Goal: Task Accomplishment & Management: Manage account settings

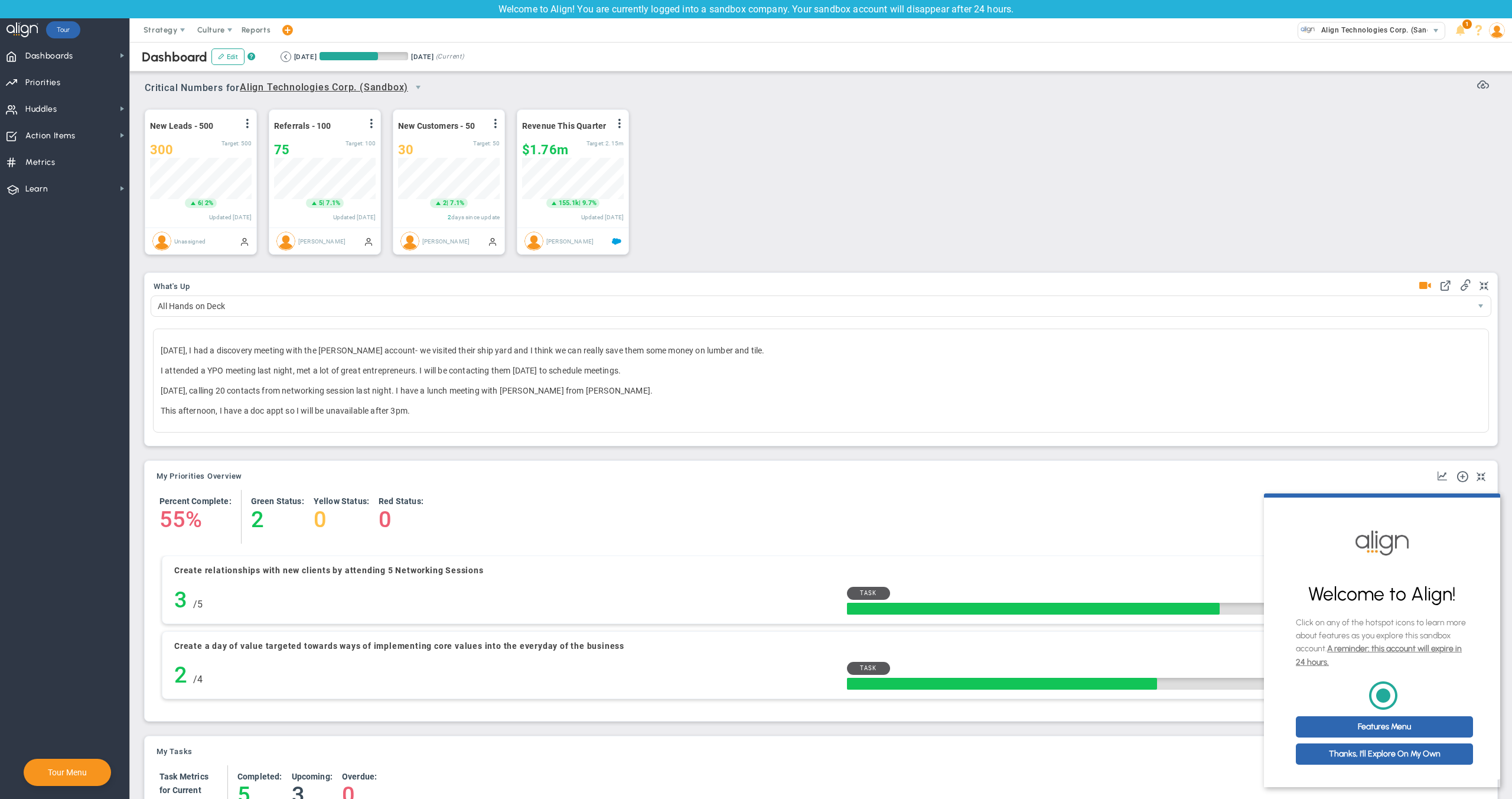
scroll to position [42, 101]
click at [1385, 30] on span "Align Technologies Corp. (Sandbox)" at bounding box center [1381, 29] width 131 height 15
click at [1342, 48] on div "Manage Companies" at bounding box center [1394, 50] width 236 height 20
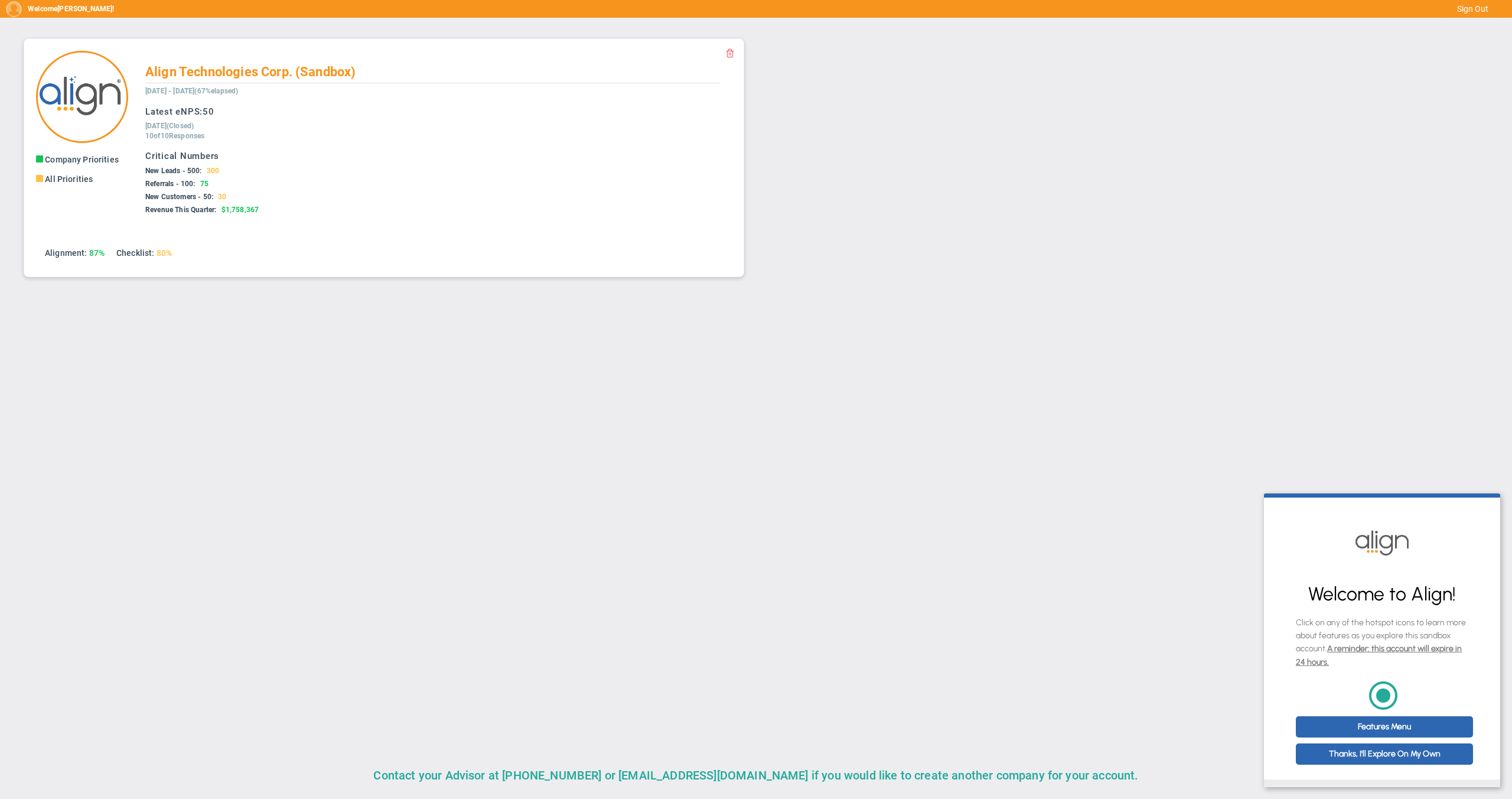
click at [235, 262] on ul "Alignment: 87% Checklist: 80% Show Key Metrics" at bounding box center [384, 253] width 696 height 23
click at [252, 73] on span "Align Technologies Corp. (Sandbox)" at bounding box center [251, 71] width 211 height 15
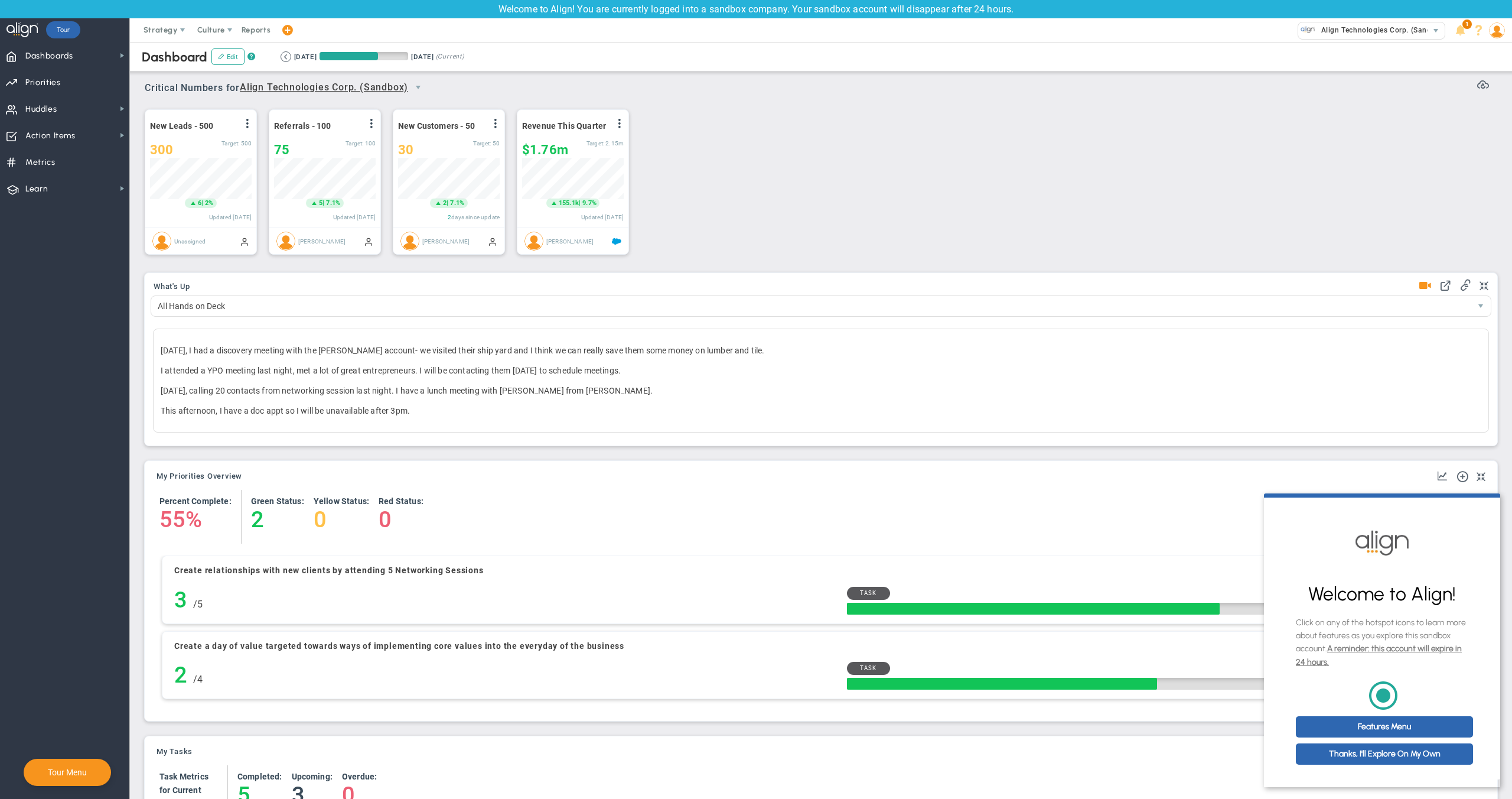
scroll to position [42, 101]
click at [1500, 32] on img at bounding box center [1497, 30] width 16 height 16
click at [1491, 153] on span "Sign Out" at bounding box center [1463, 148] width 96 height 24
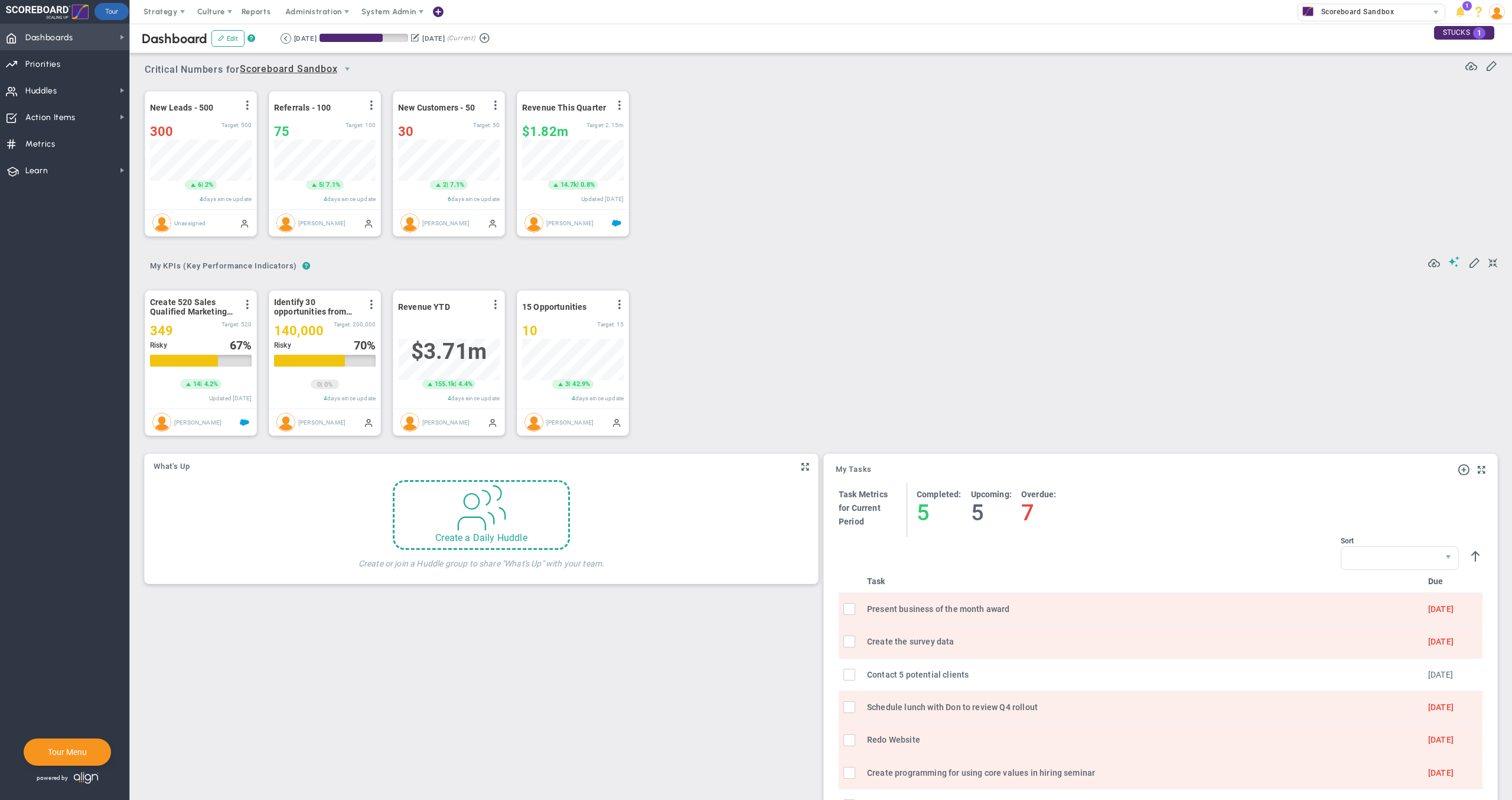
click at [87, 36] on span "Dashboards Dashboards" at bounding box center [65, 37] width 130 height 27
click at [171, 61] on span "Company Dashboard" at bounding box center [193, 58] width 76 height 12
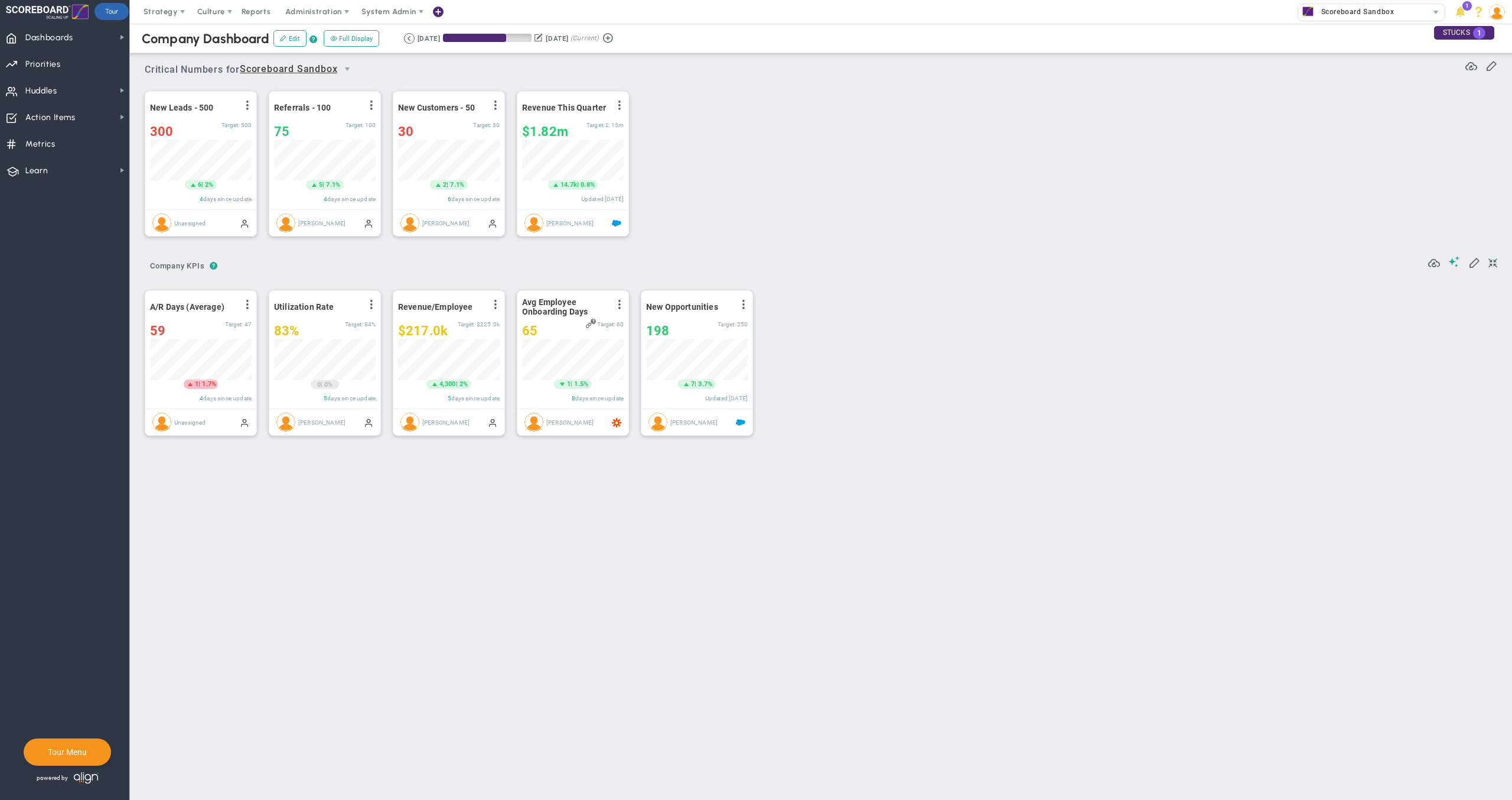
scroll to position [42, 101]
click at [1389, 19] on span "Scoreboard Sandbox" at bounding box center [1355, 12] width 78 height 15
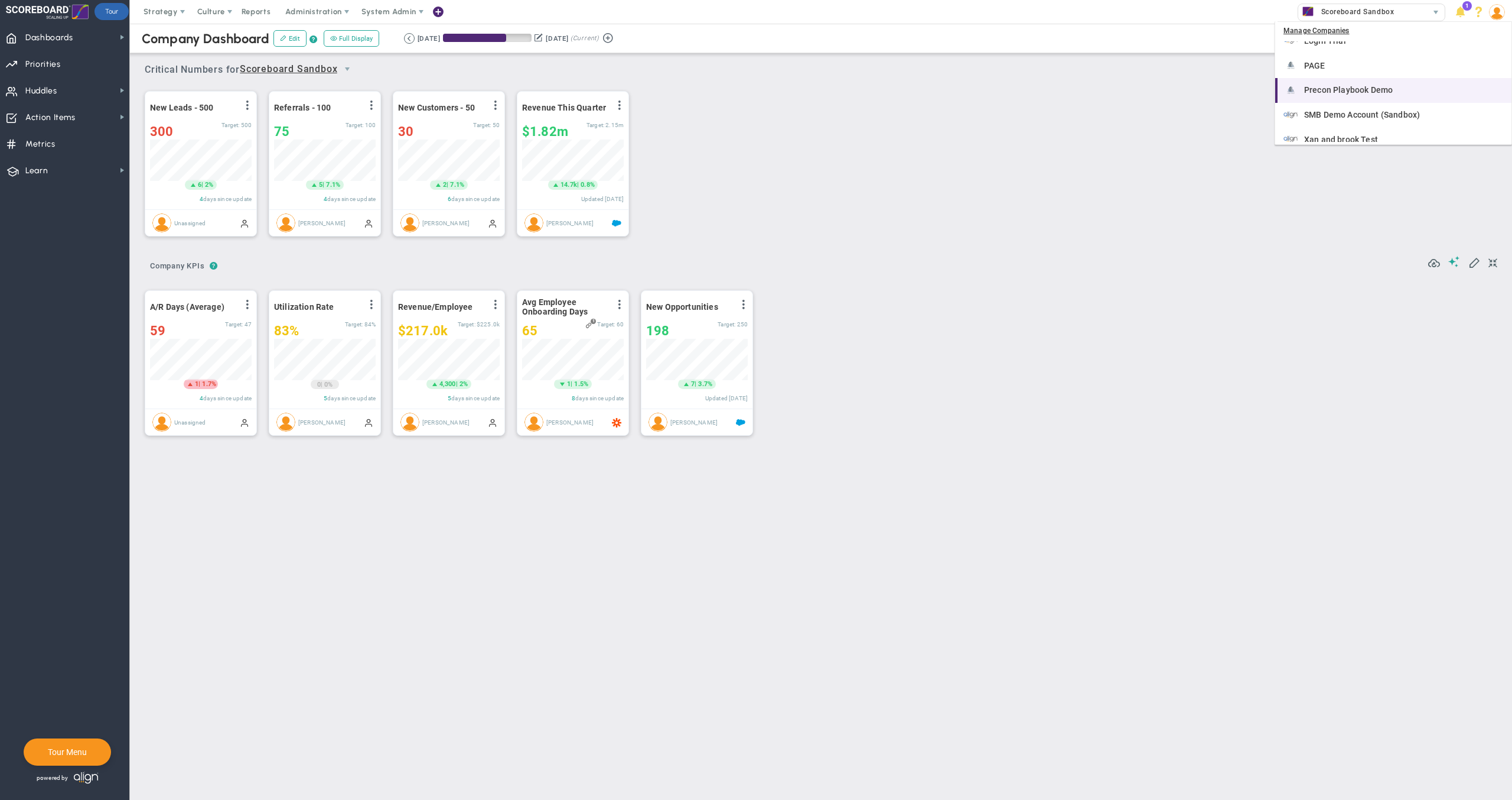
scroll to position [220, 0]
click at [1355, 107] on span "SMB Demo Account (Sandbox)" at bounding box center [1362, 104] width 115 height 8
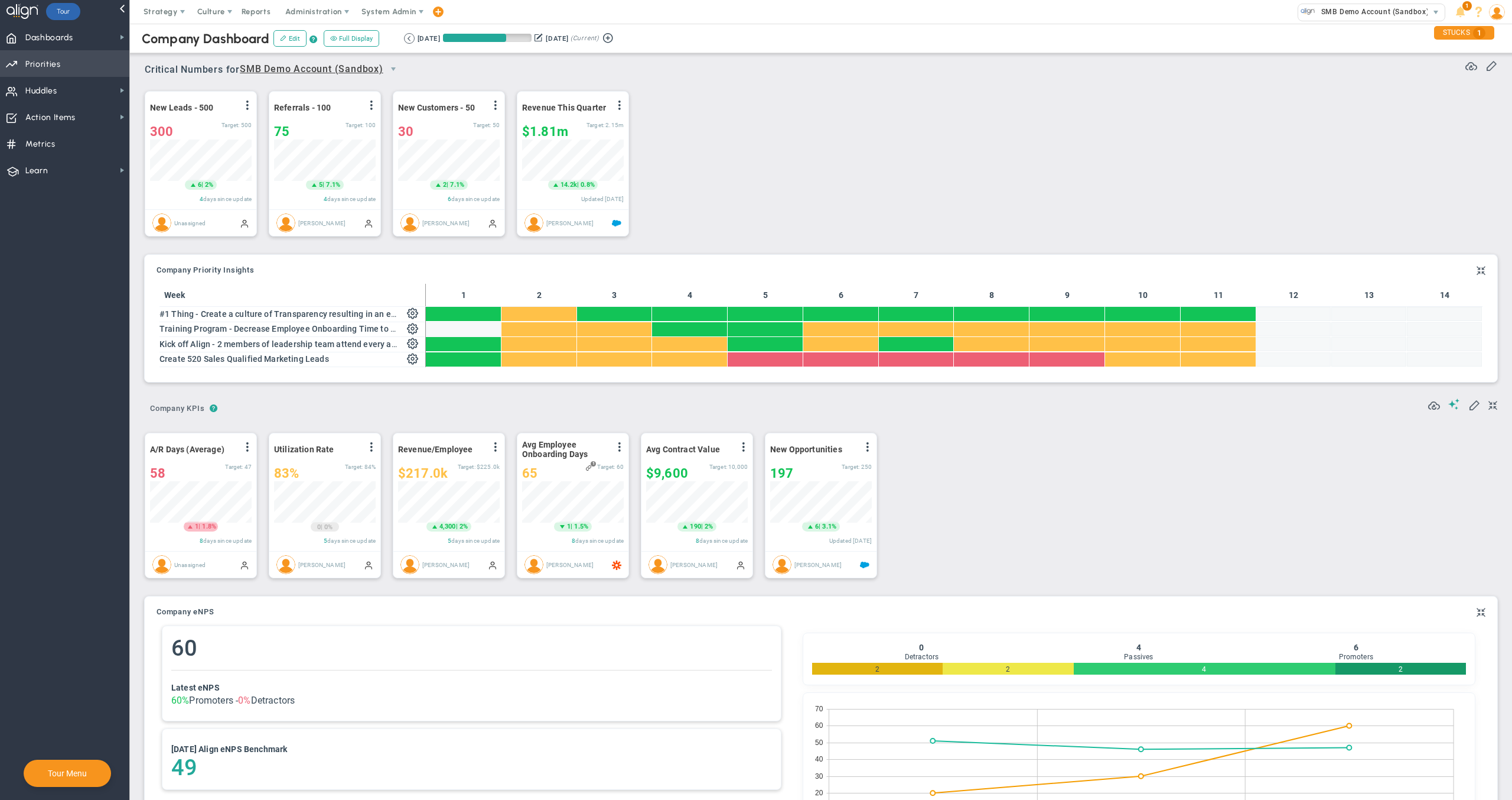
click at [50, 65] on span "Priorities" at bounding box center [44, 65] width 36 height 25
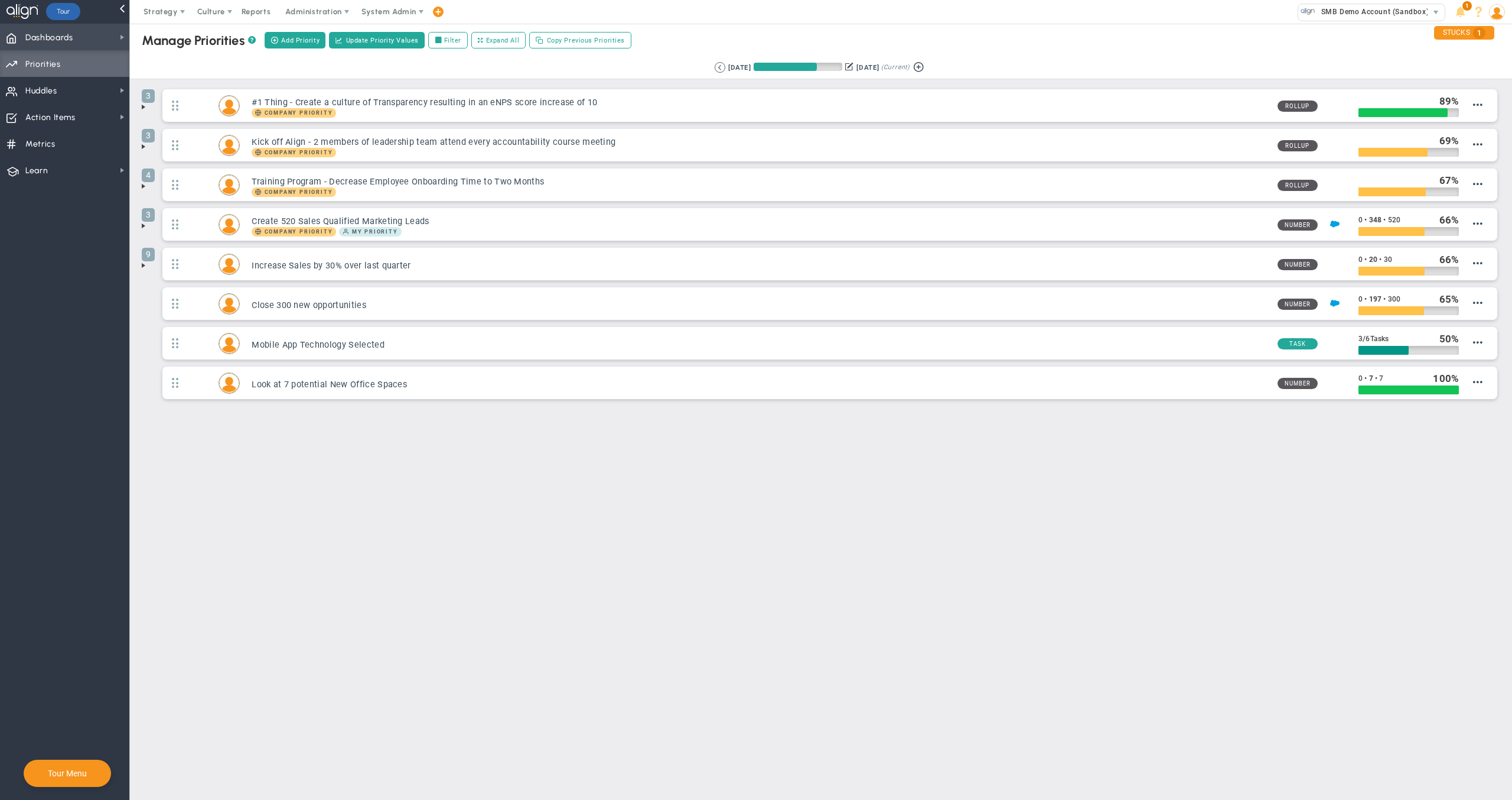
click at [49, 40] on span "Dashboards" at bounding box center [50, 38] width 48 height 25
click at [148, 60] on div "Company Dashboard" at bounding box center [188, 58] width 118 height 23
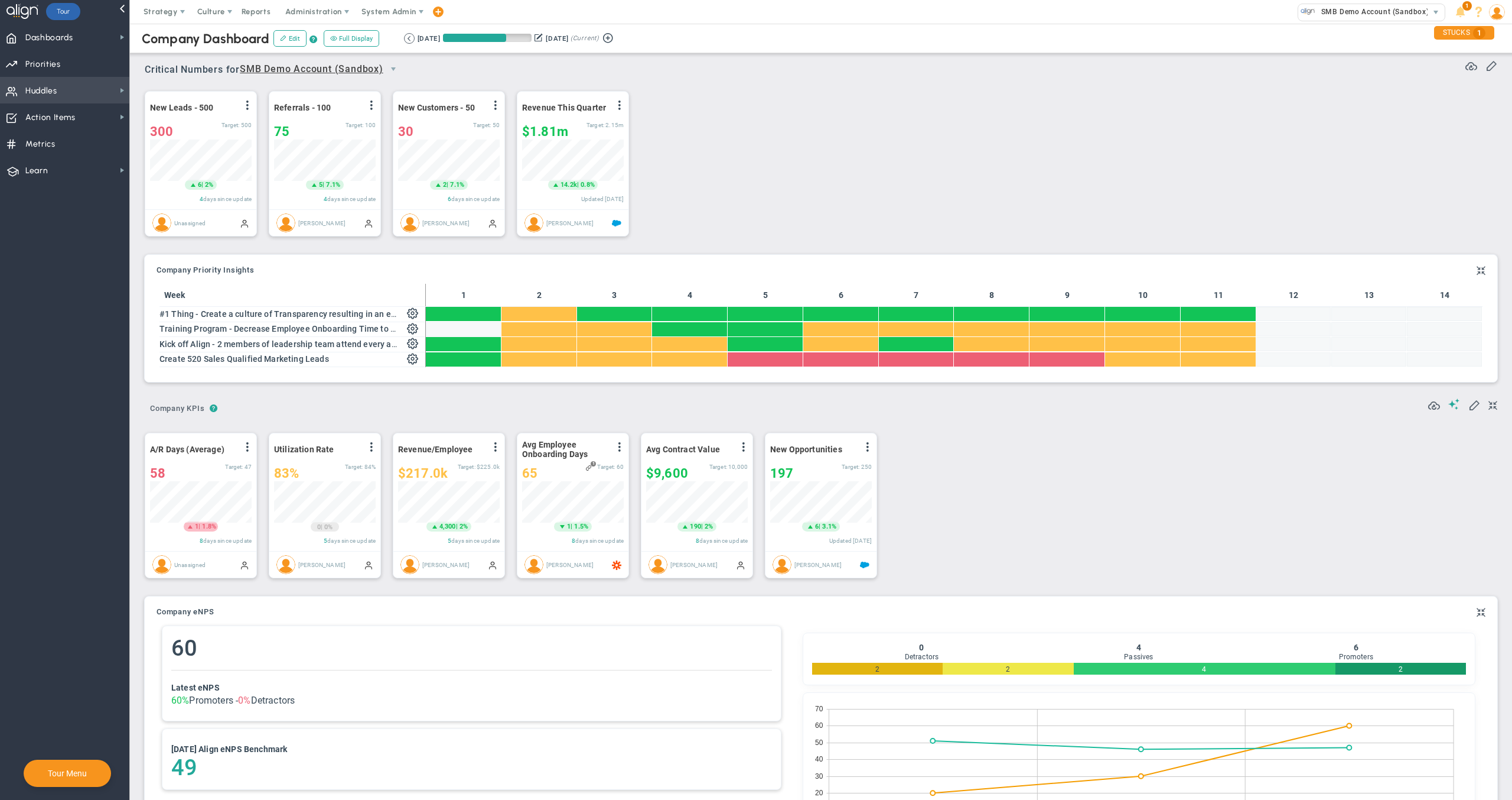
scroll to position [591022, 590615]
click at [811, 156] on div "New Leads - 500 View Historical Graph Edit Make "No Change" Update Add Past Upd…" at bounding box center [816, 164] width 1367 height 166
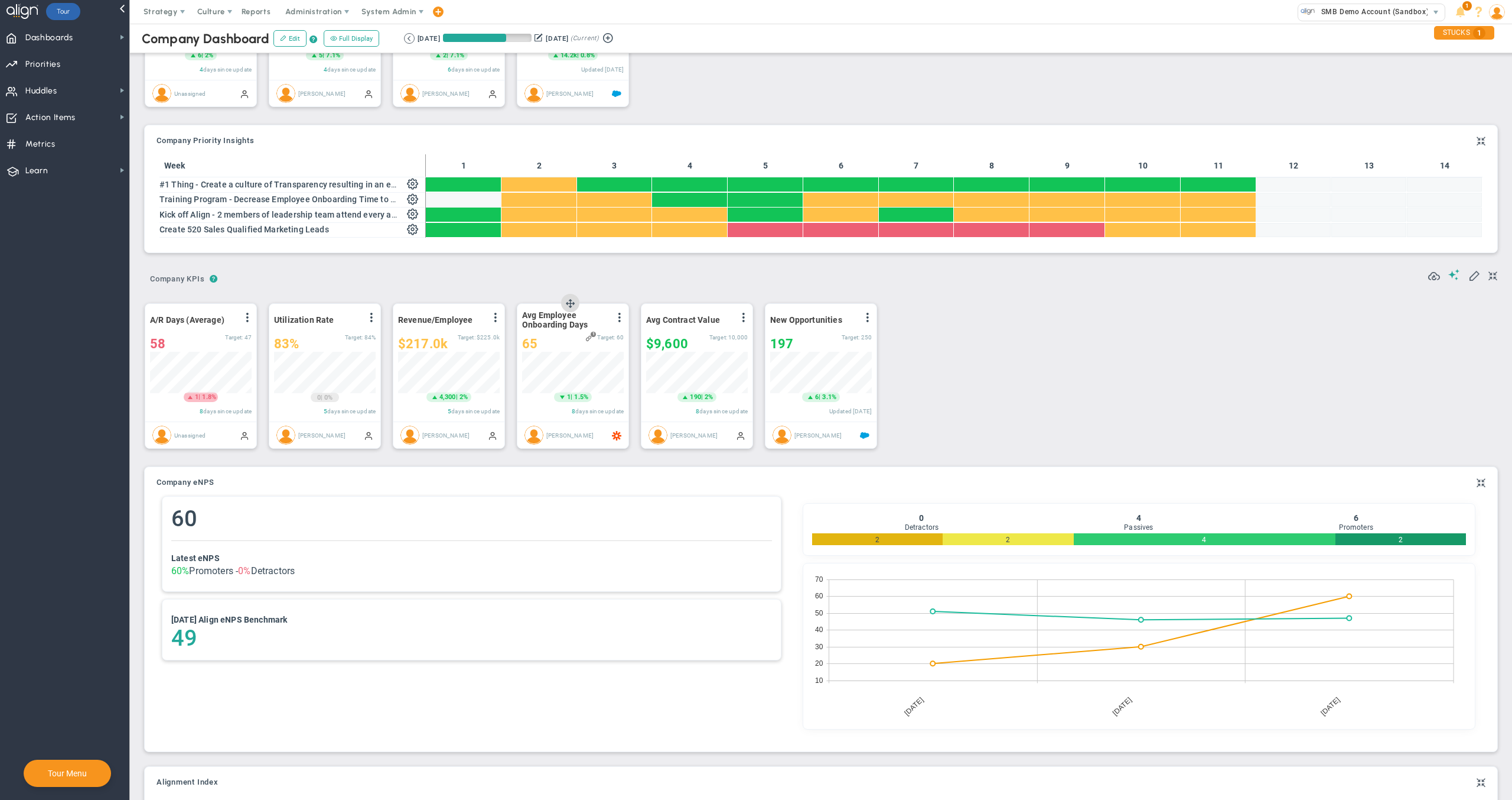
scroll to position [0, 0]
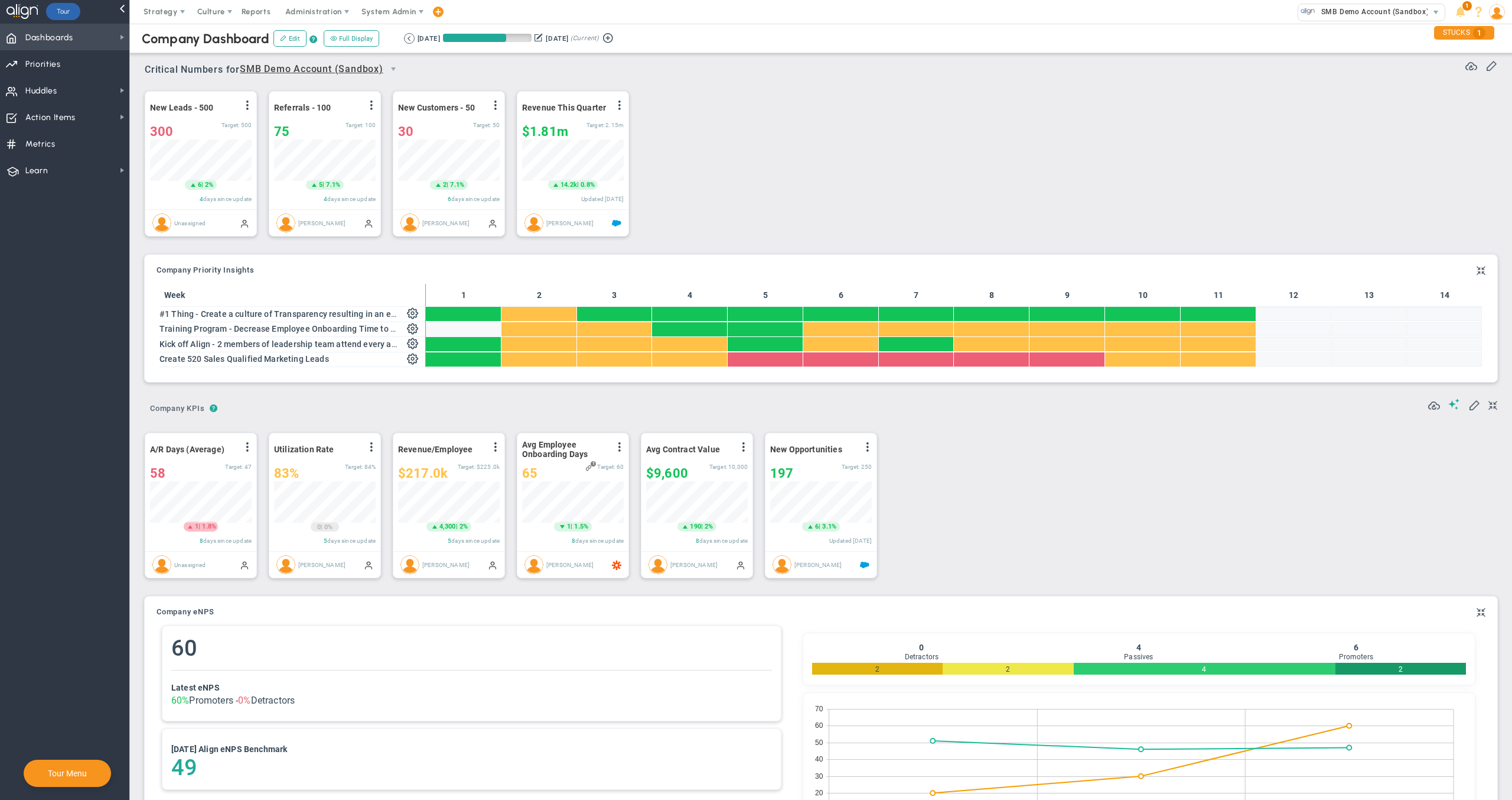
click at [75, 41] on span "Dashboards Dashboards" at bounding box center [65, 37] width 130 height 27
click at [169, 38] on span "My Dashboard" at bounding box center [180, 35] width 52 height 12
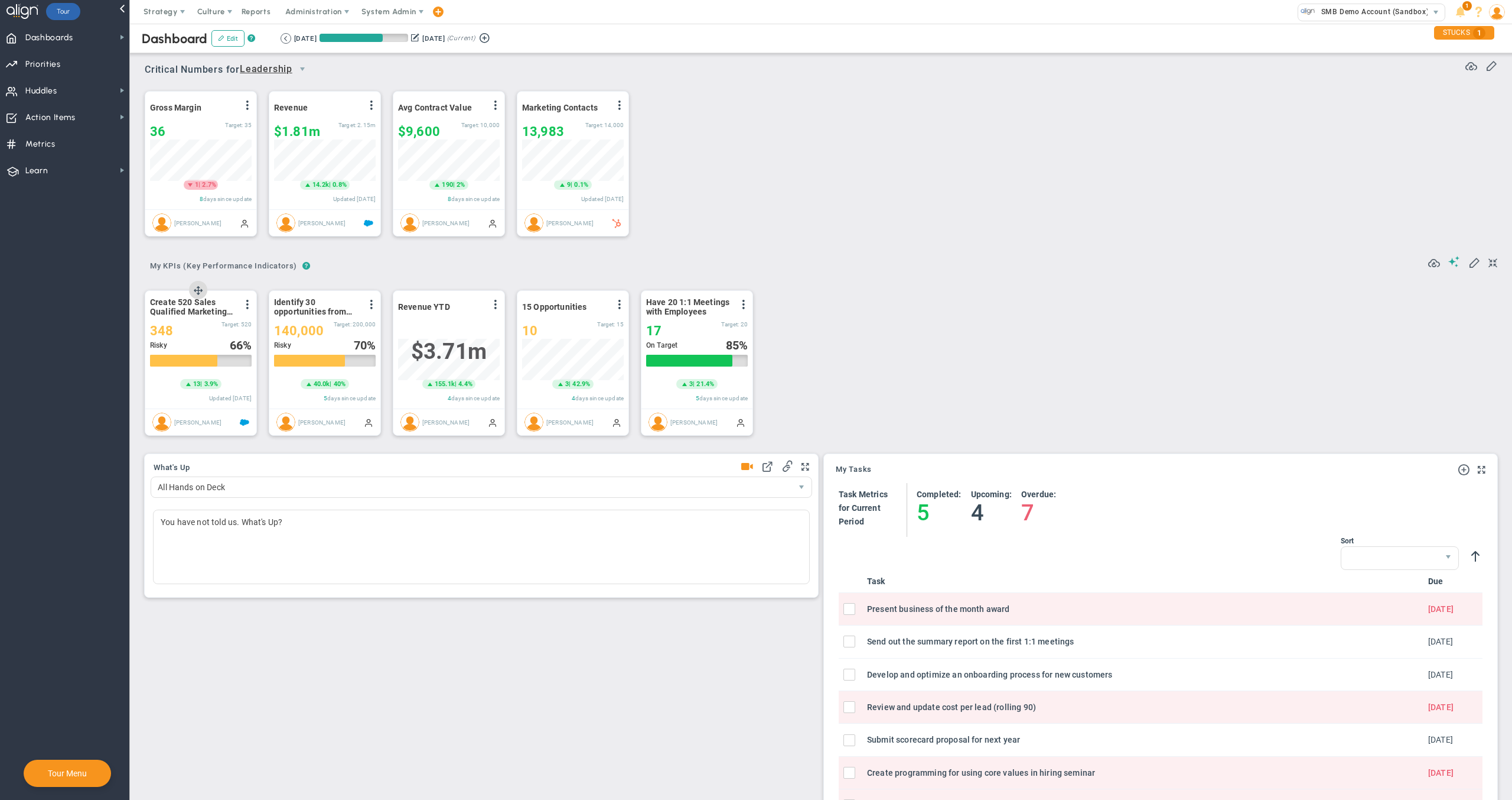
scroll to position [42, 101]
click at [103, 62] on span "Priorities OKR Tree Priorities OKRs" at bounding box center [65, 64] width 130 height 27
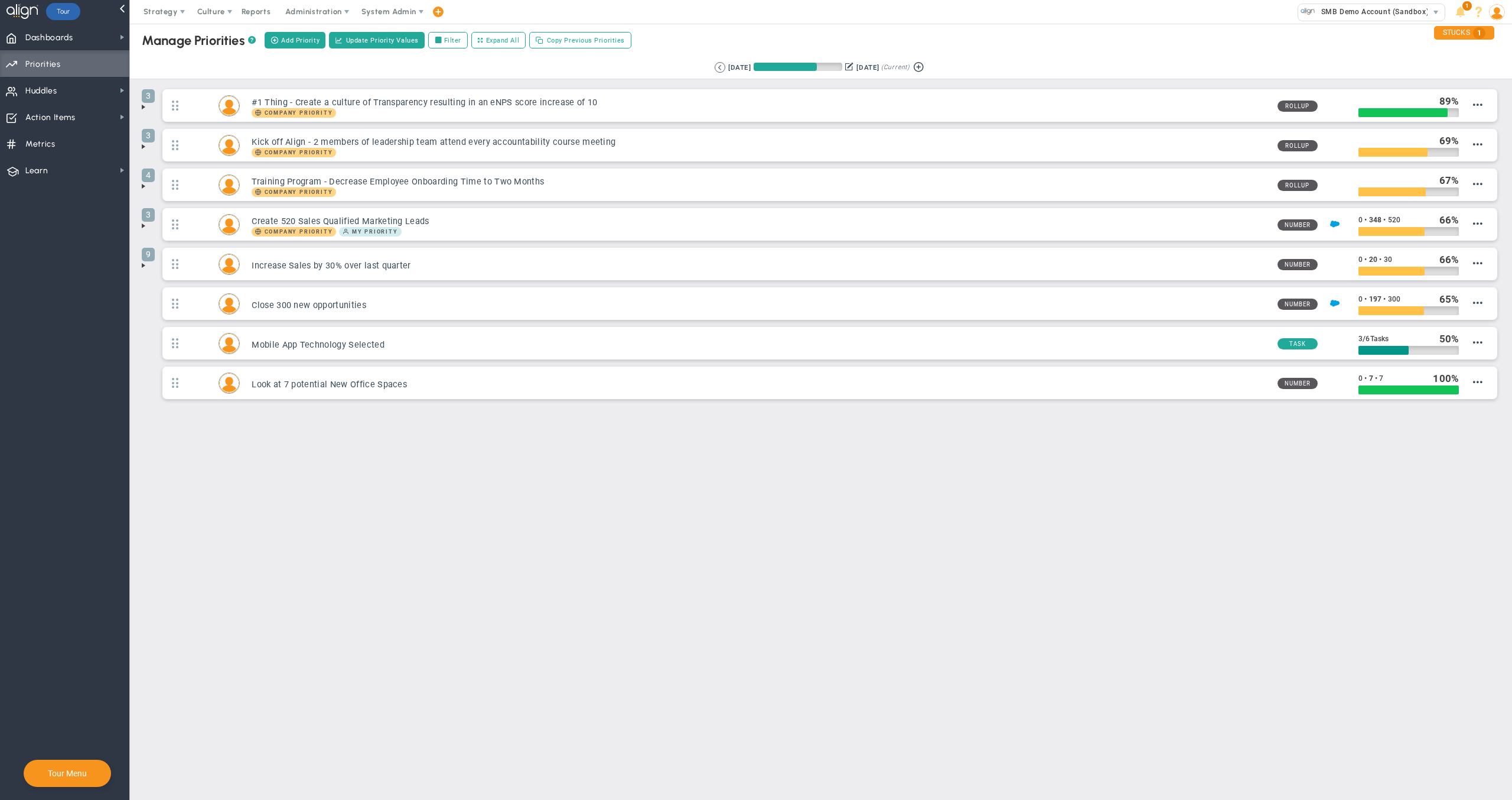
click at [143, 225] on span at bounding box center [143, 226] width 10 height 10
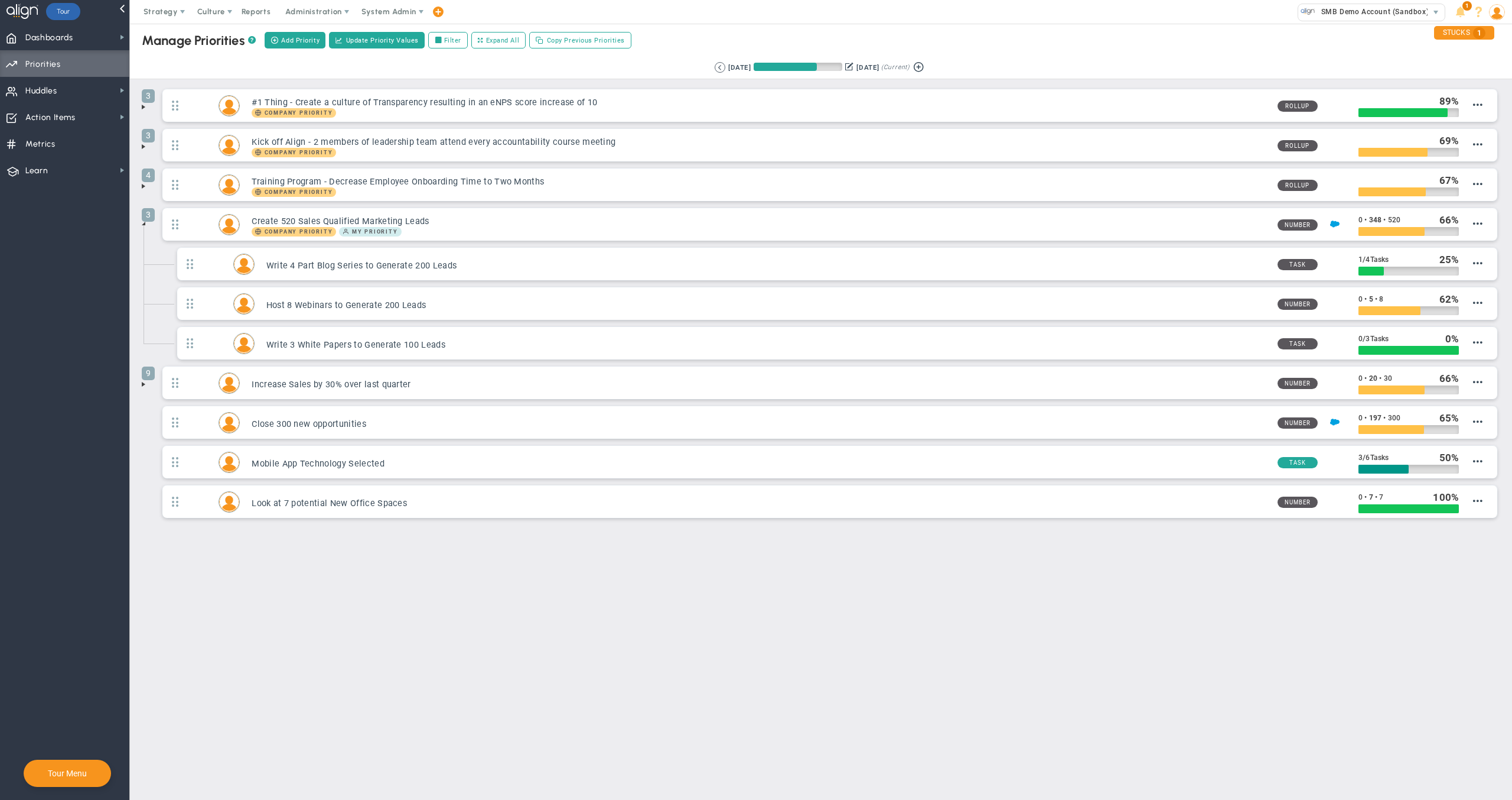
click at [142, 187] on span at bounding box center [143, 186] width 10 height 10
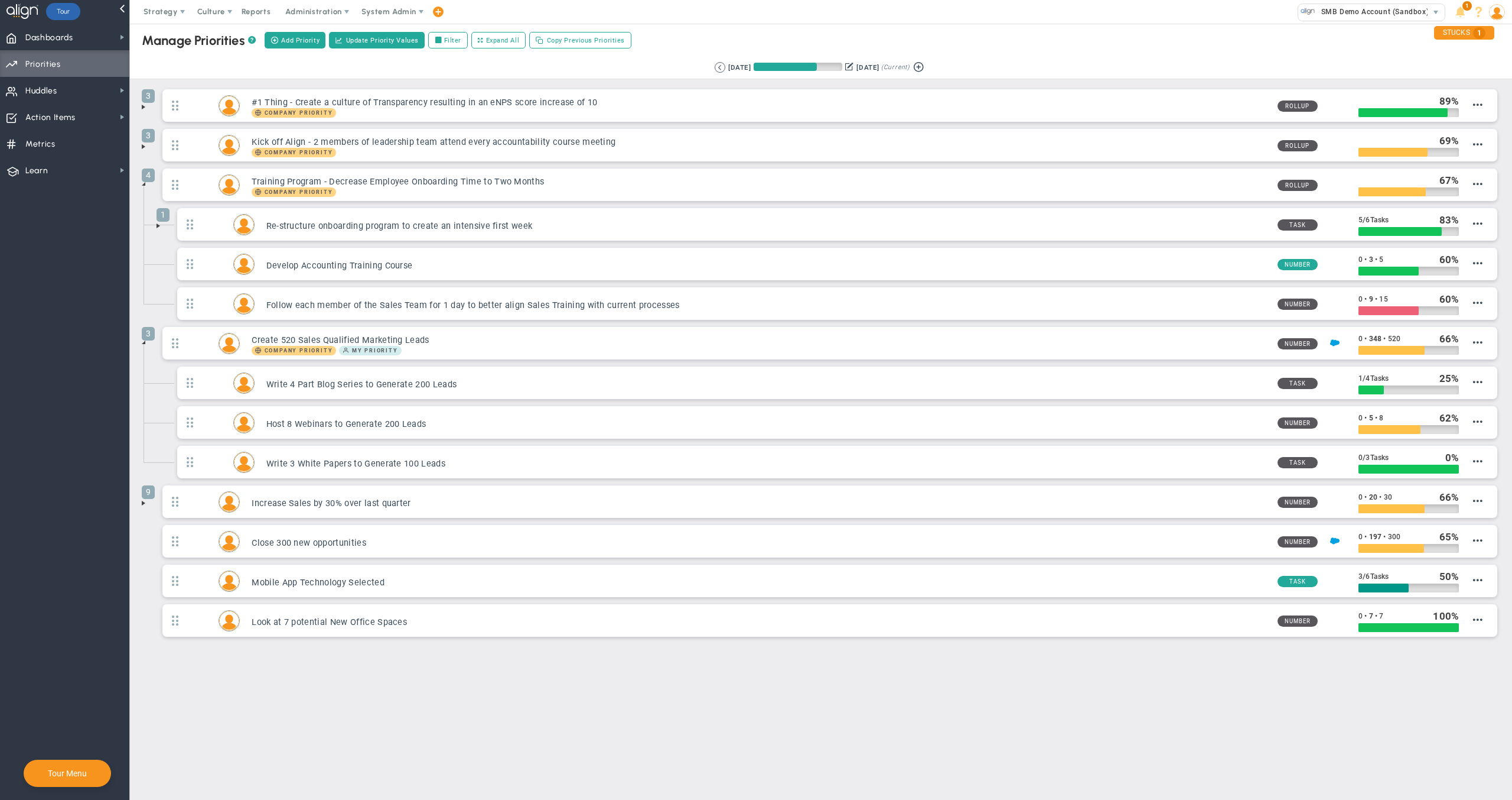
click at [158, 225] on span at bounding box center [158, 226] width 10 height 10
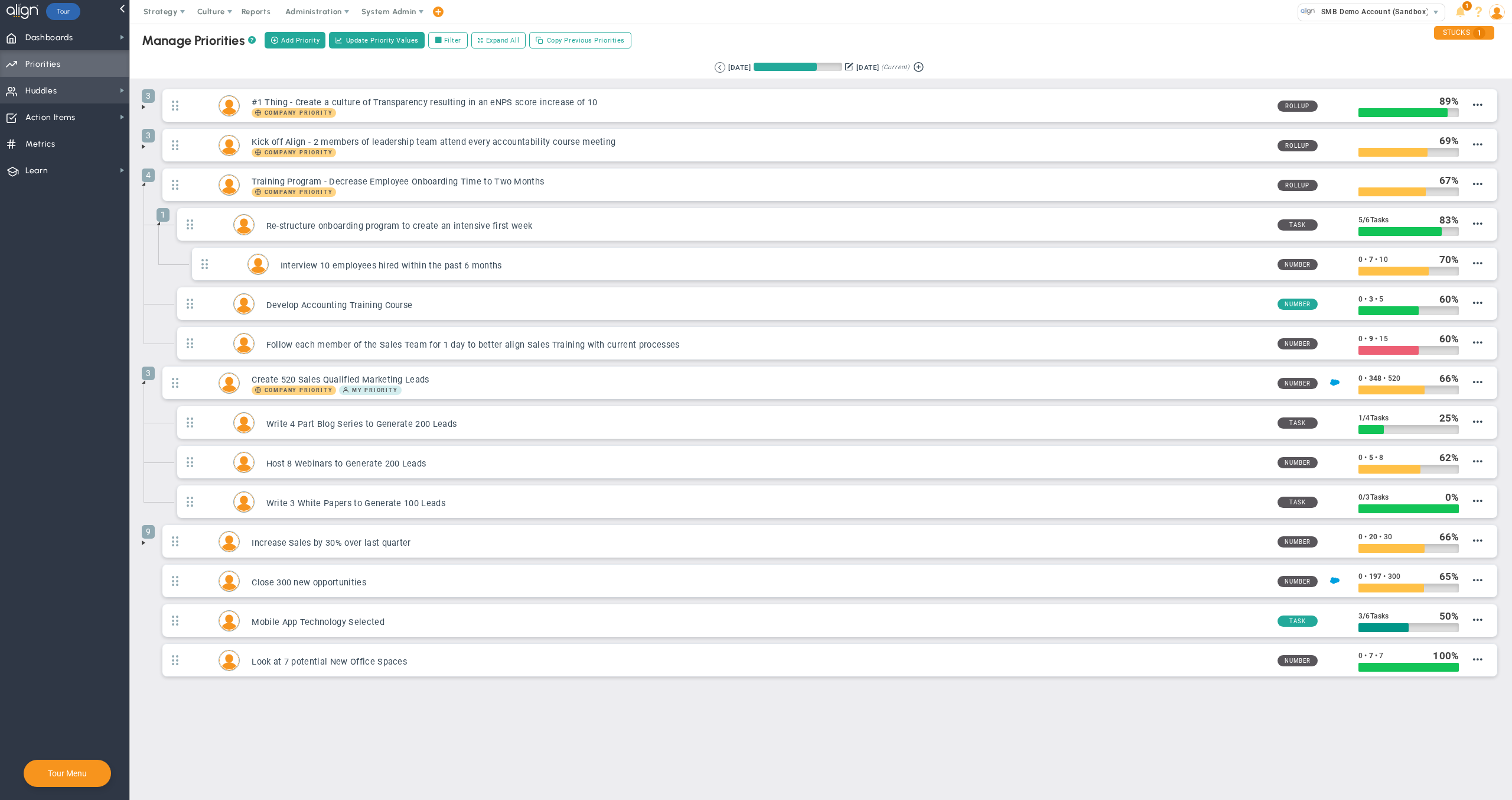
click at [60, 87] on span "Huddles Huddles" at bounding box center [65, 90] width 130 height 27
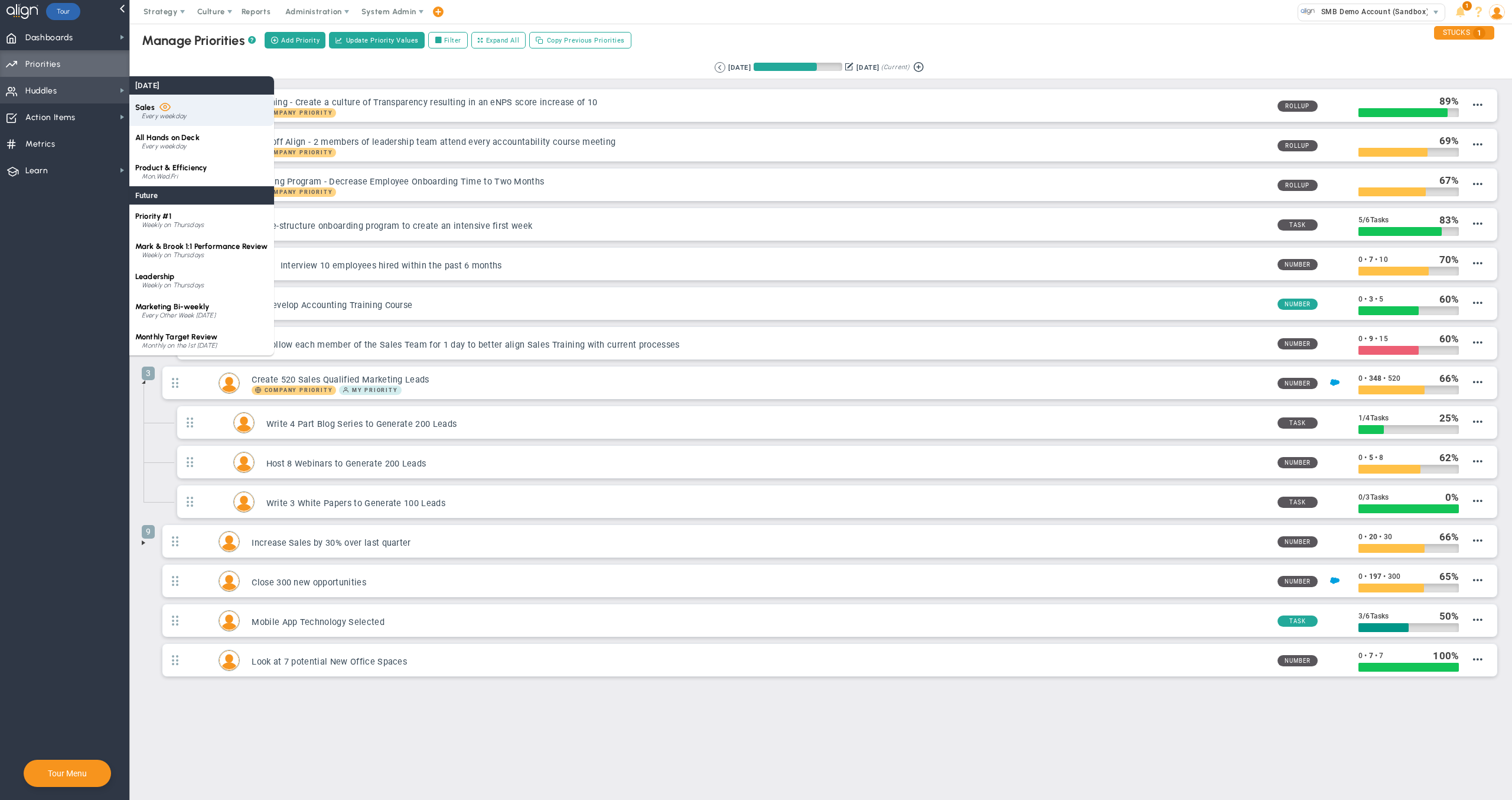
click at [175, 106] on div "Sales Every weekday" at bounding box center [202, 109] width 145 height 31
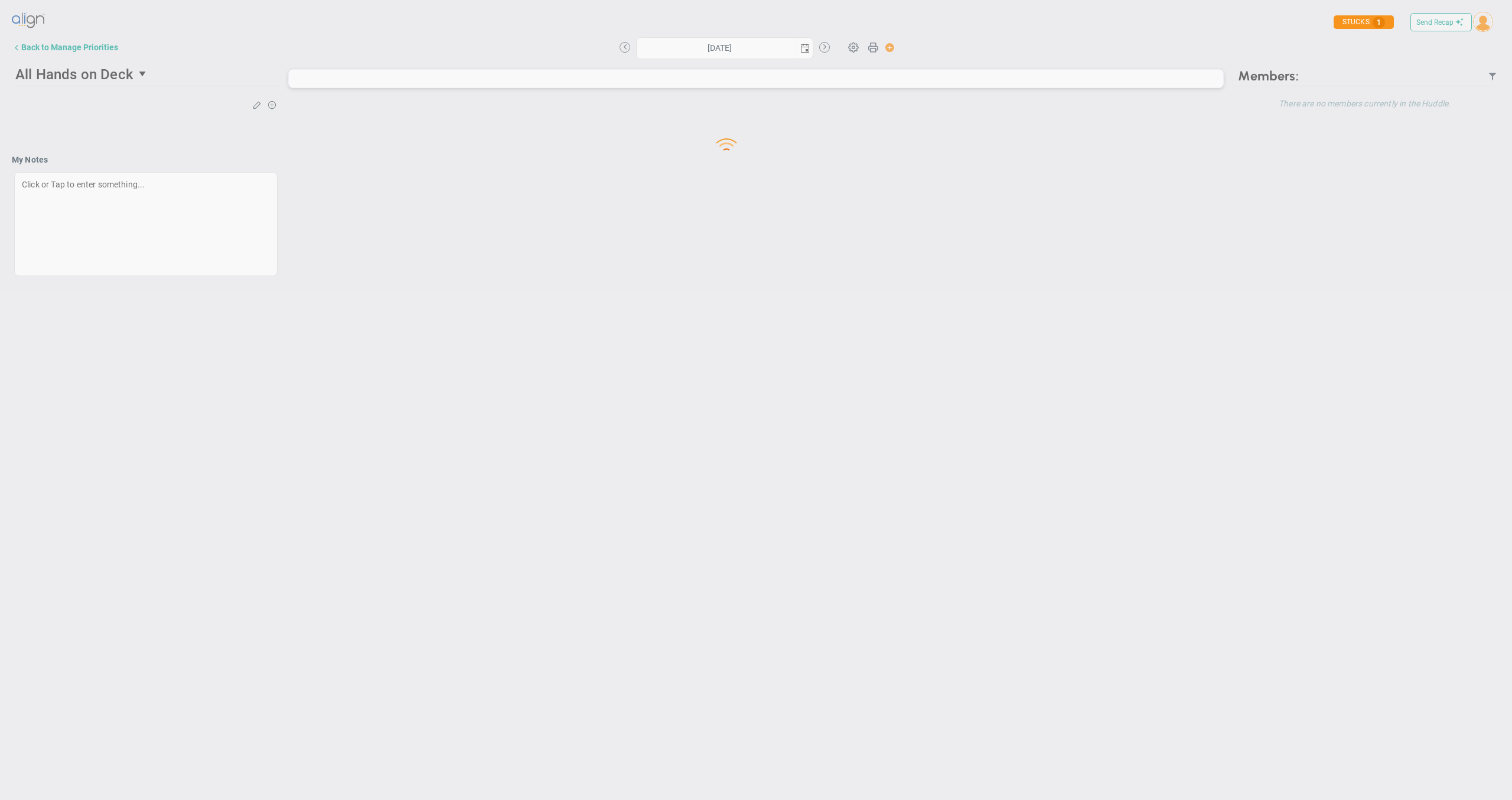
type input "Monday, August 18, 2025"
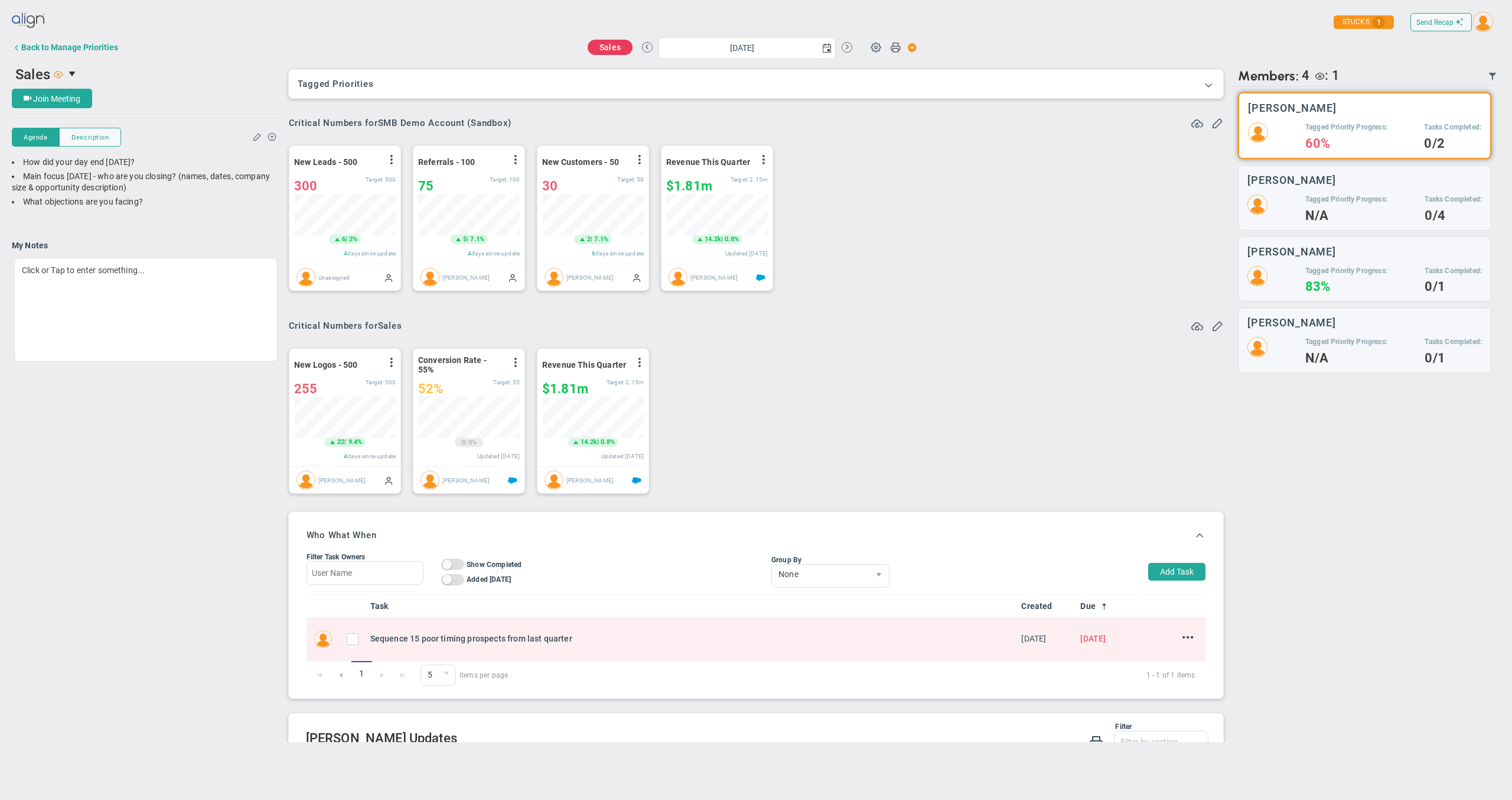
scroll to position [42, 101]
click at [873, 40] on span at bounding box center [875, 46] width 22 height 22
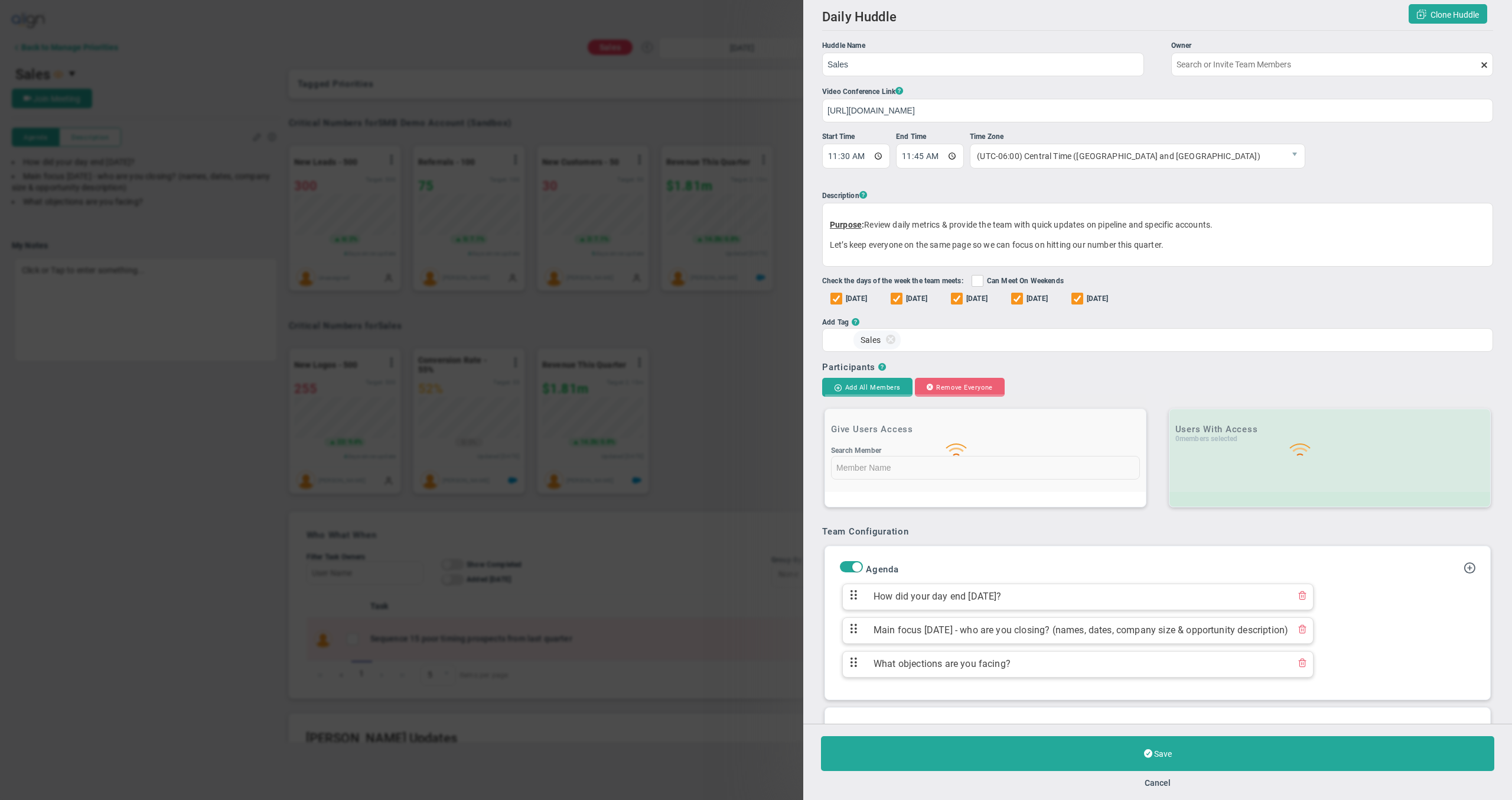
type input "[PERSON_NAME]"
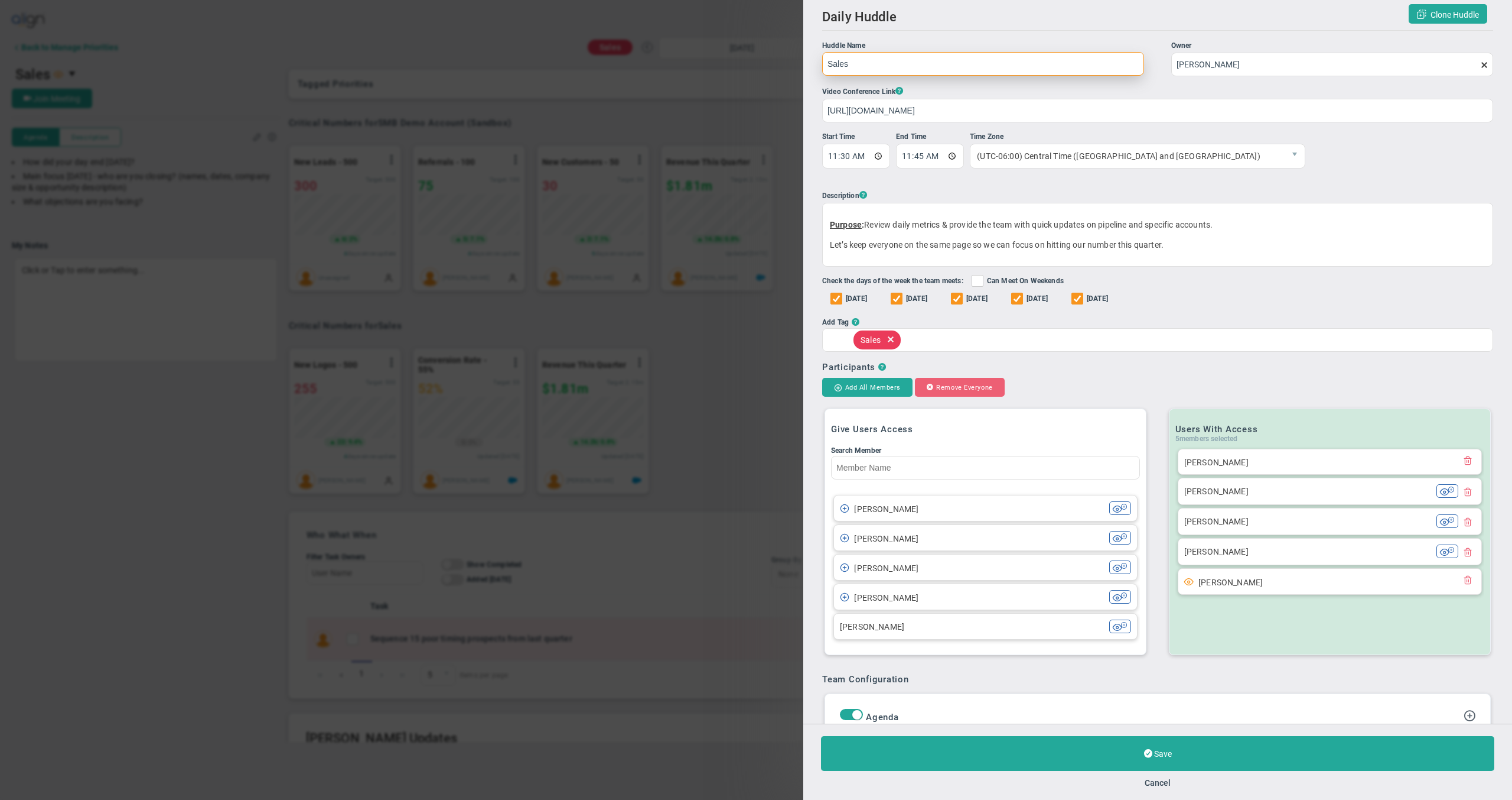
scroll to position [674, 0]
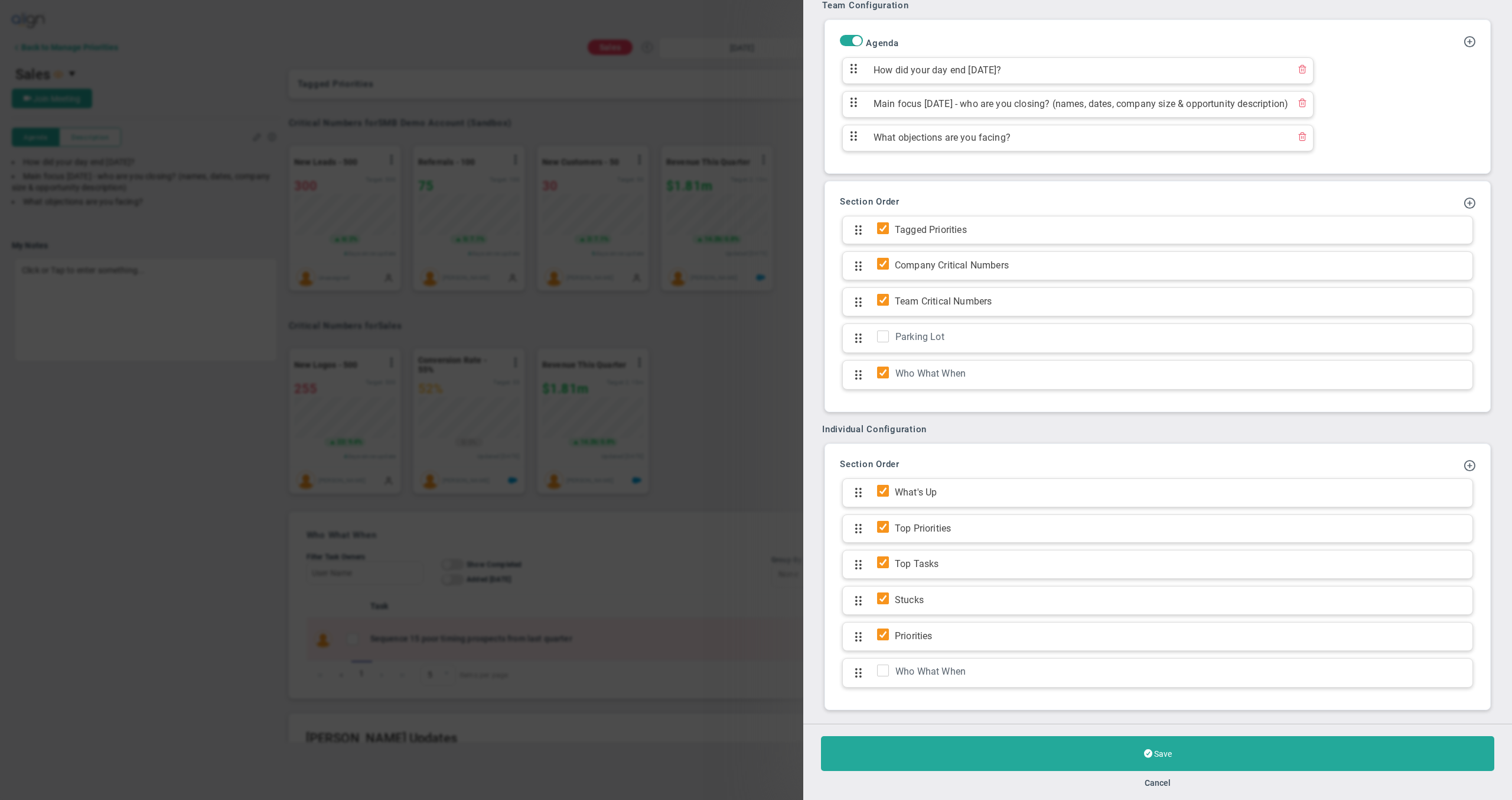
click at [1468, 199] on div "Add Update Section Add KPI Section Section Order Tagged Priorities Company Crit…" at bounding box center [1158, 296] width 653 height 218
click at [1466, 200] on div "Add Update Section Add KPI Section Section Order Tagged Priorities Company Crit…" at bounding box center [1158, 296] width 653 height 218
click at [1464, 202] on span at bounding box center [1469, 202] width 12 height 12
click at [1335, 194] on div "Add Update Section Add KPI Section Section Order Tagged Priorities Company Crit…" at bounding box center [1158, 296] width 653 height 218
click at [1464, 202] on span at bounding box center [1469, 202] width 12 height 12
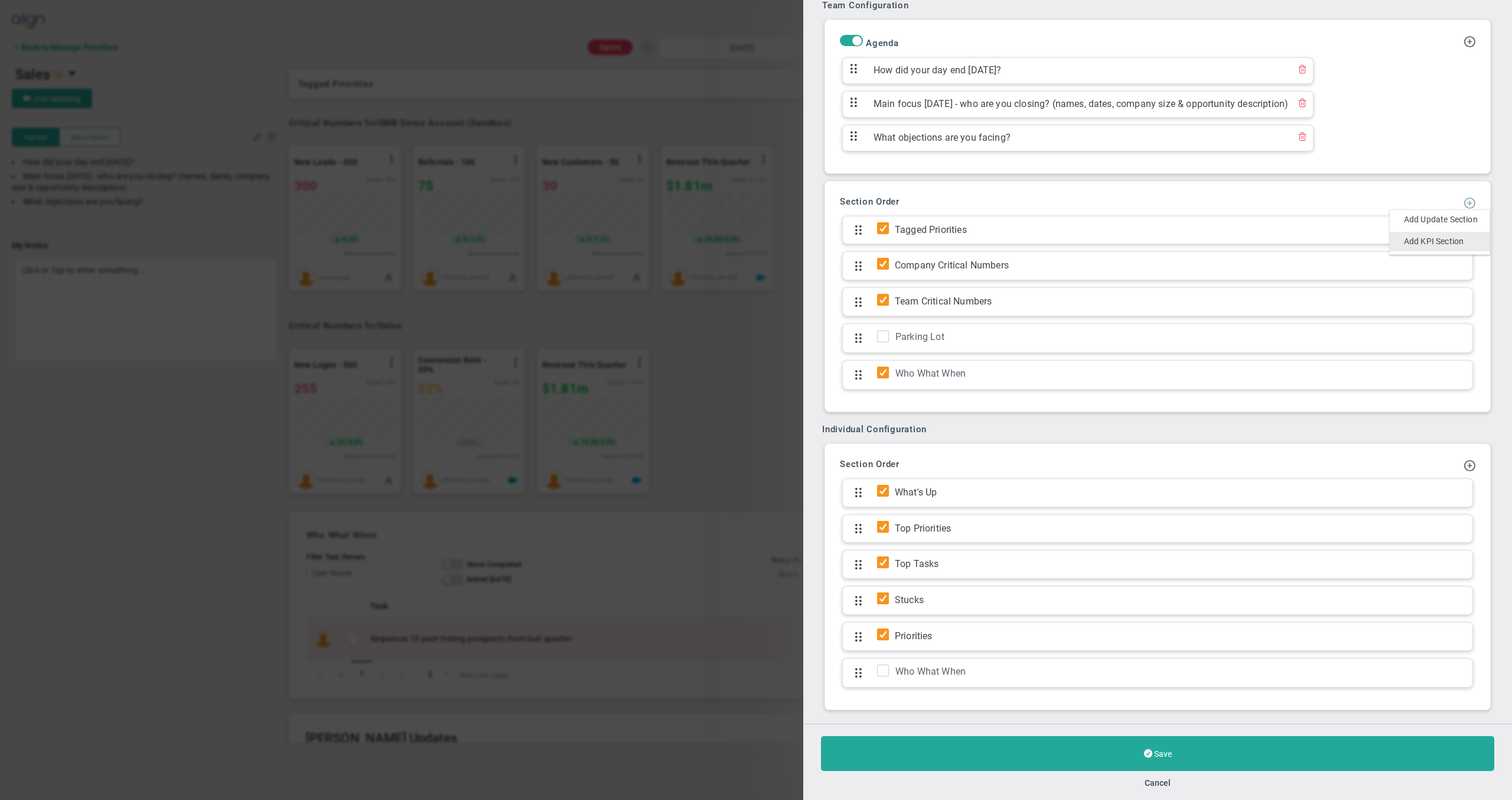
click at [1439, 242] on span "Add KPI Section" at bounding box center [1434, 241] width 60 height 10
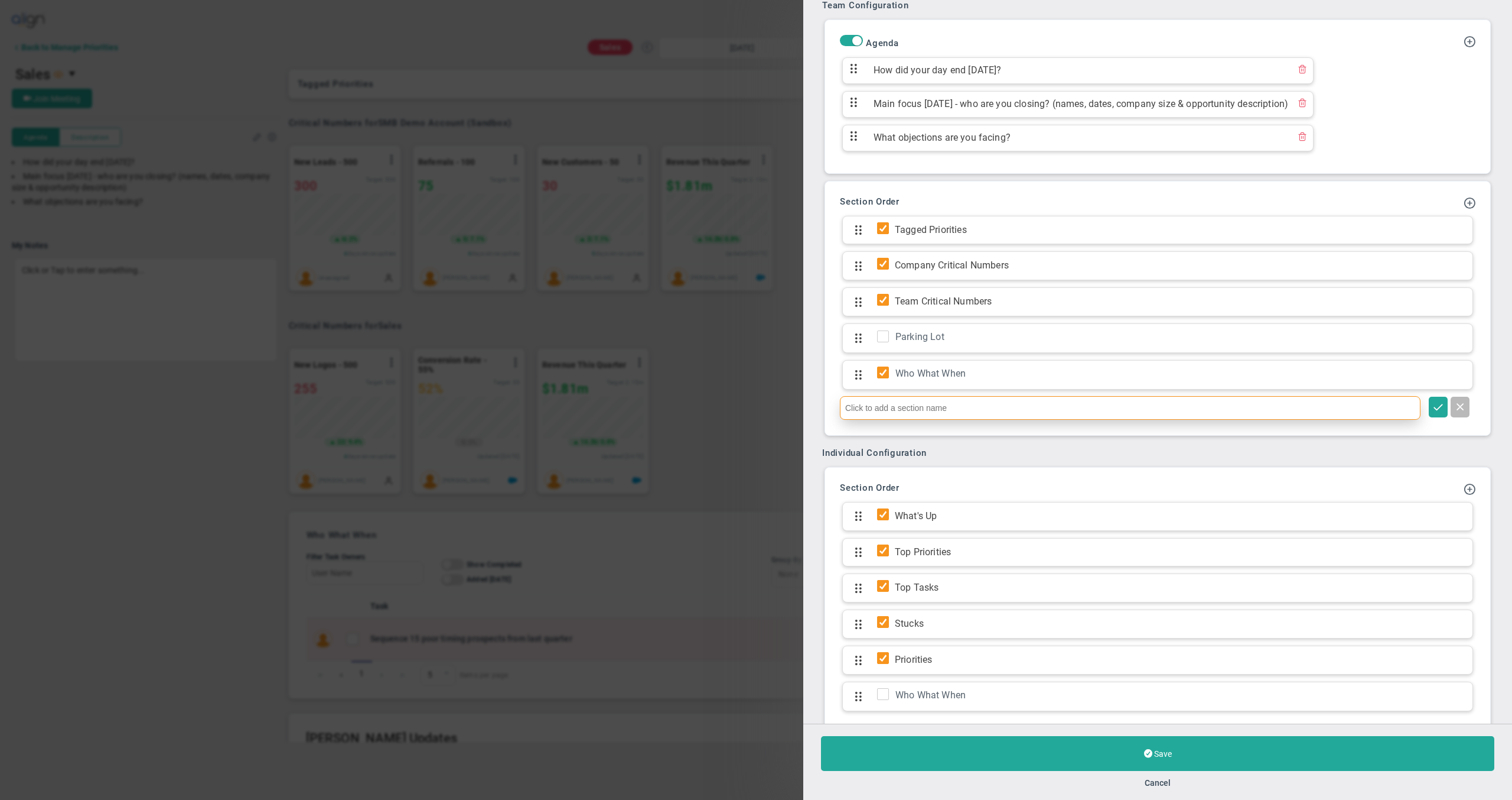
click at [1027, 410] on input at bounding box center [1131, 408] width 581 height 24
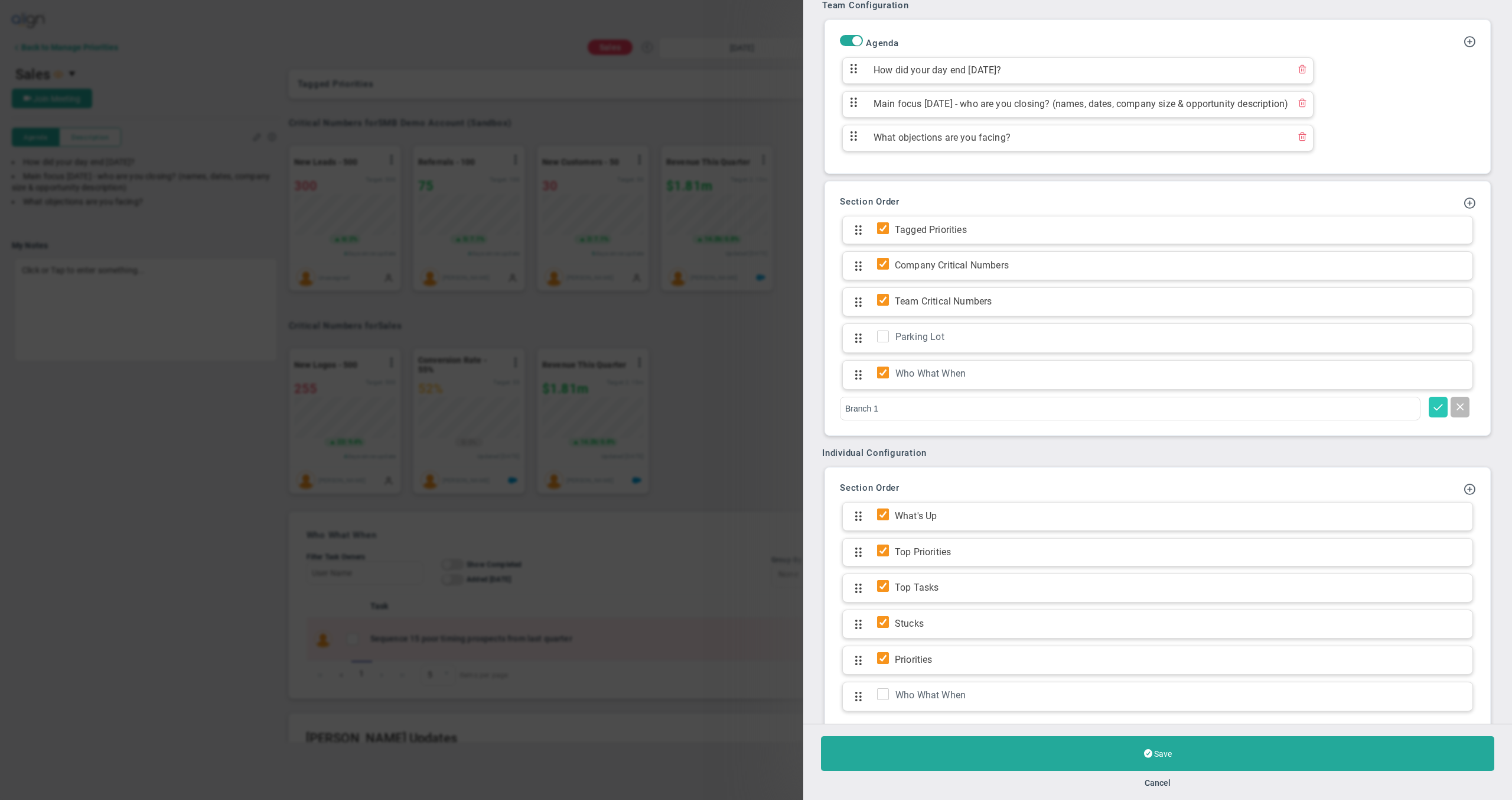
click at [1432, 405] on span at bounding box center [1437, 405] width 12 height 12
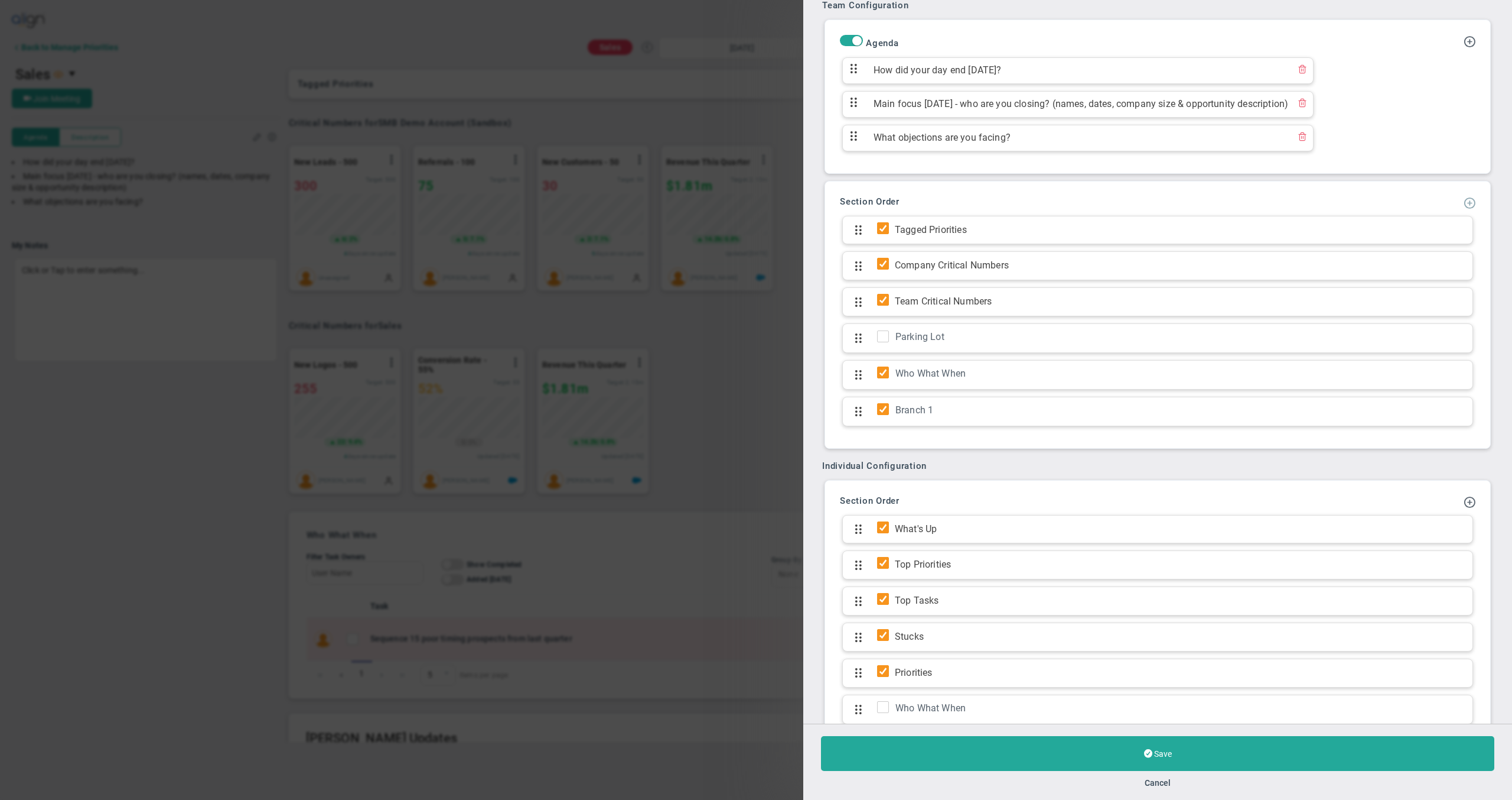
click at [1464, 204] on span at bounding box center [1469, 202] width 12 height 12
click at [1441, 241] on span "Add KPI Section" at bounding box center [1434, 241] width 60 height 10
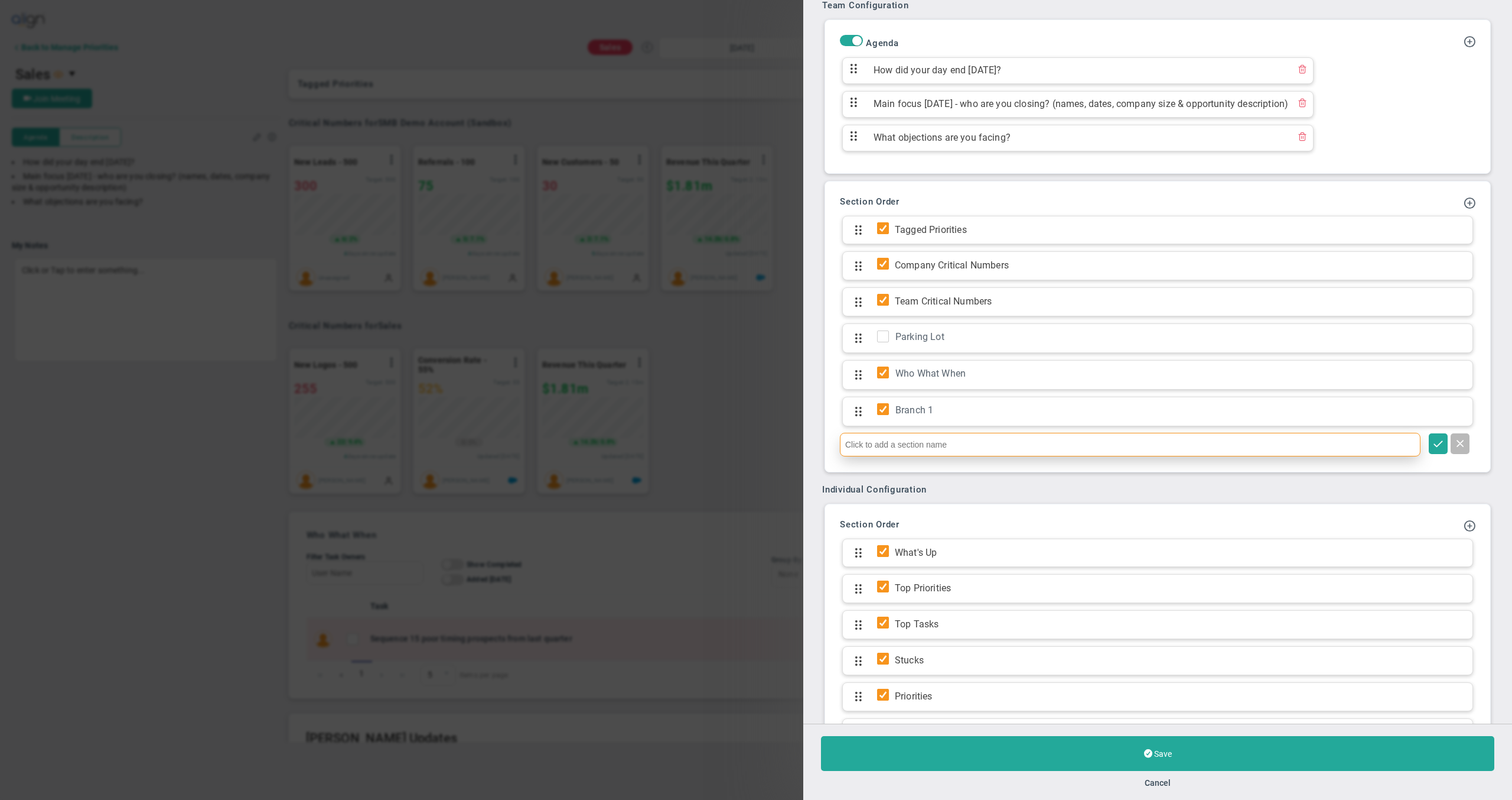
click at [1002, 444] on input at bounding box center [1131, 444] width 581 height 24
type input "Branch 2"
click at [1432, 446] on span at bounding box center [1437, 442] width 12 height 12
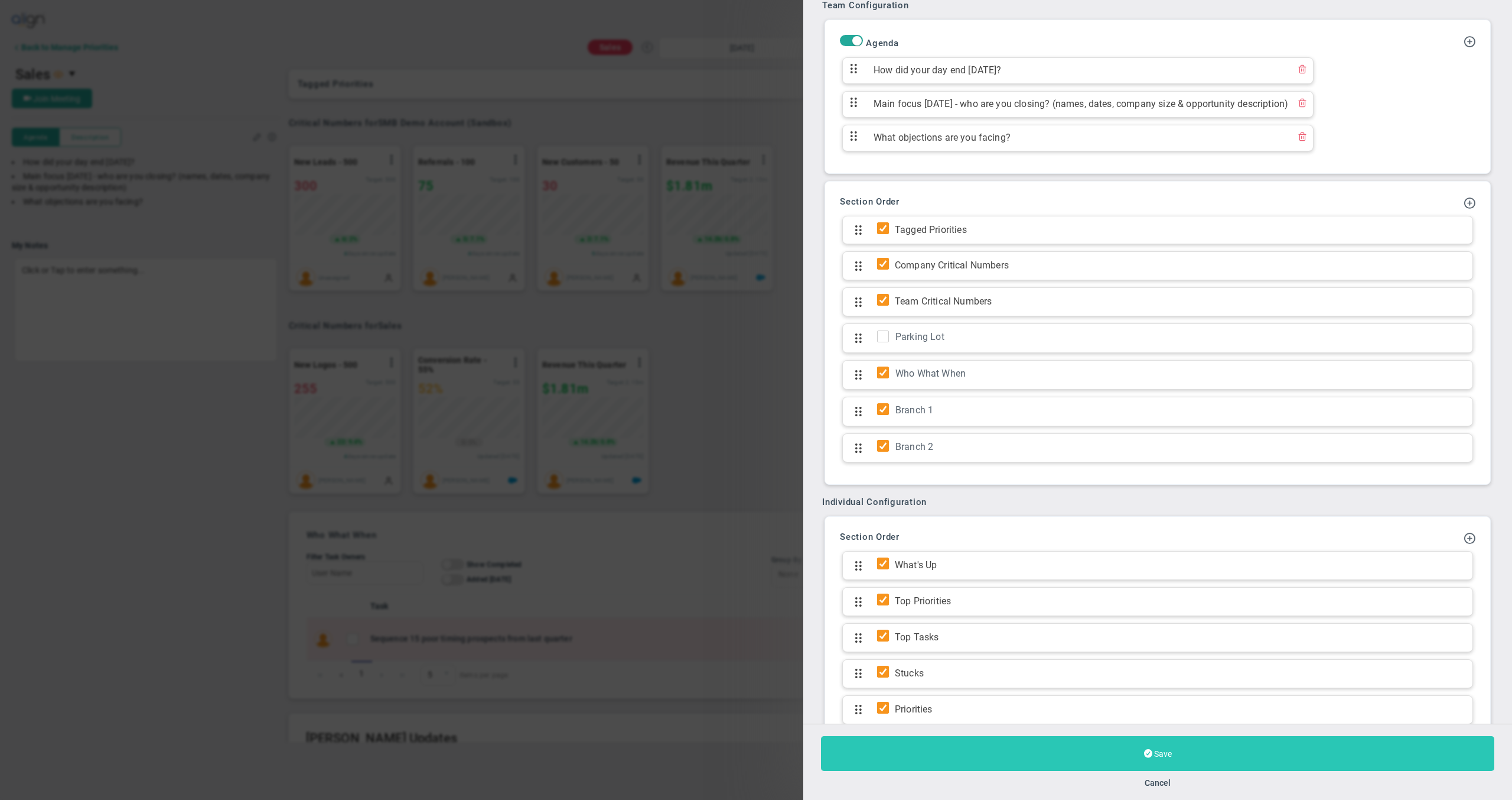
click at [1216, 748] on button "Save" at bounding box center [1158, 753] width 673 height 35
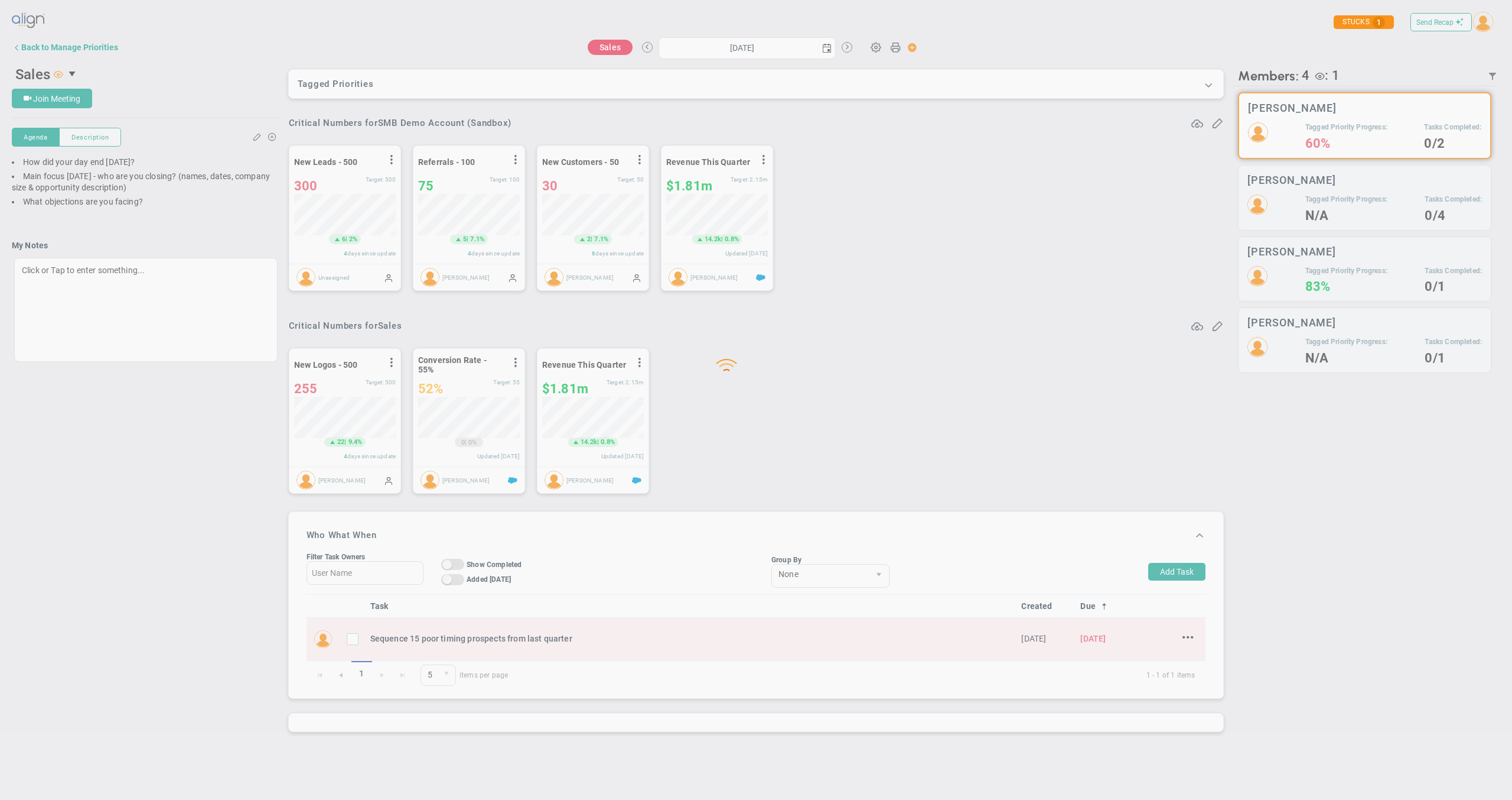
type input "Monday, August 18, 2025"
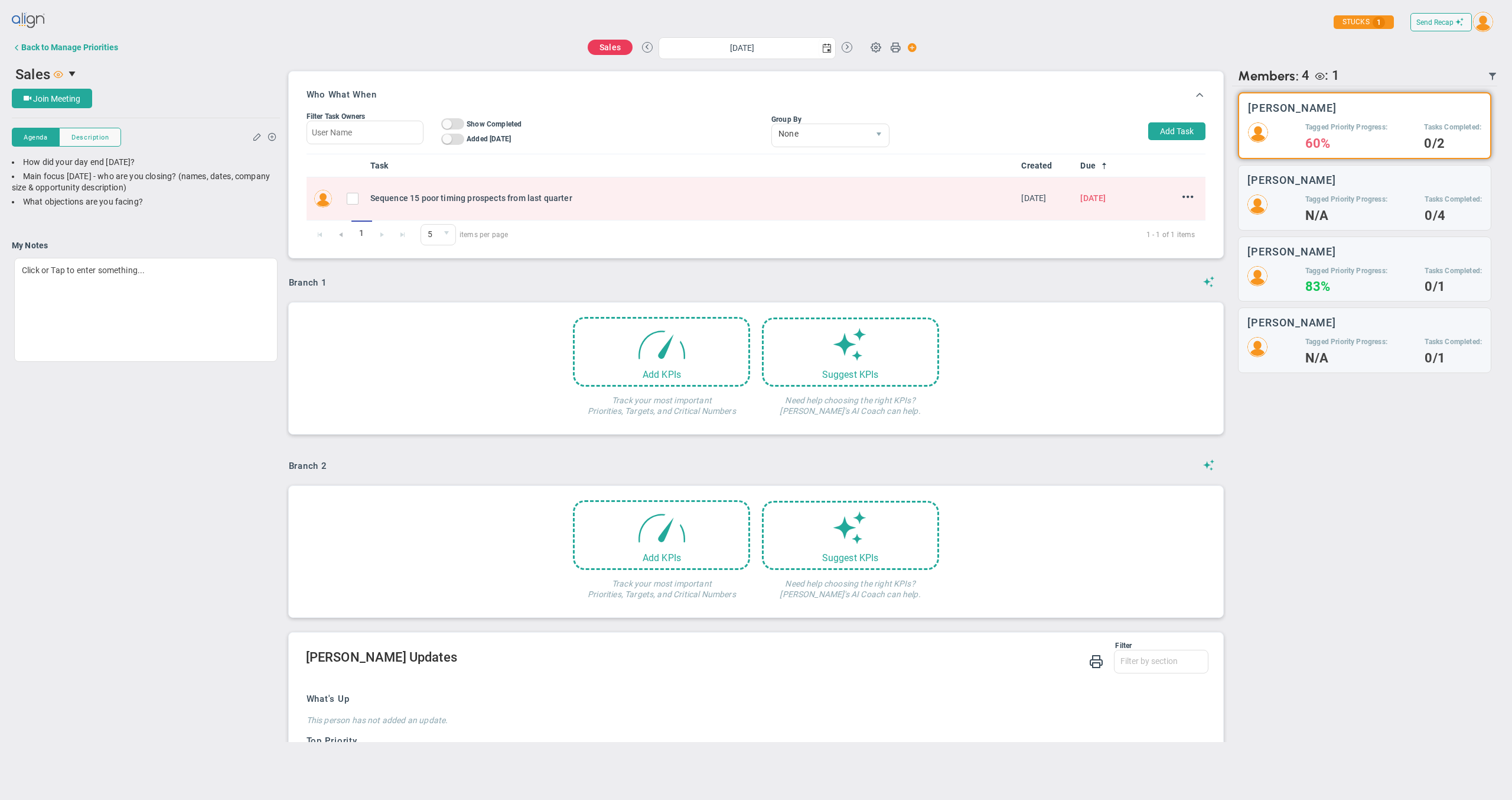
scroll to position [542, 0]
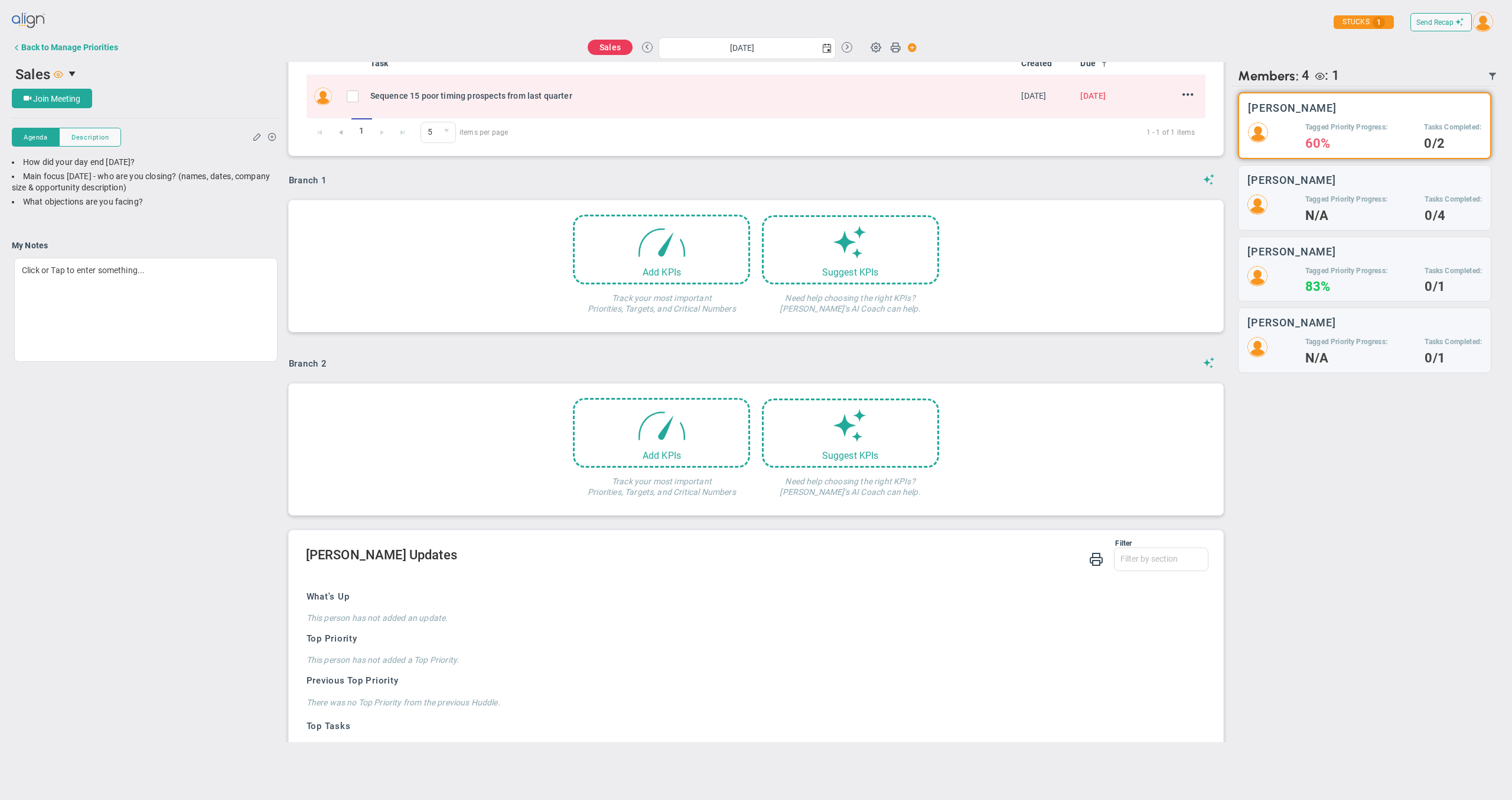
click at [1299, 130] on div "Tagged Priority Progress: 60% Tasks Completed: 0/2" at bounding box center [1365, 136] width 234 height 27
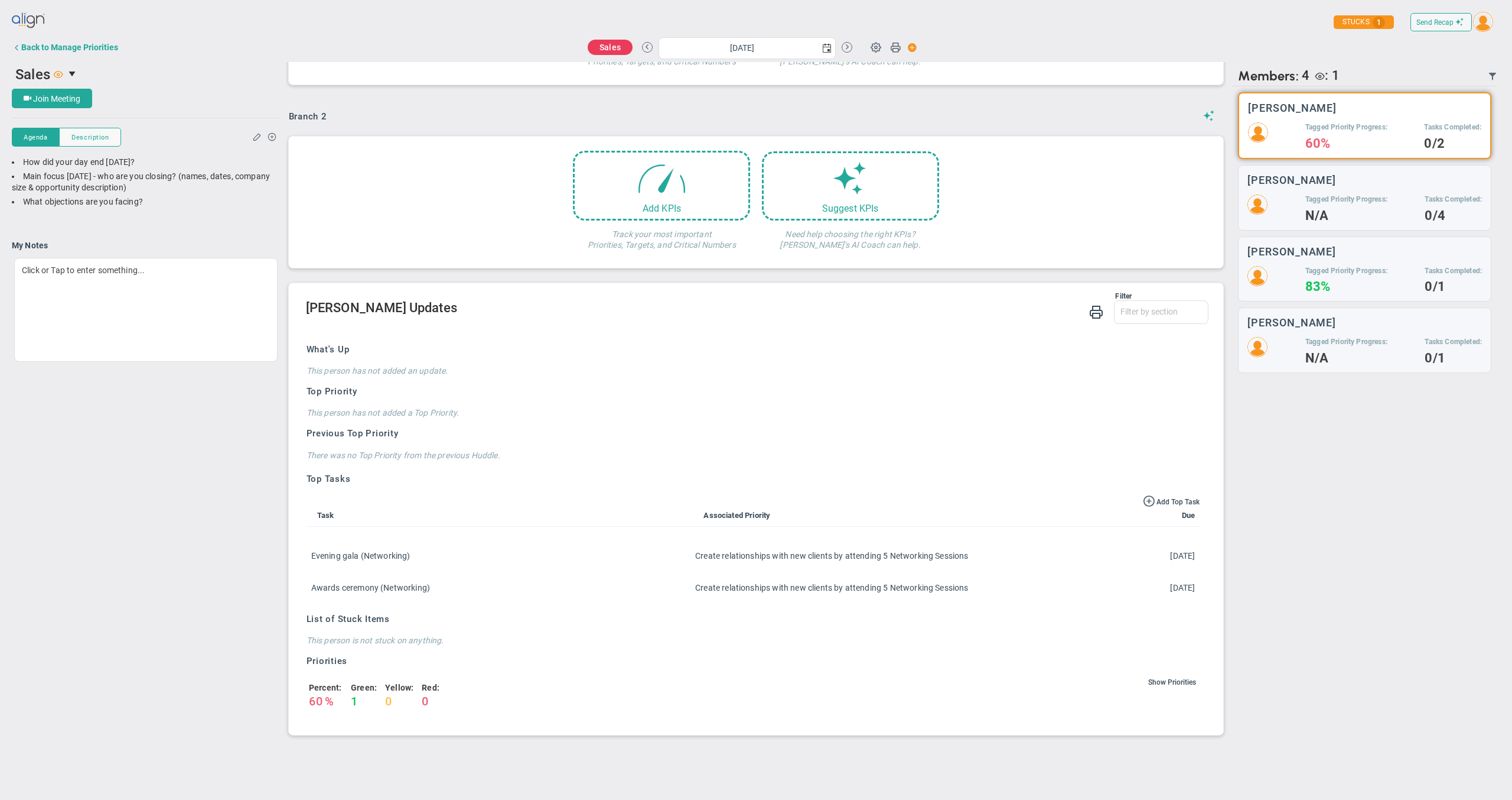
scroll to position [790, 0]
drag, startPoint x: 322, startPoint y: 366, endPoint x: 341, endPoint y: 415, distance: 52.6
click at [468, 373] on h4 "This person has not added an update." at bounding box center [753, 370] width 894 height 11
drag, startPoint x: 323, startPoint y: 404, endPoint x: 439, endPoint y: 408, distance: 116.1
click at [439, 408] on div "Top Priority undefined This person has not added a Top Priority. Previous Top P…" at bounding box center [753, 422] width 894 height 76
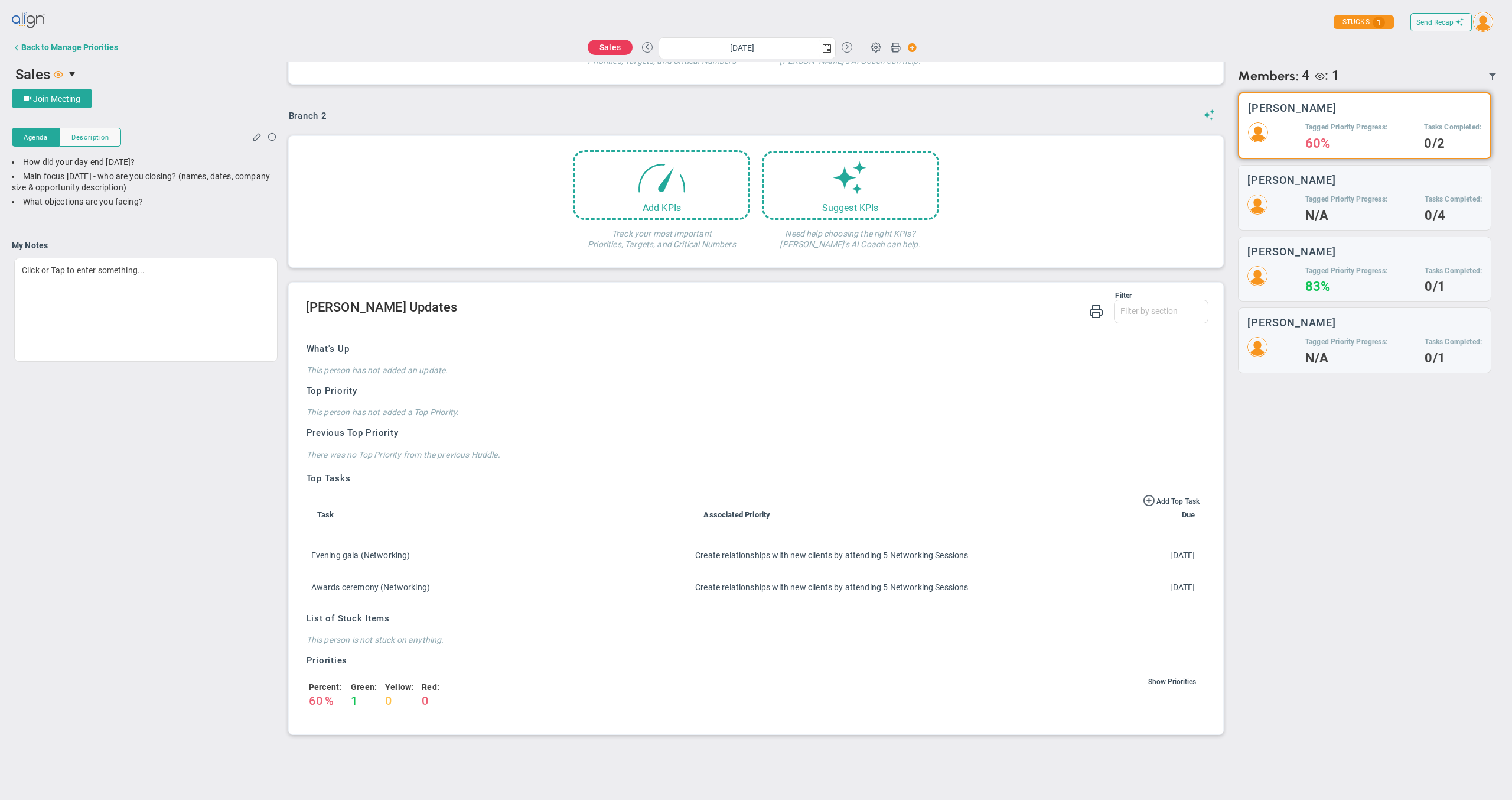
click at [416, 363] on div "What's Up This person has not added an update." at bounding box center [753, 359] width 894 height 33
click at [872, 49] on span at bounding box center [875, 46] width 22 height 22
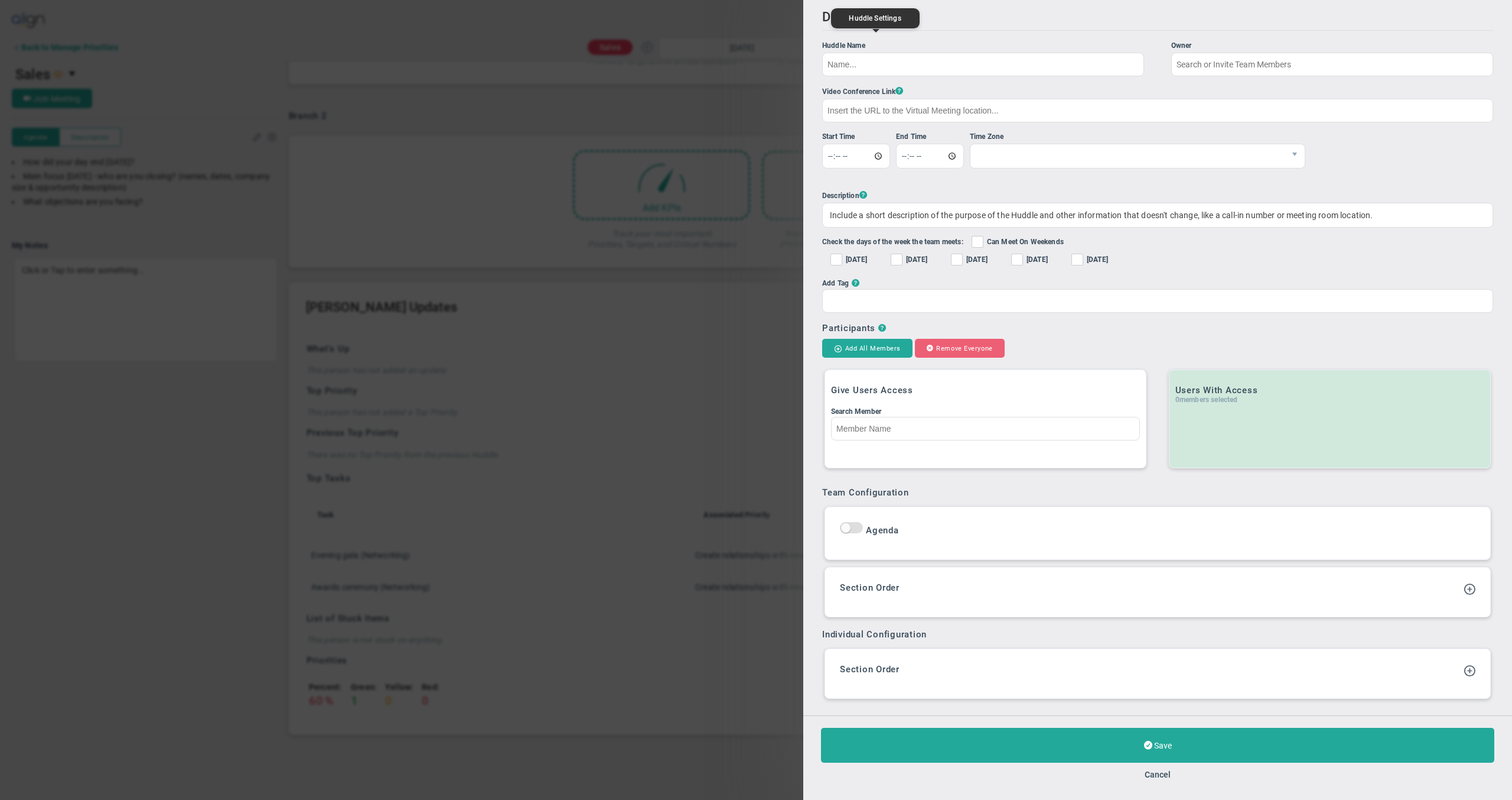
type input "Sales"
type input "https://meet.google.com/"
type input "11:30:00"
type input "11:45:00"
checkbox input "true"
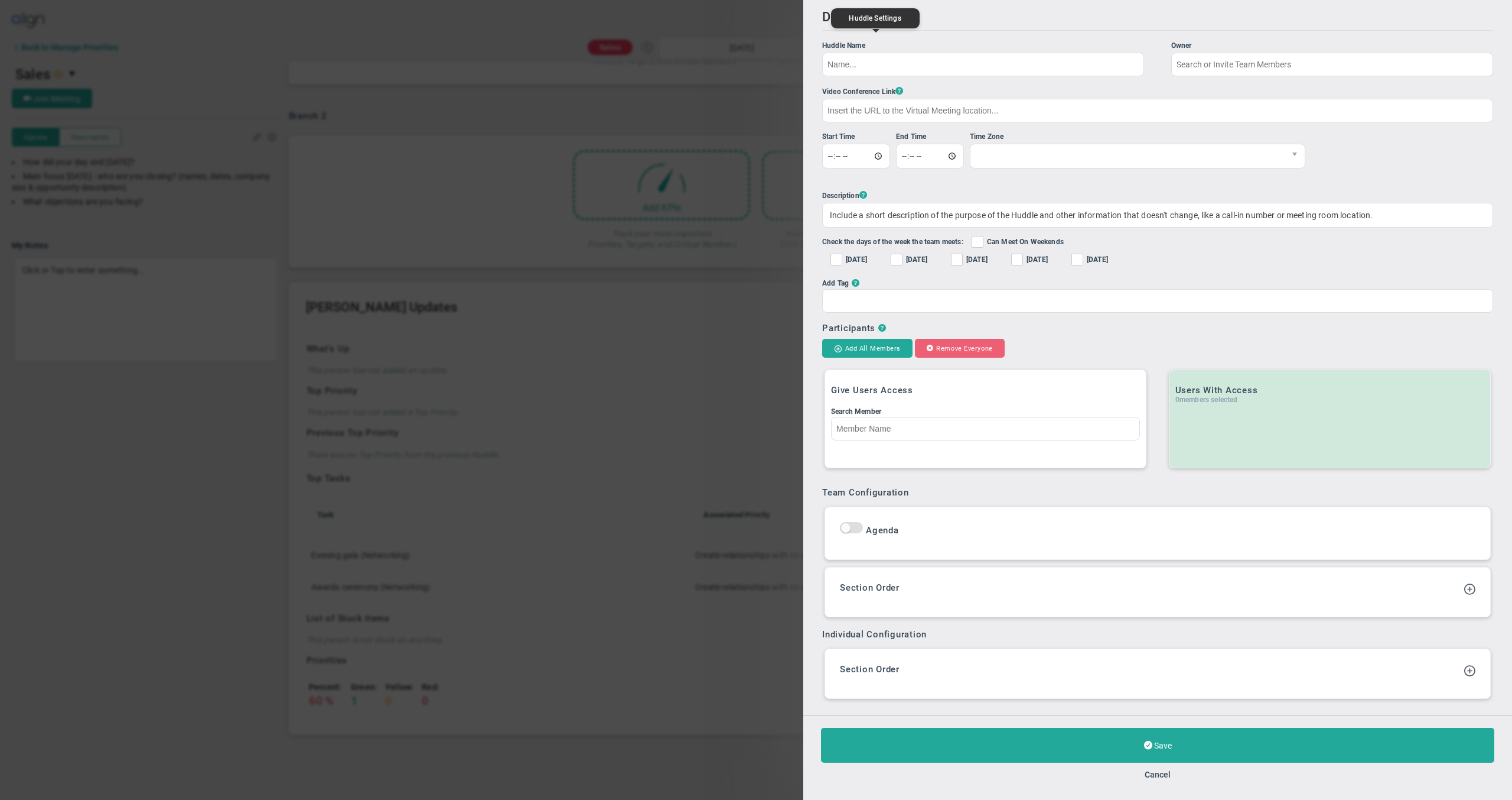
checkbox input "true"
type input "[PERSON_NAME]"
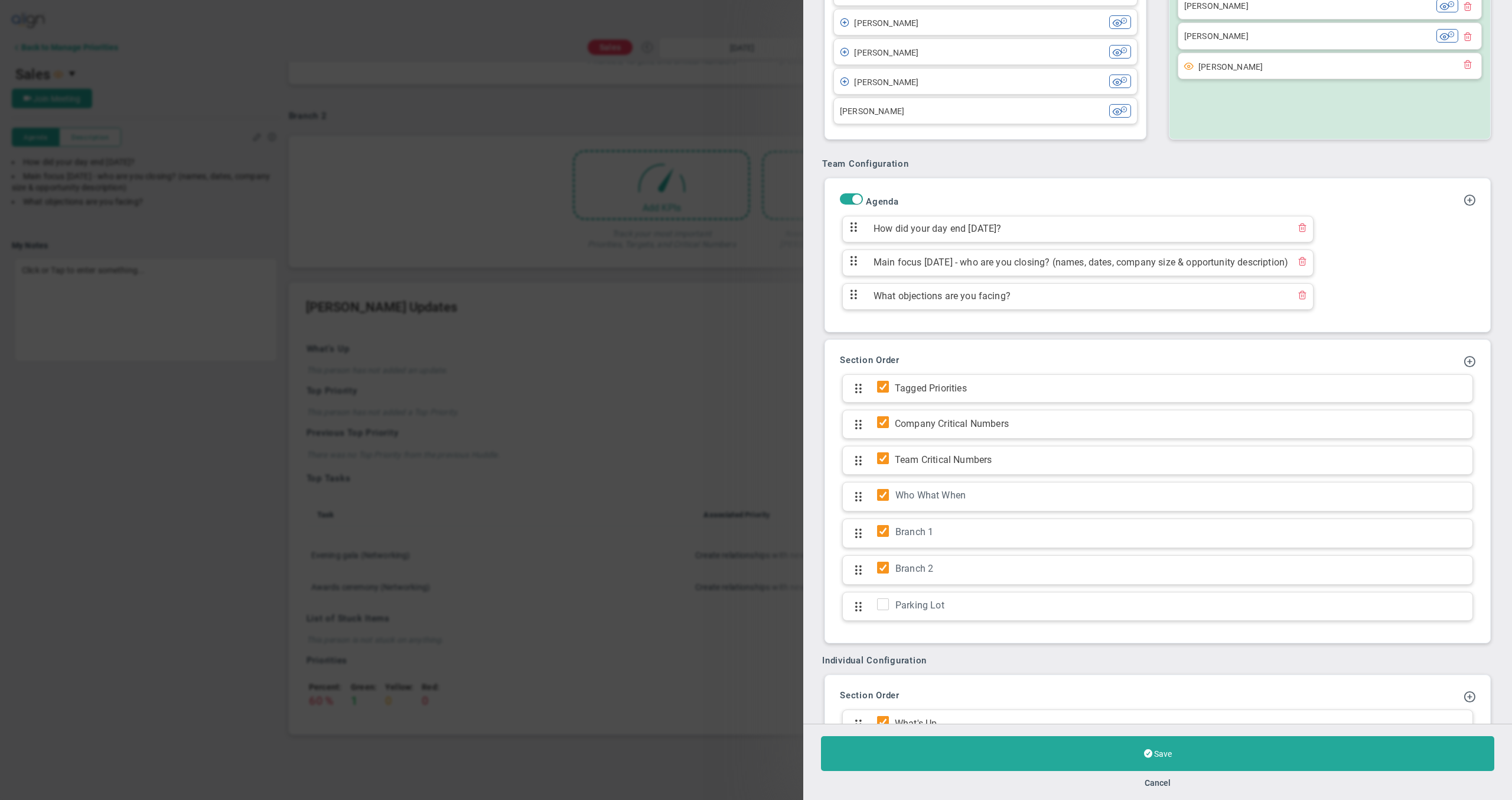
scroll to position [747, 0]
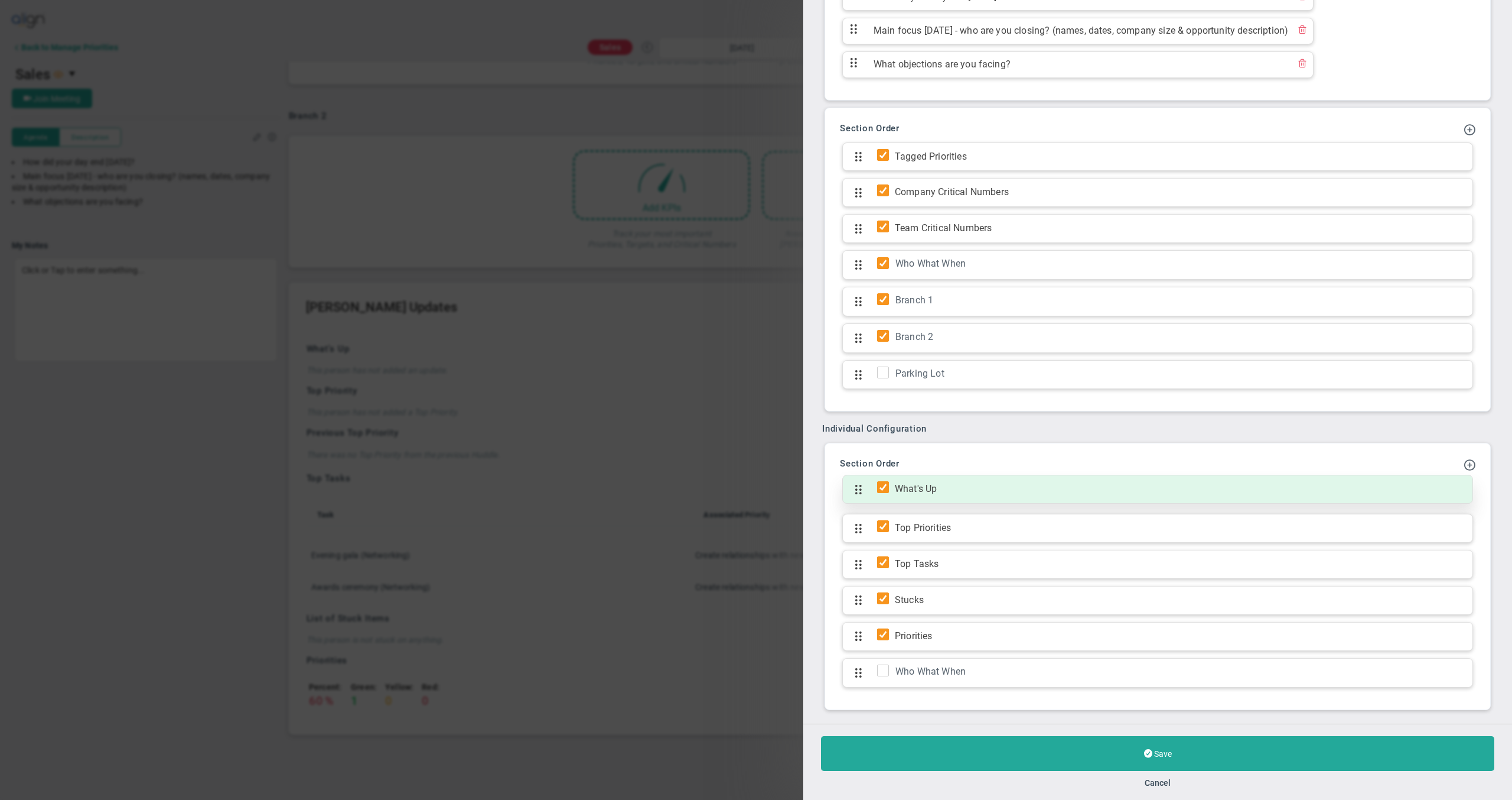
click at [913, 487] on span "What's Up" at bounding box center [1178, 489] width 577 height 13
click at [913, 484] on span "What's Up" at bounding box center [1178, 489] width 577 height 13
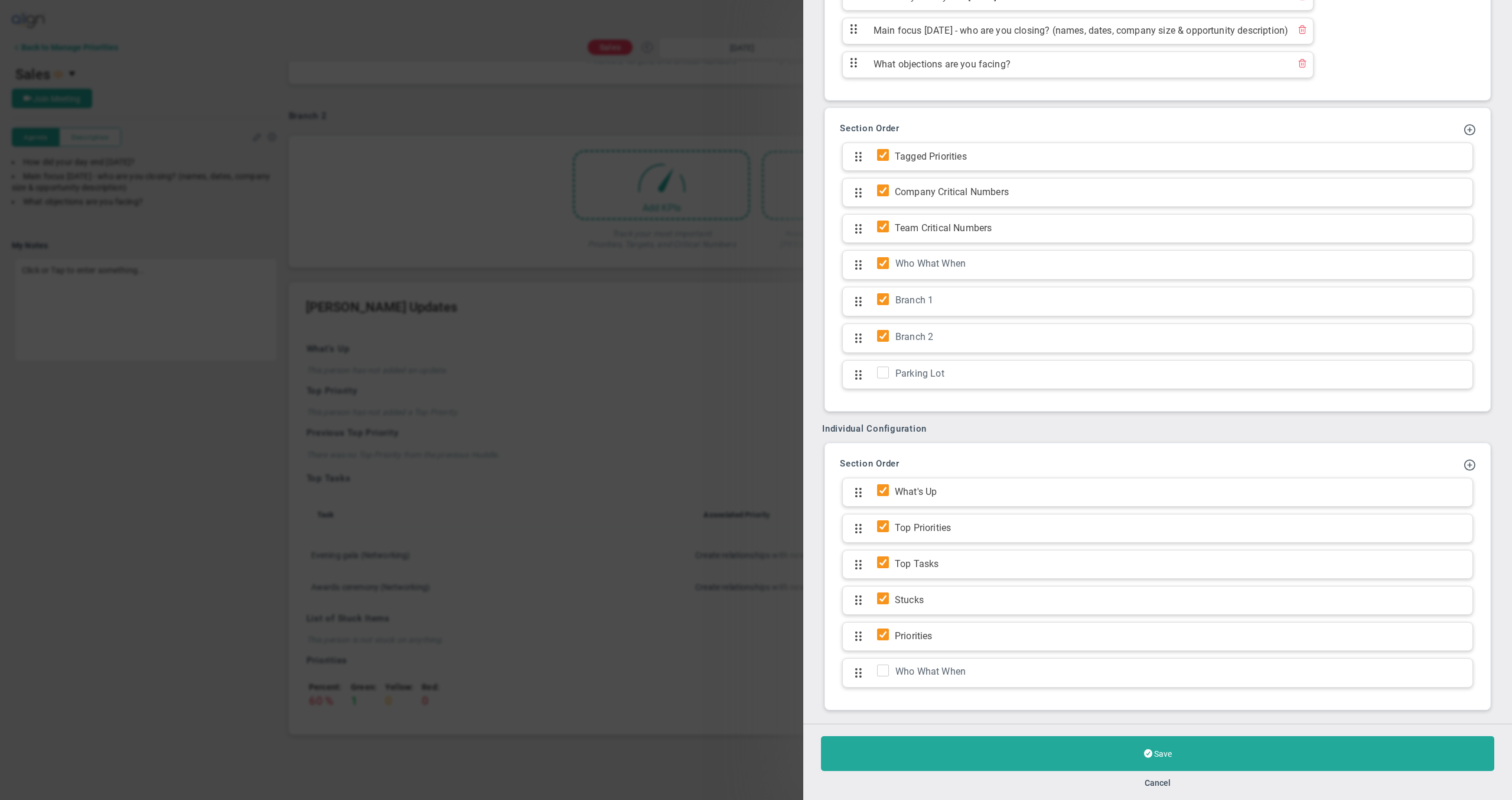
click at [1452, 464] on h3 "Section Order" at bounding box center [1158, 463] width 635 height 11
click at [1464, 464] on span at bounding box center [1469, 463] width 12 height 12
type input "Branch 1 - KPI Analysis and Action Plan"
click at [1436, 703] on button at bounding box center [1438, 704] width 19 height 20
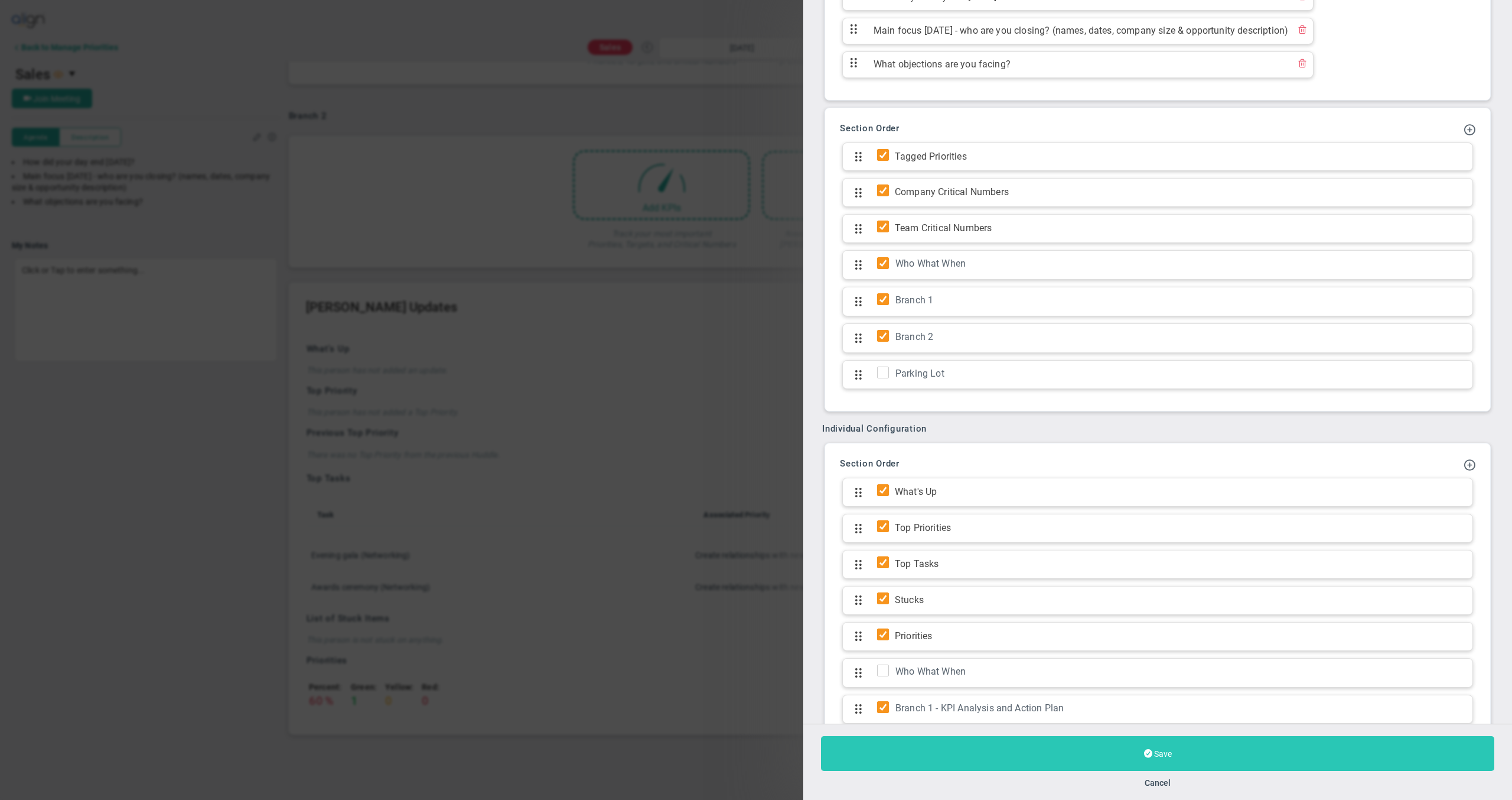
click at [1025, 763] on button "Save" at bounding box center [1158, 753] width 673 height 35
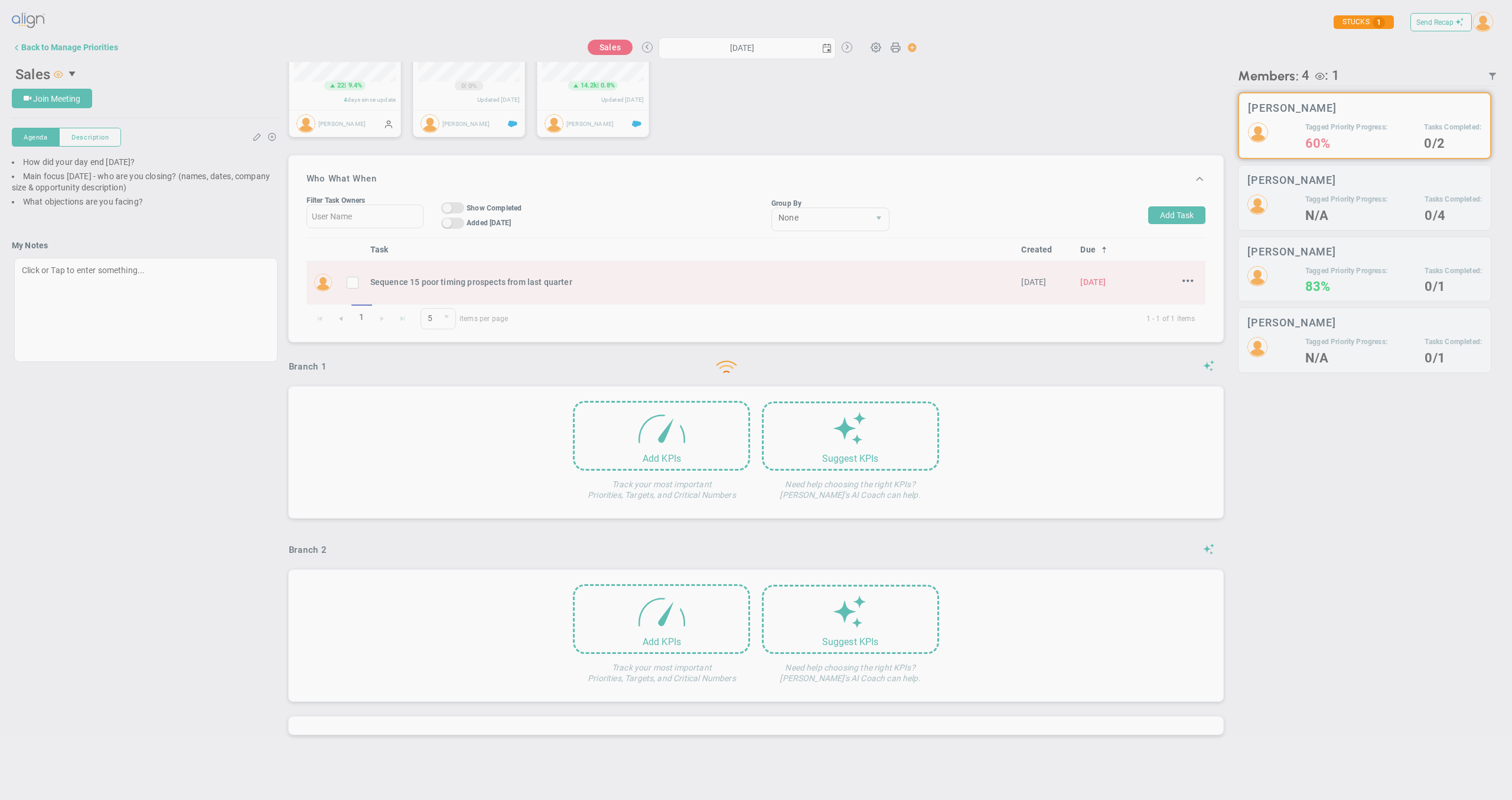
type input "Monday, August 18, 2025"
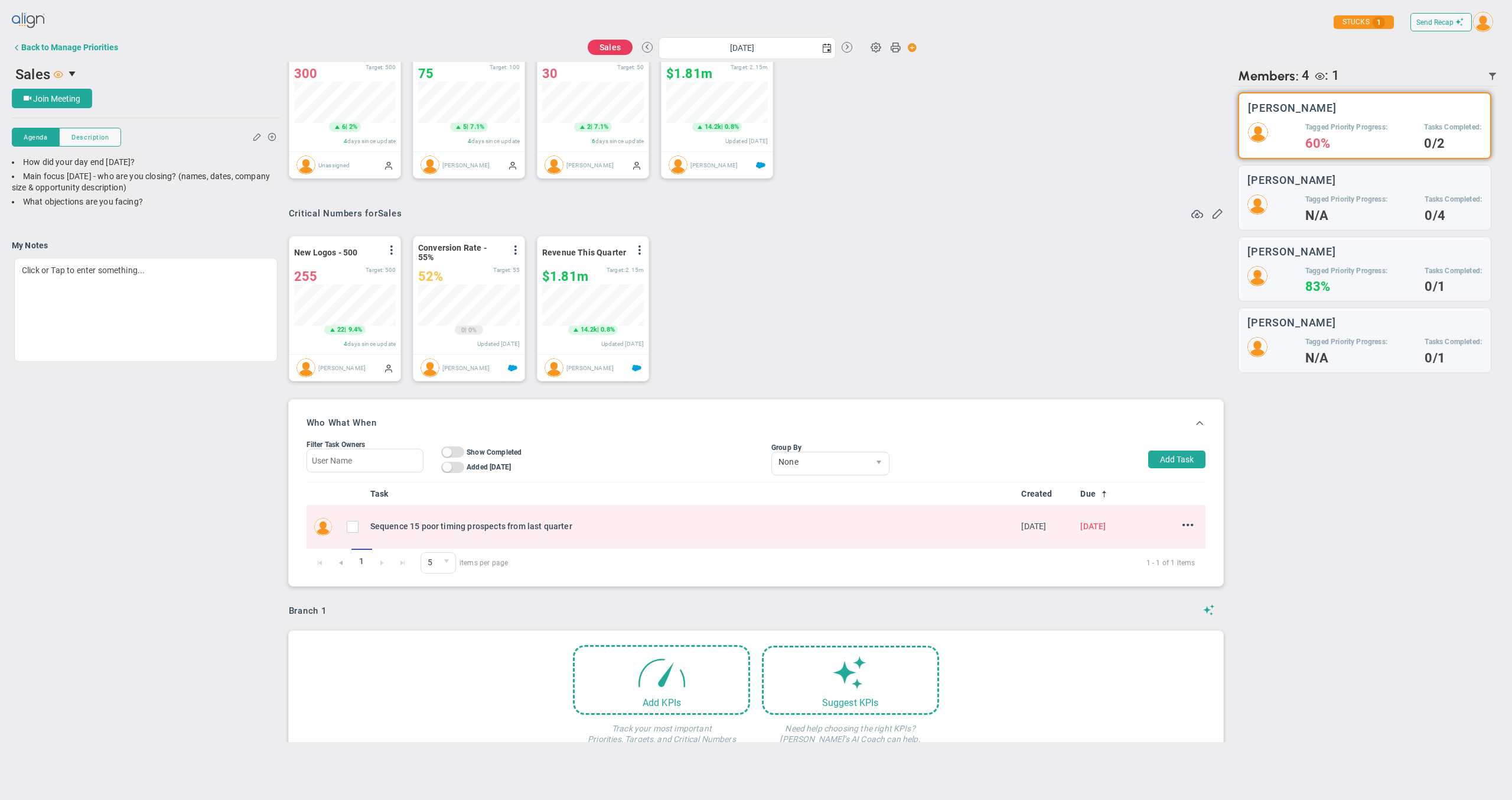
scroll to position [66, 0]
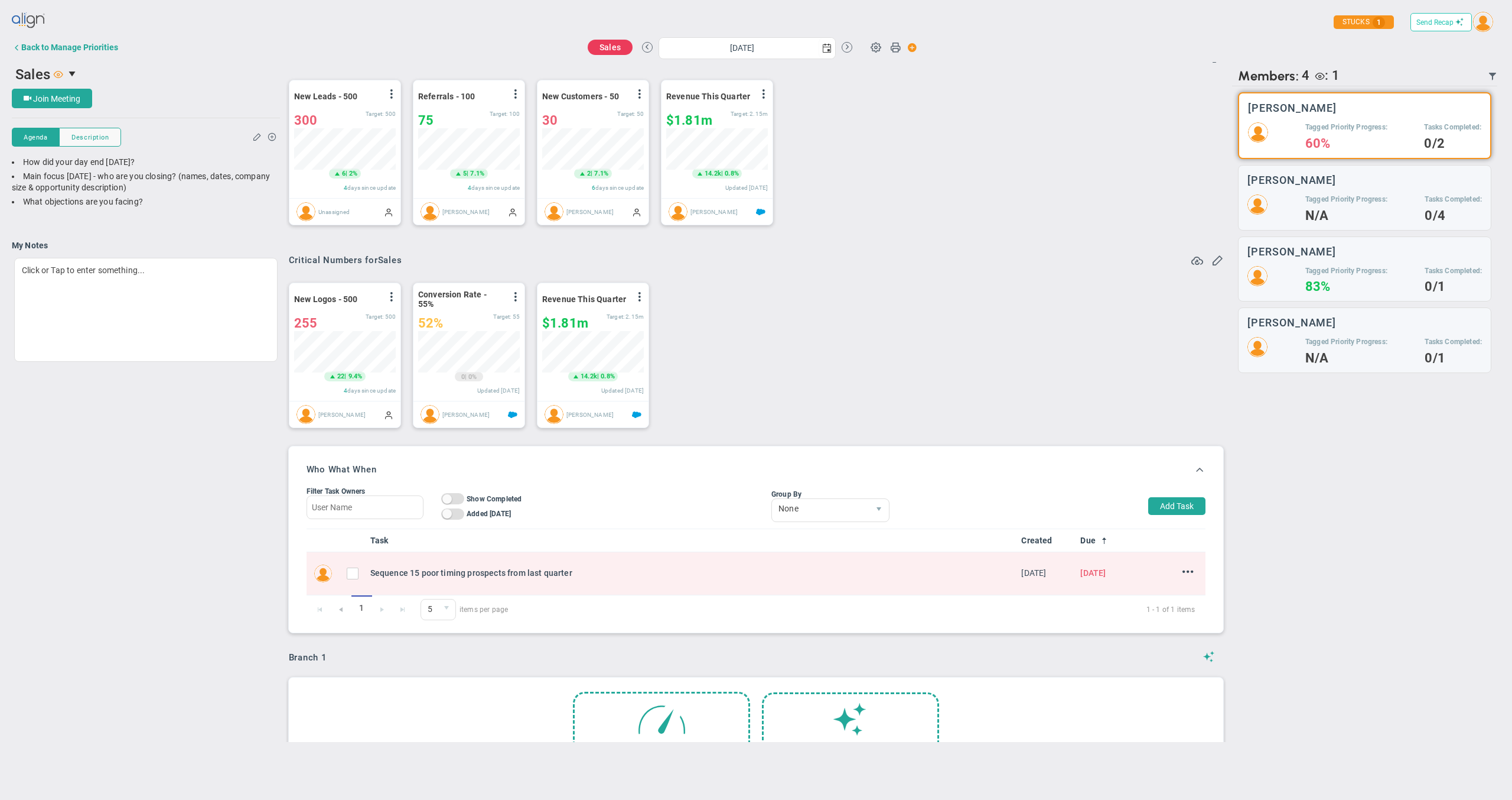
click at [1444, 24] on span "Send Recap" at bounding box center [1436, 22] width 37 height 8
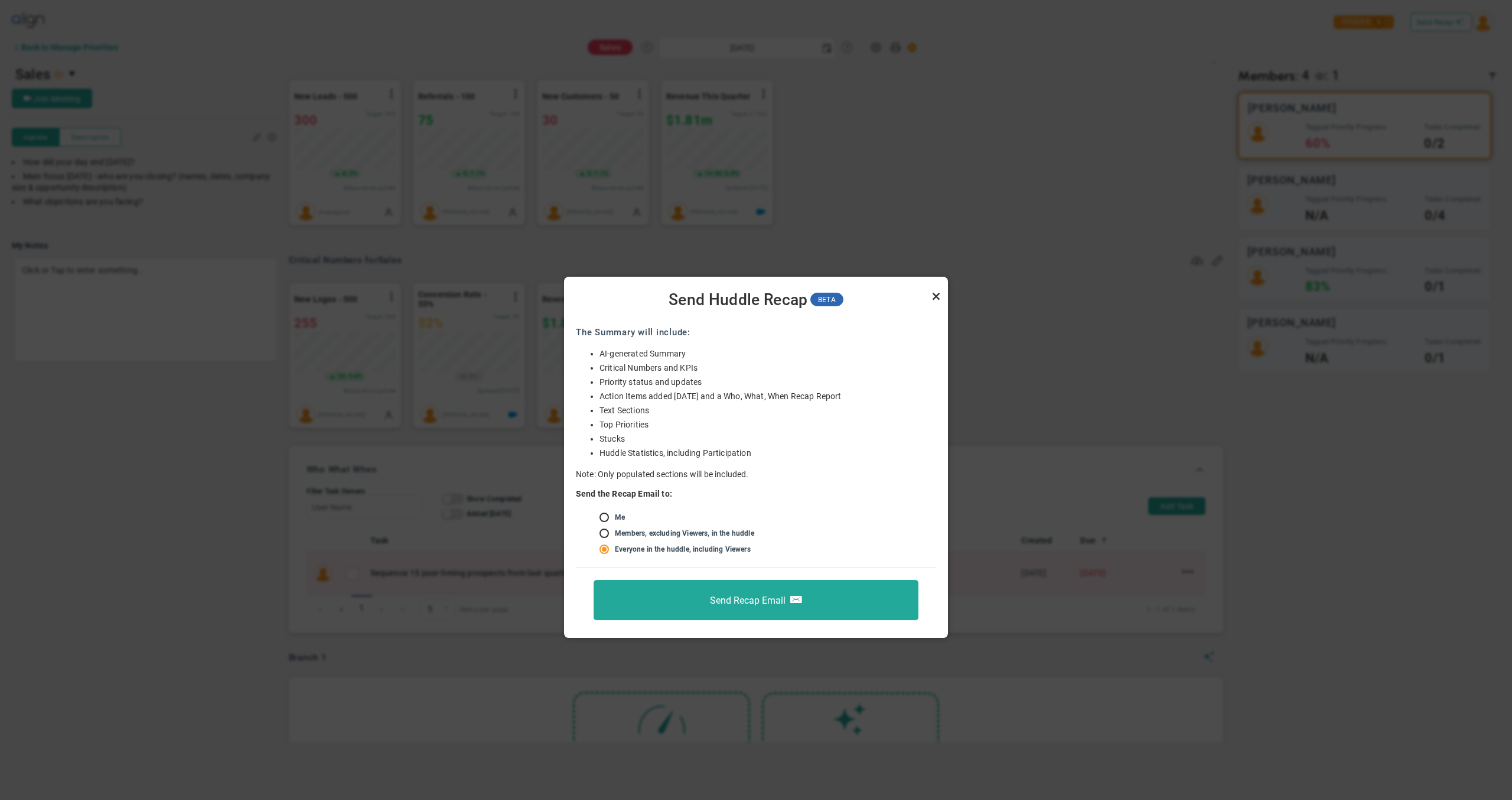
click at [935, 293] on link "Close" at bounding box center [936, 296] width 14 height 14
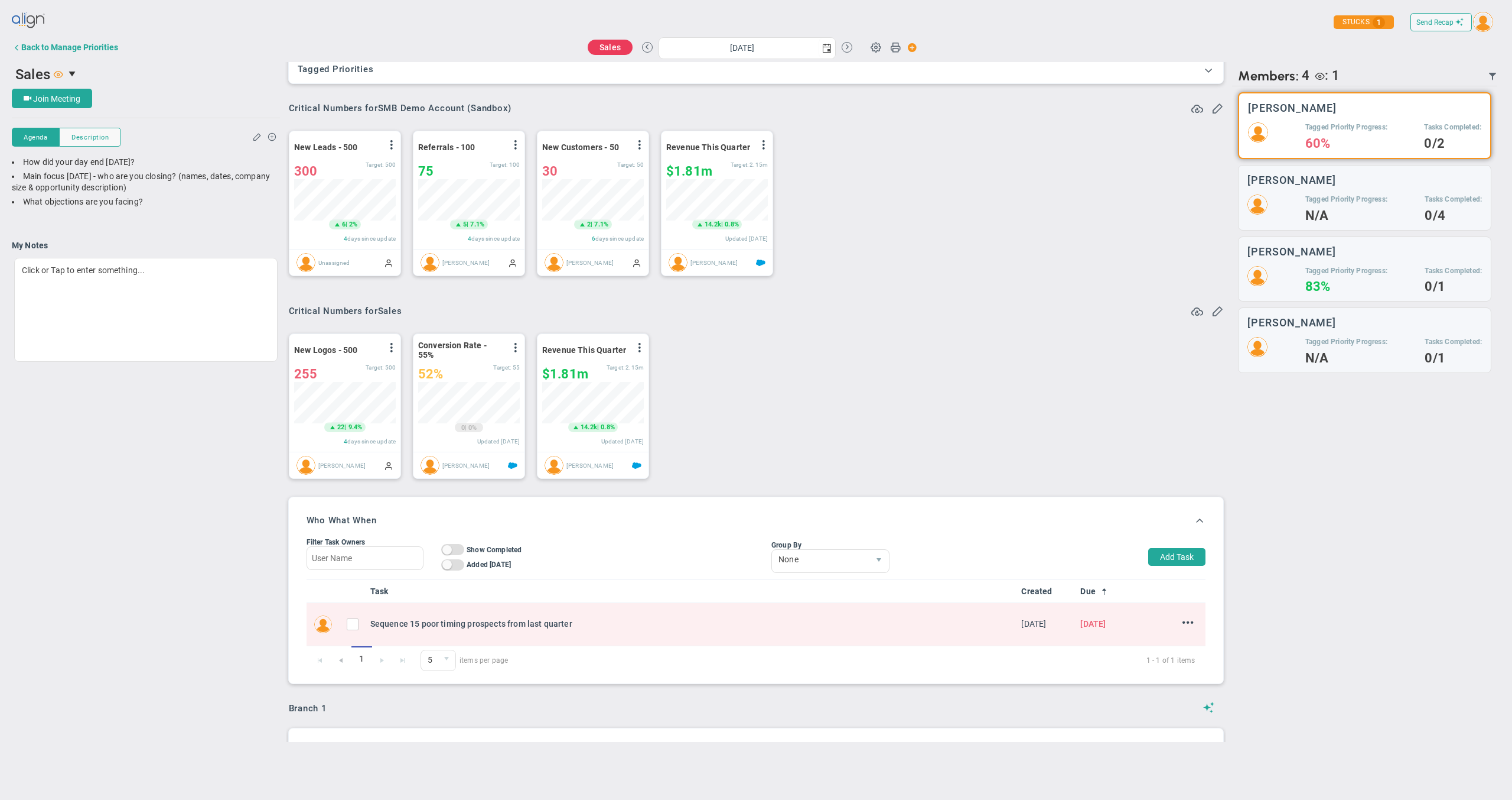
scroll to position [0, 0]
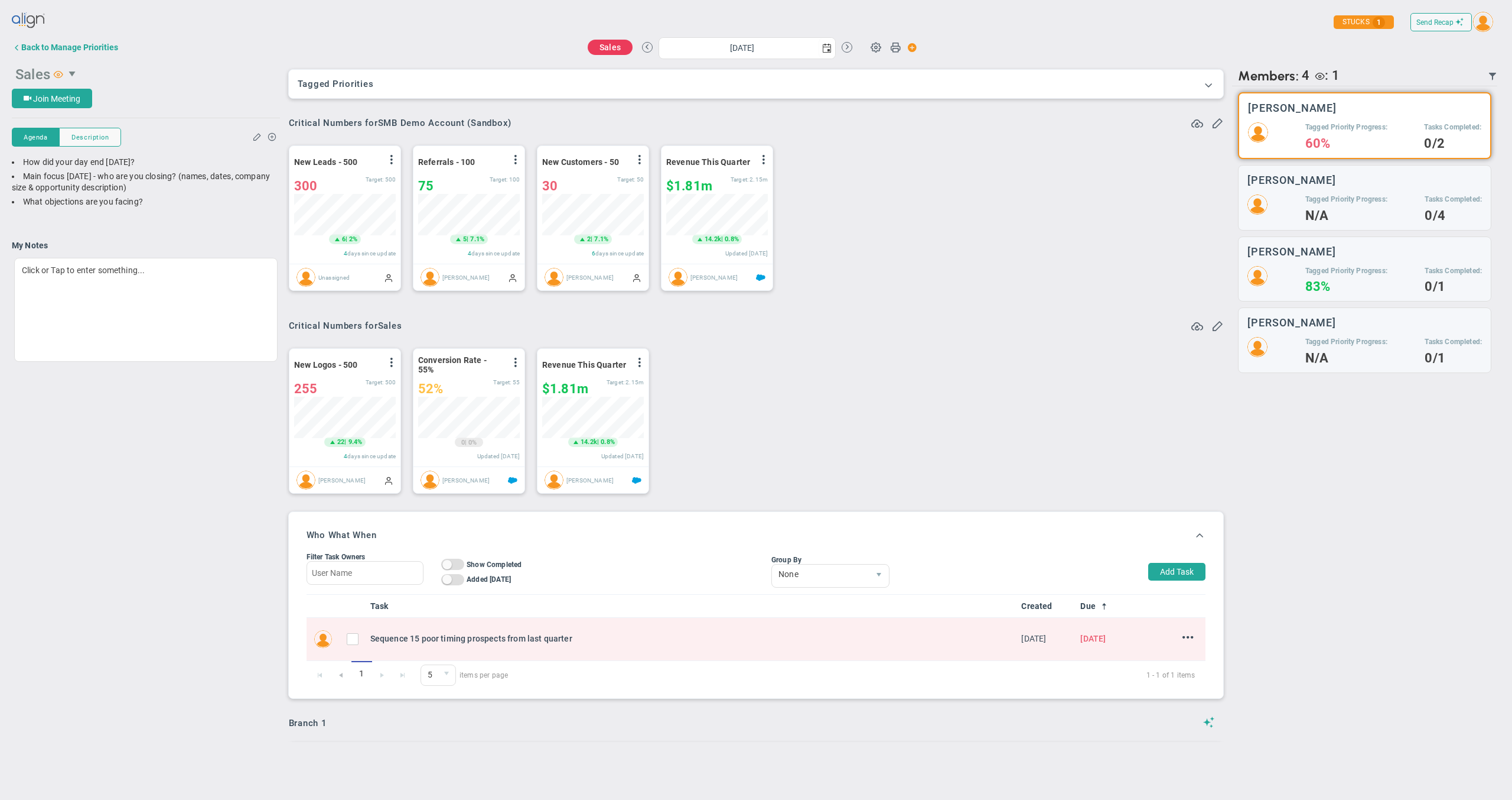
click at [68, 72] on span "select" at bounding box center [73, 74] width 10 height 10
click at [62, 125] on div "Leadership" at bounding box center [95, 122] width 150 height 8
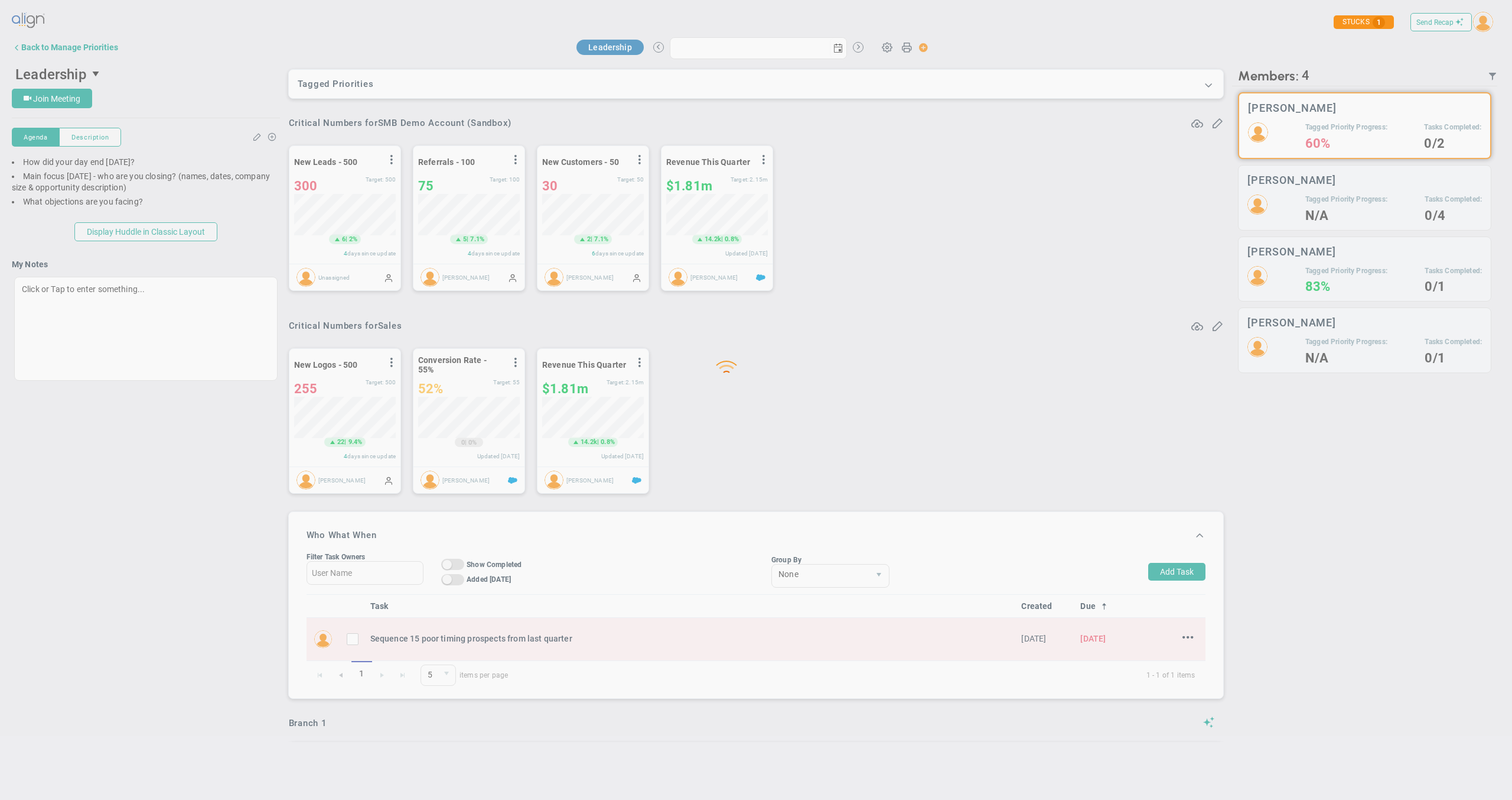
type input "Thursday, August 21, 2025"
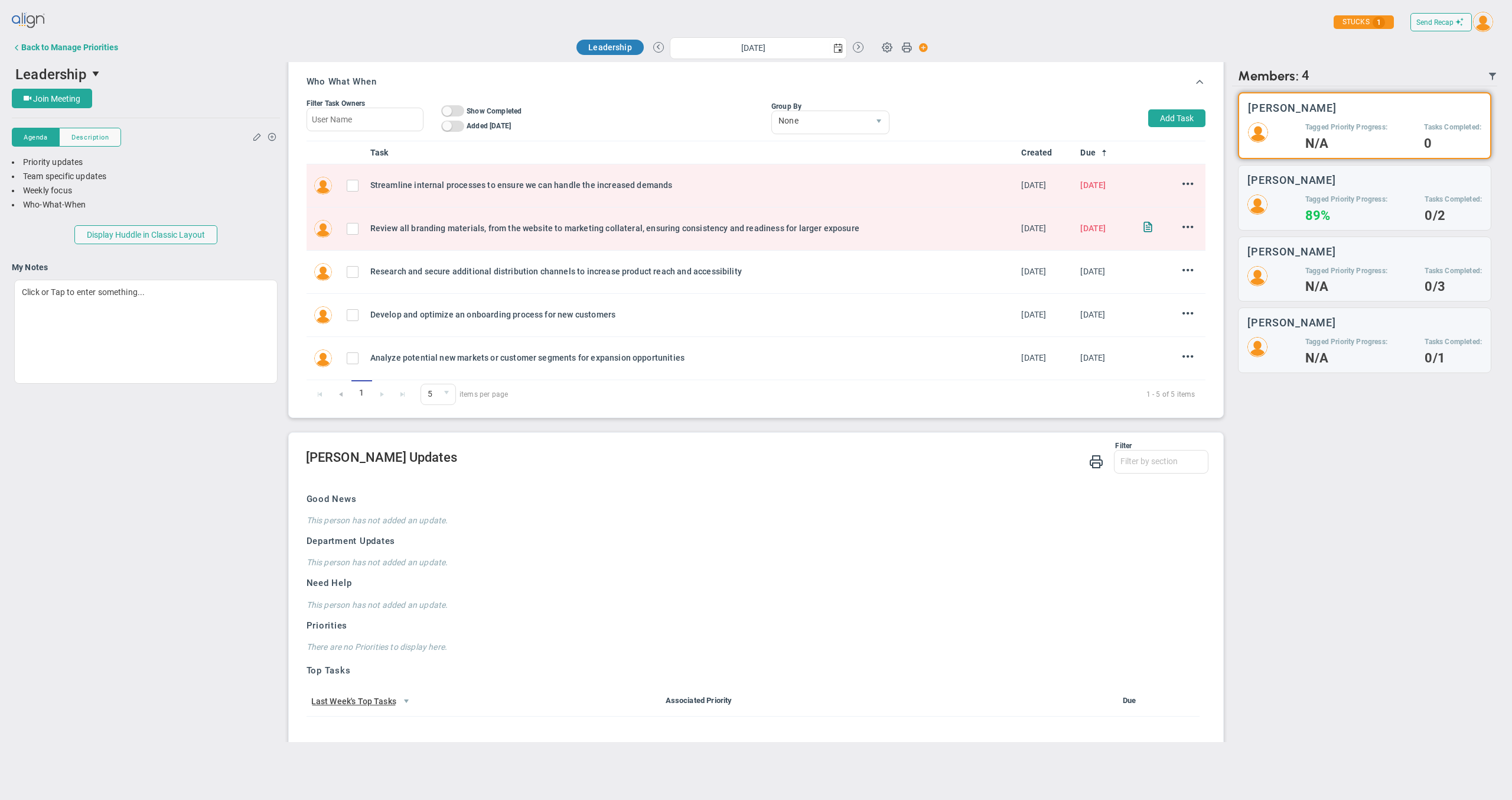
scroll to position [439, 0]
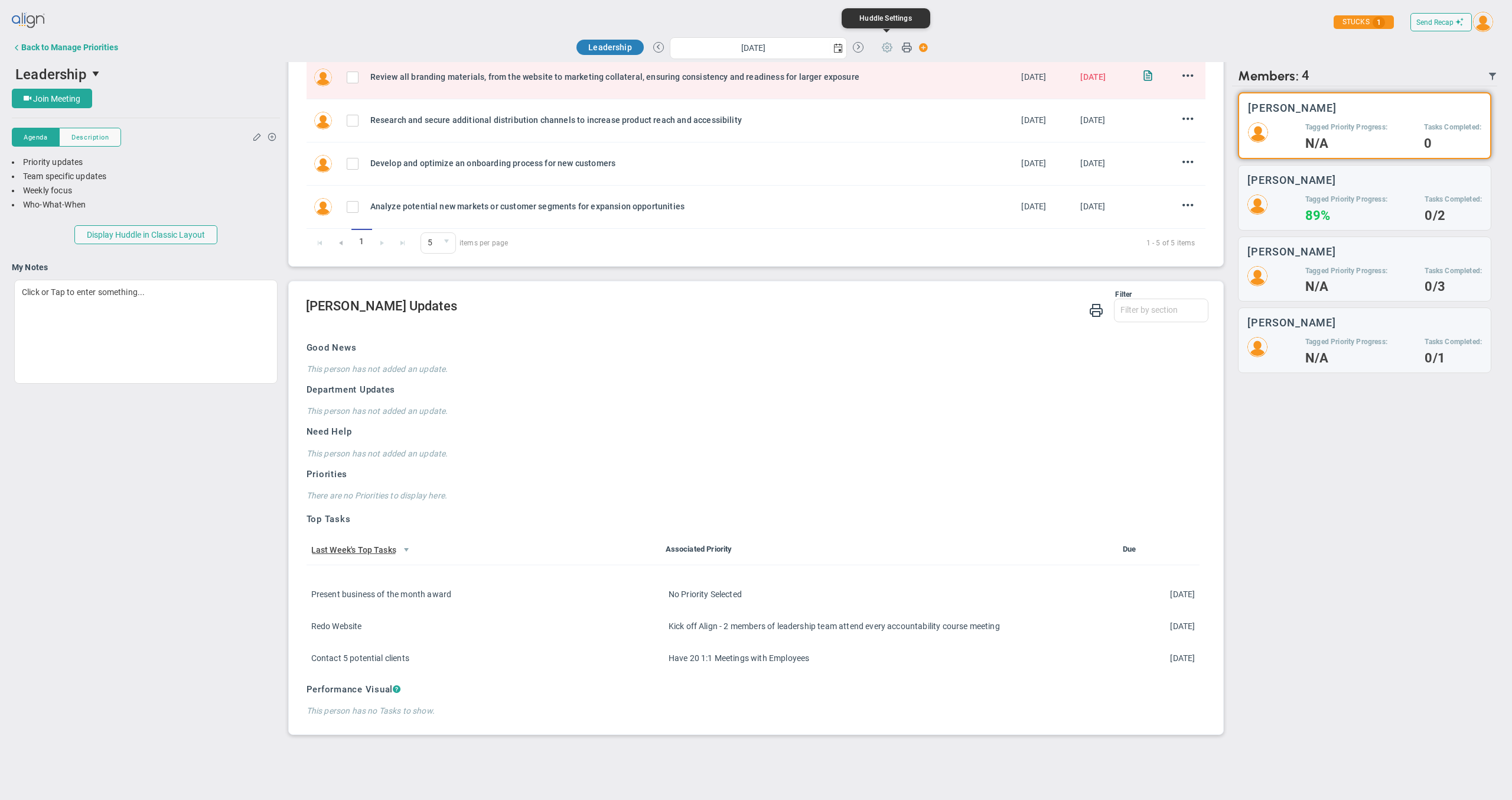
click at [885, 49] on span at bounding box center [887, 46] width 22 height 22
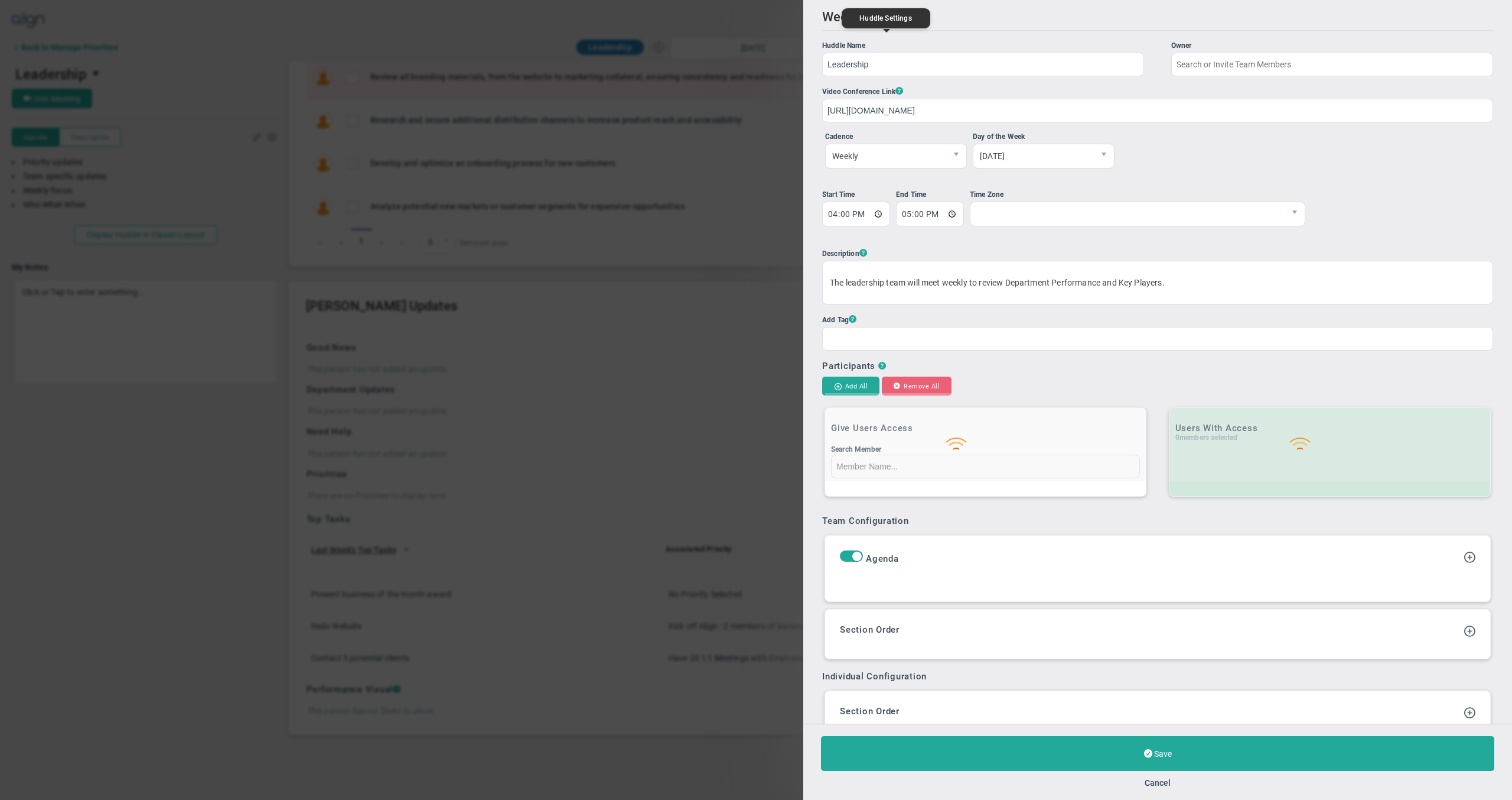
type input "Brook Davis"
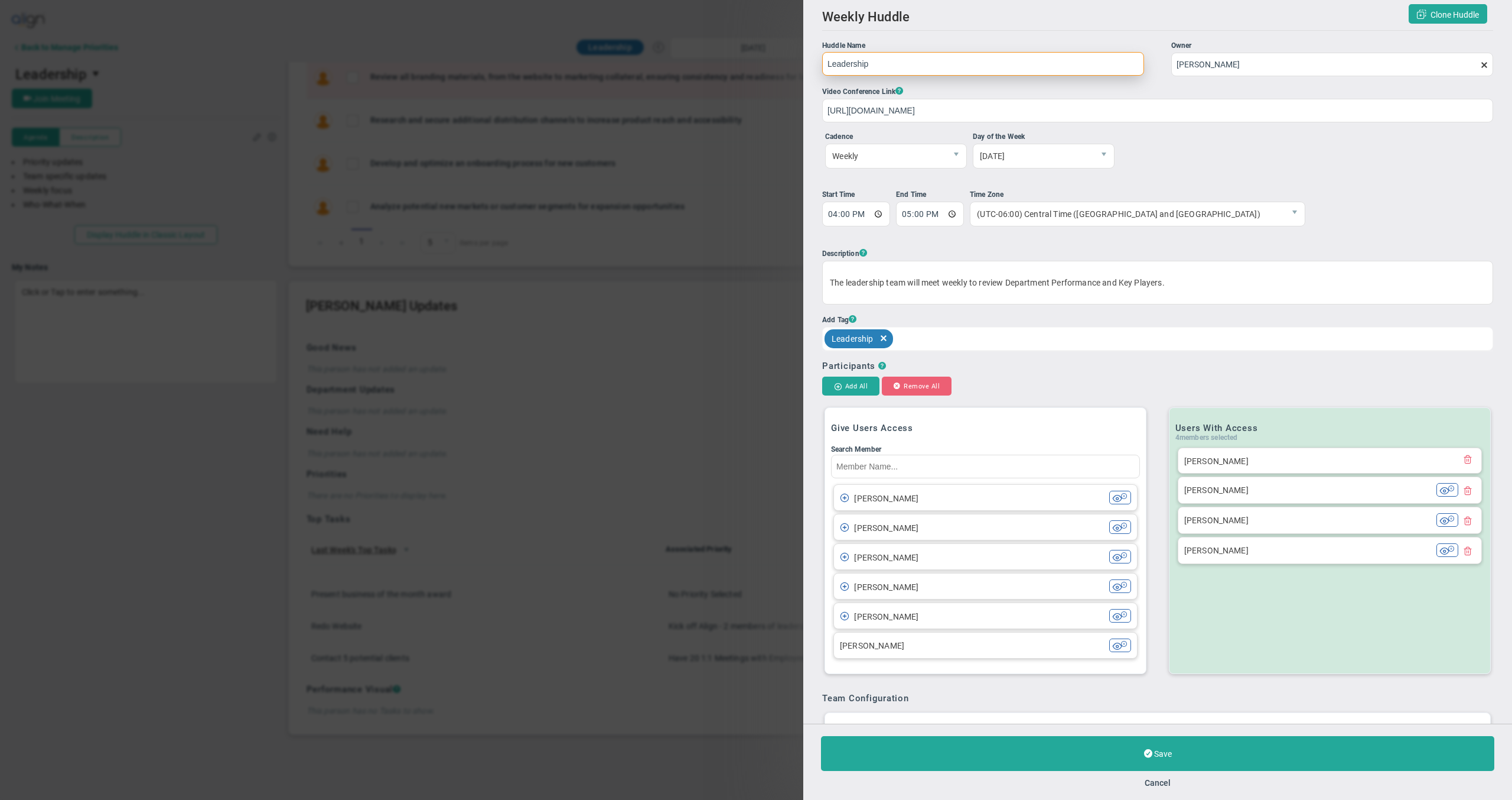
click at [887, 339] on span "delete" at bounding box center [883, 338] width 13 height 19
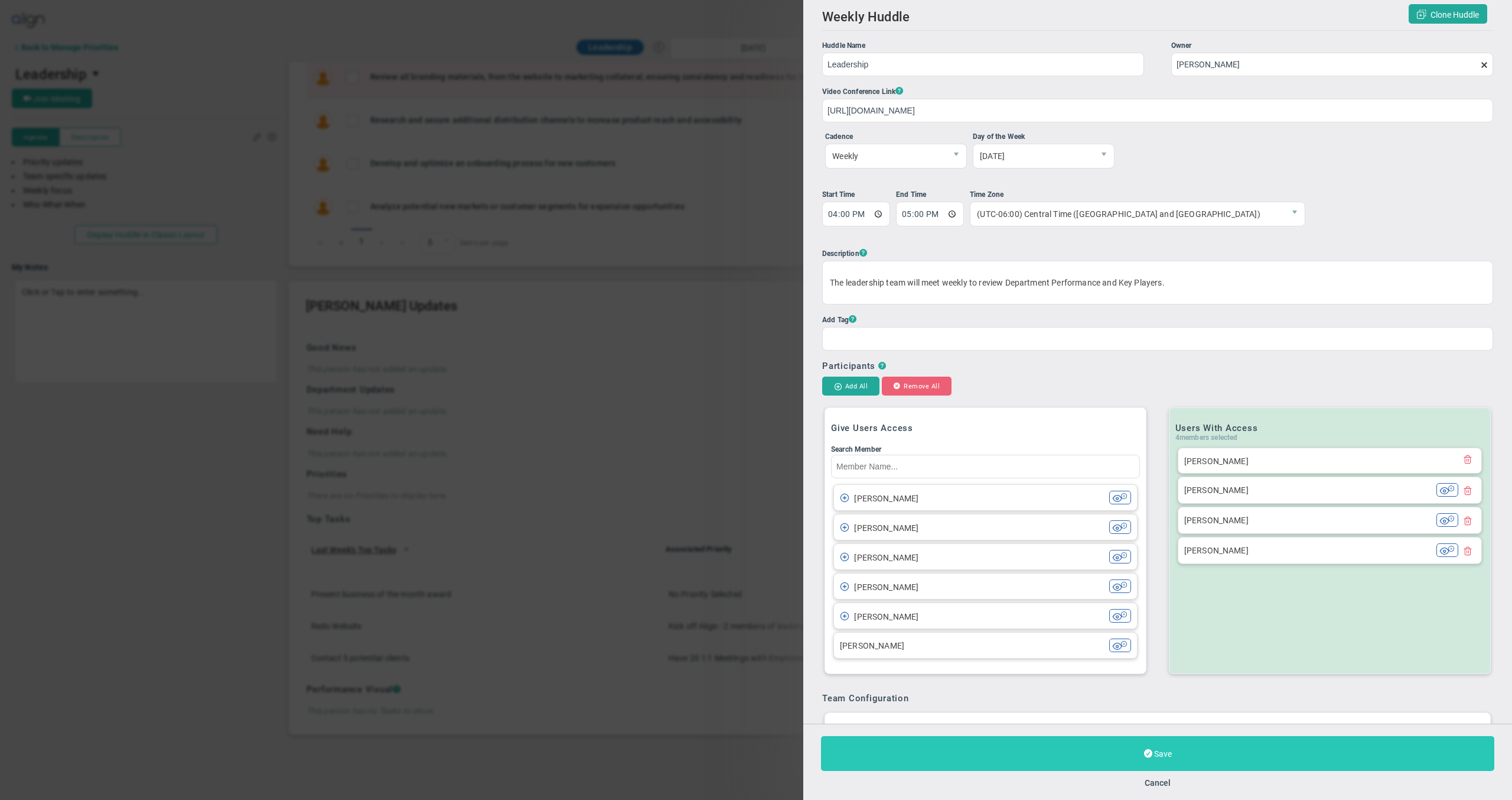
click at [1052, 750] on button "Save" at bounding box center [1158, 753] width 673 height 35
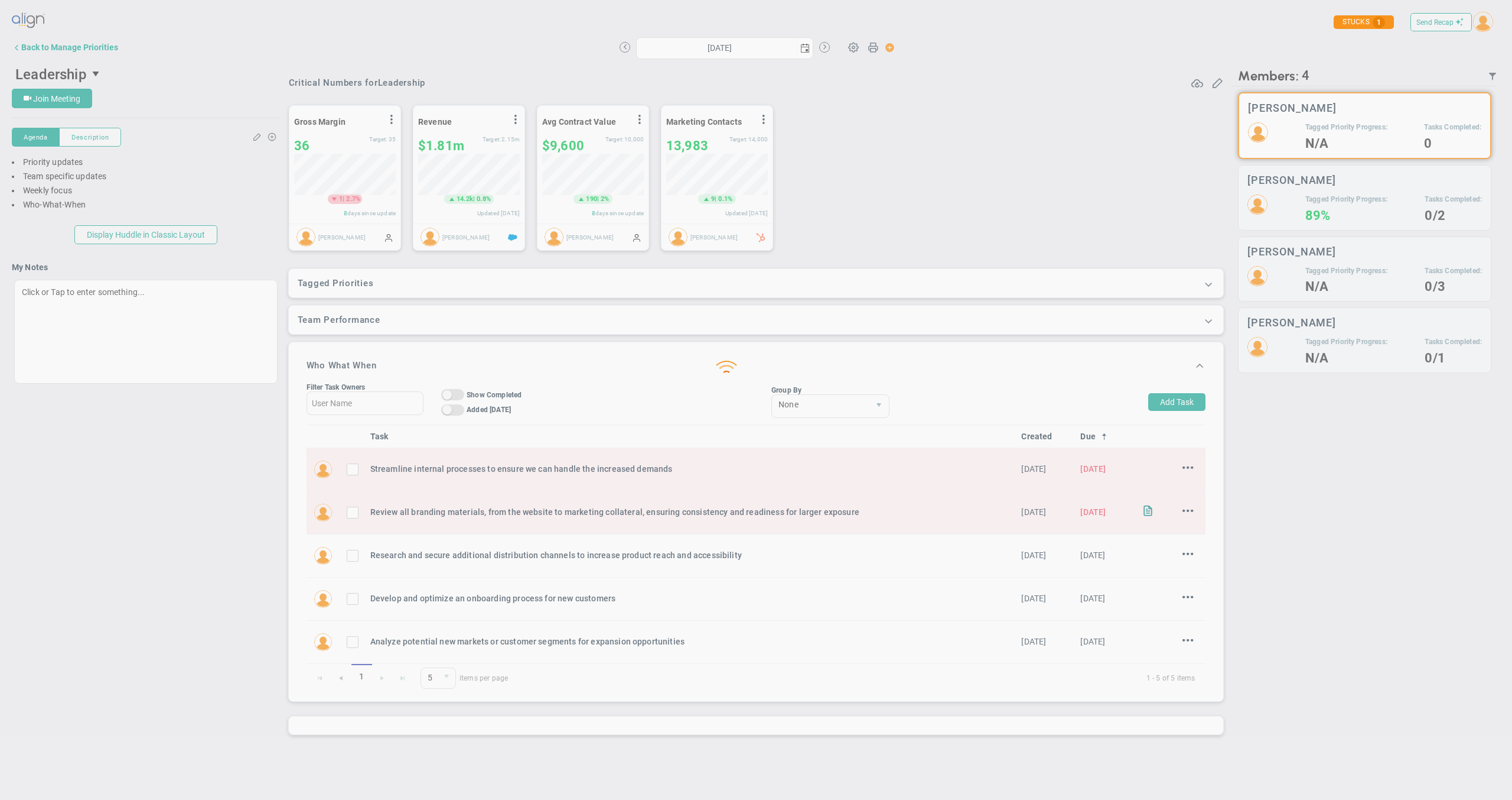
scroll to position [4, 0]
type input "Thursday, August 21, 2025"
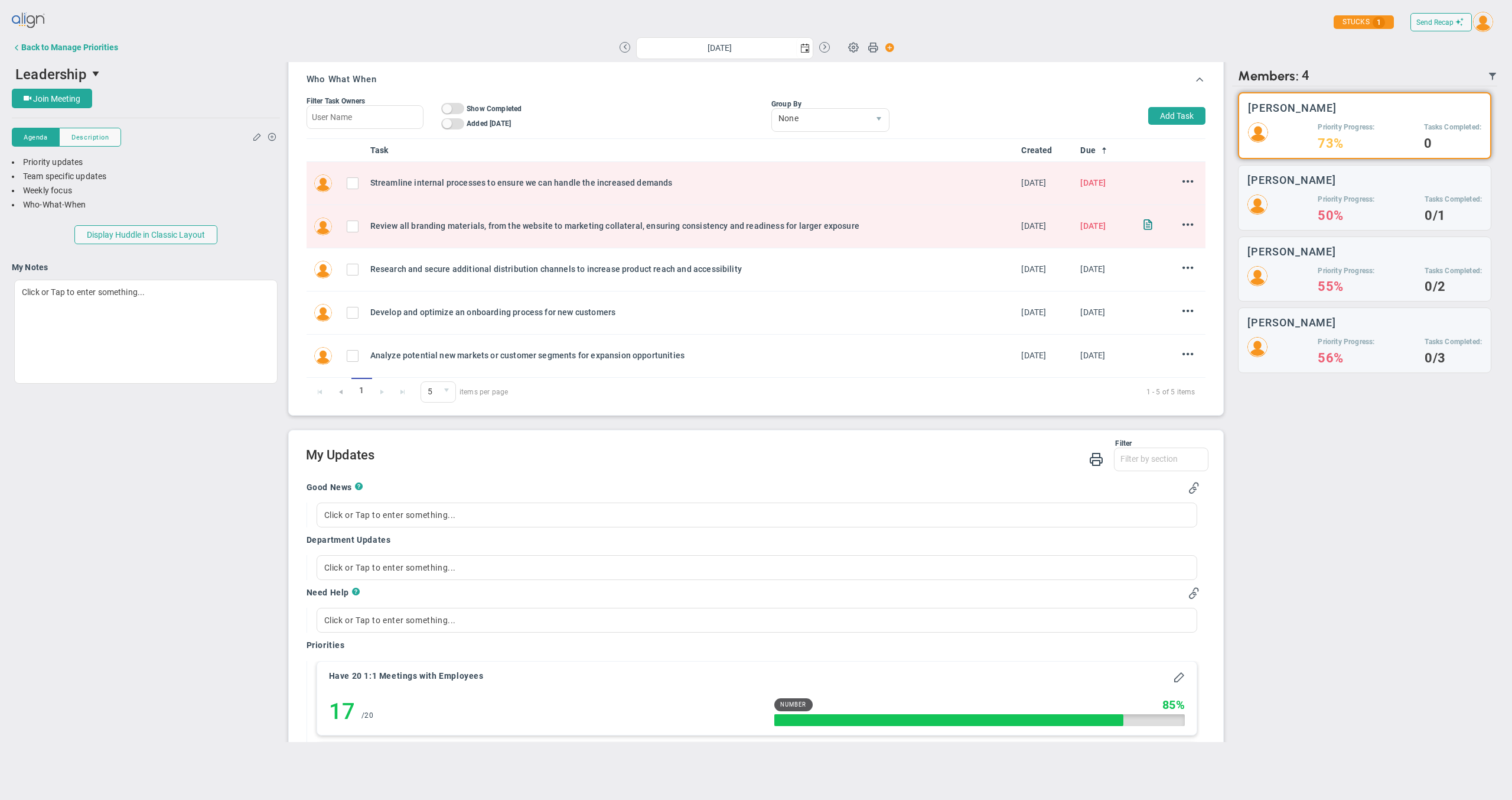
scroll to position [372, 0]
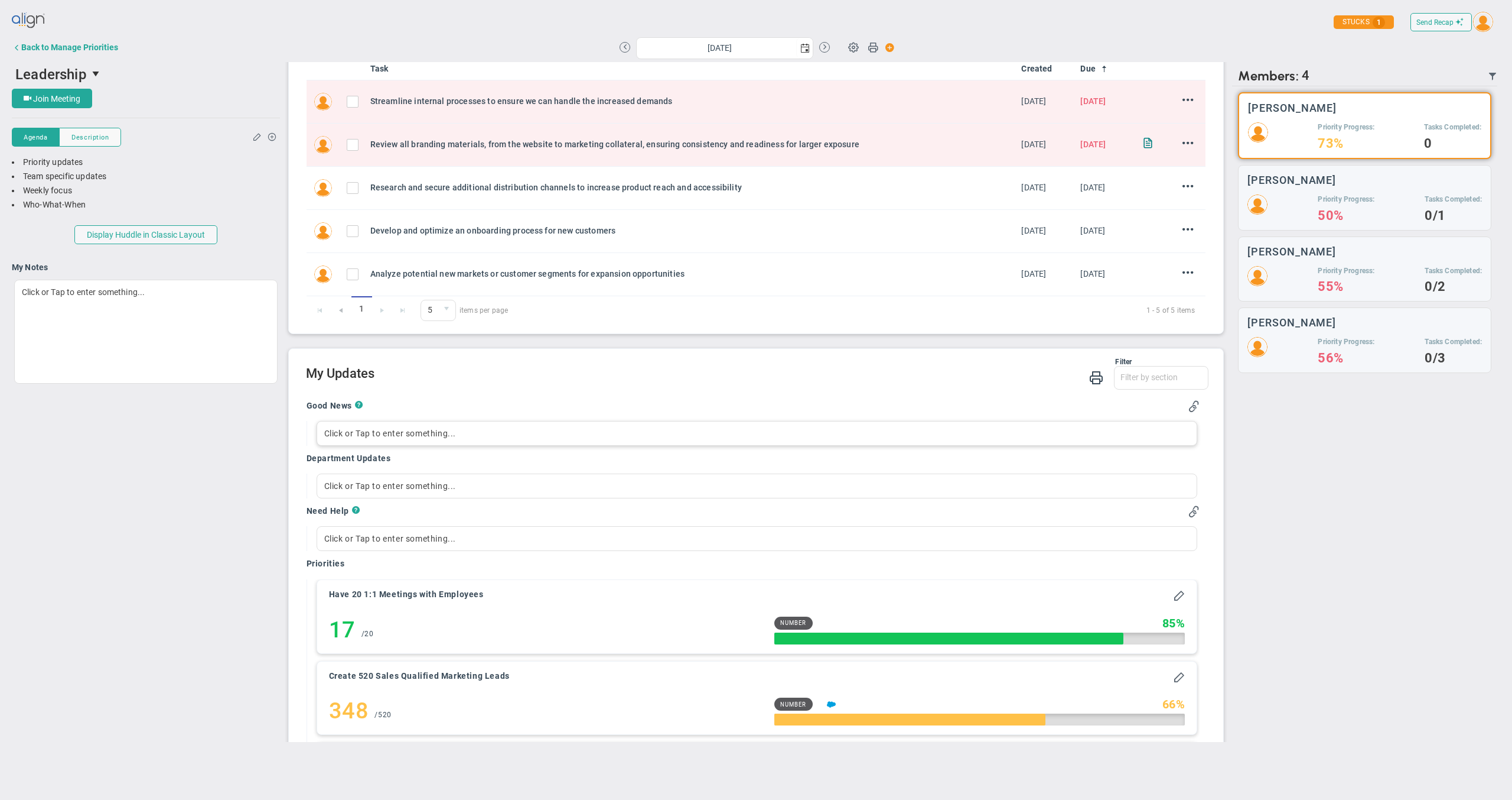
click at [359, 434] on div "Click or Tap to enter something..." at bounding box center [757, 433] width 881 height 25
click at [547, 396] on div "Good News ? this is the good news Department Updates Click or Tap to enter some…" at bounding box center [753, 788] width 911 height 793
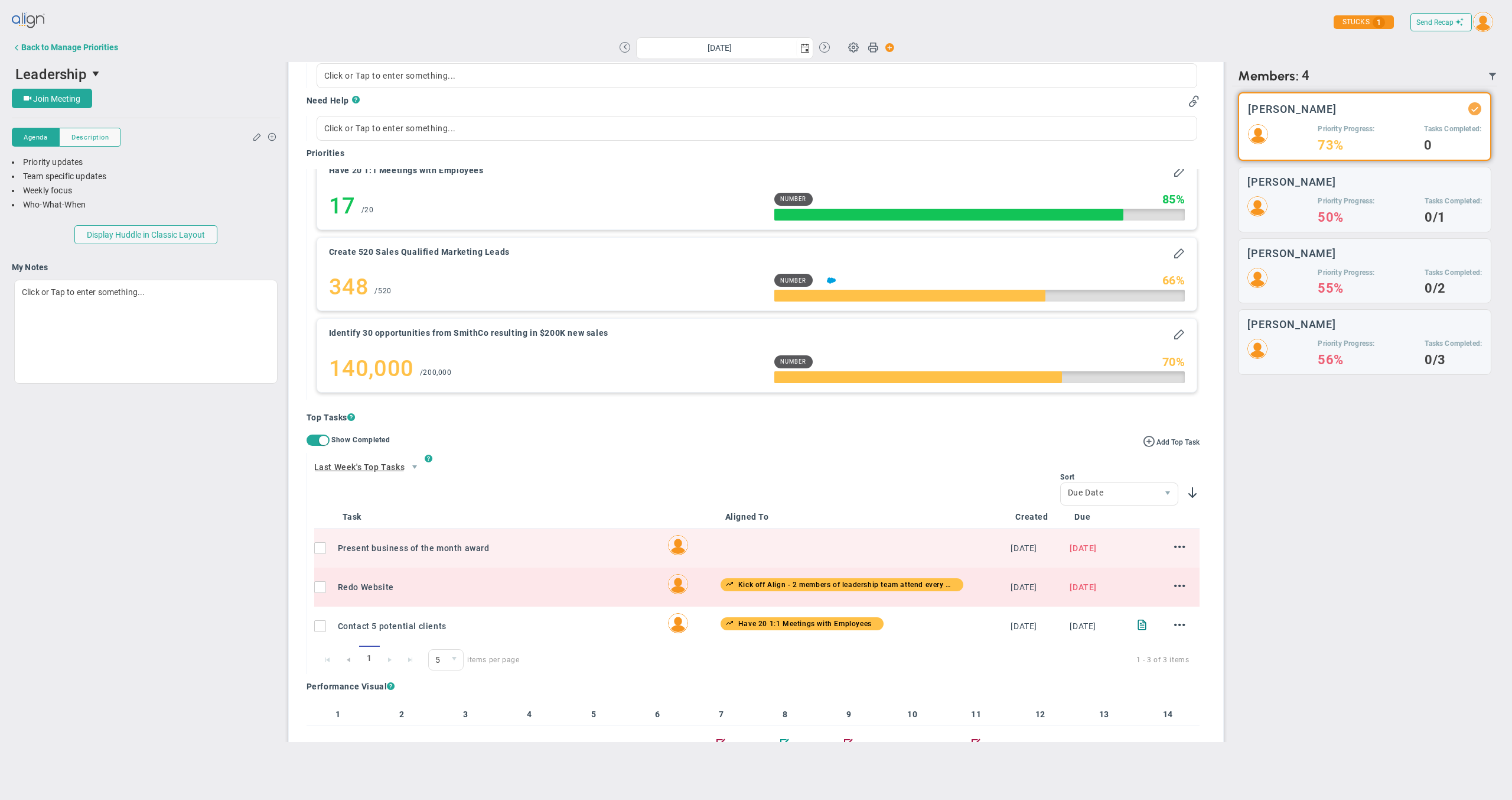
scroll to position [832, 0]
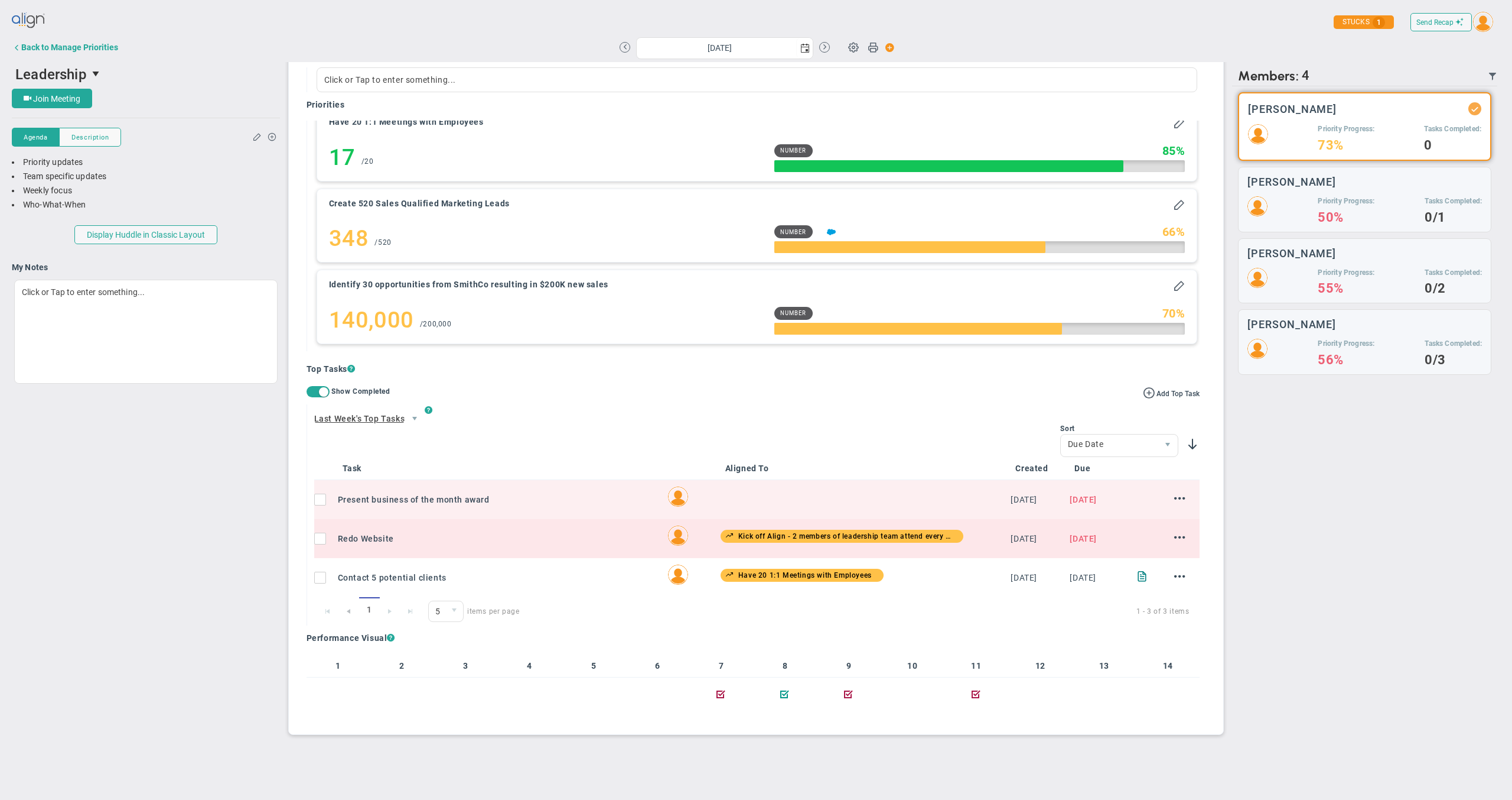
click at [319, 537] on input "checkbox" at bounding box center [322, 540] width 12 height 12
checkbox input "true"
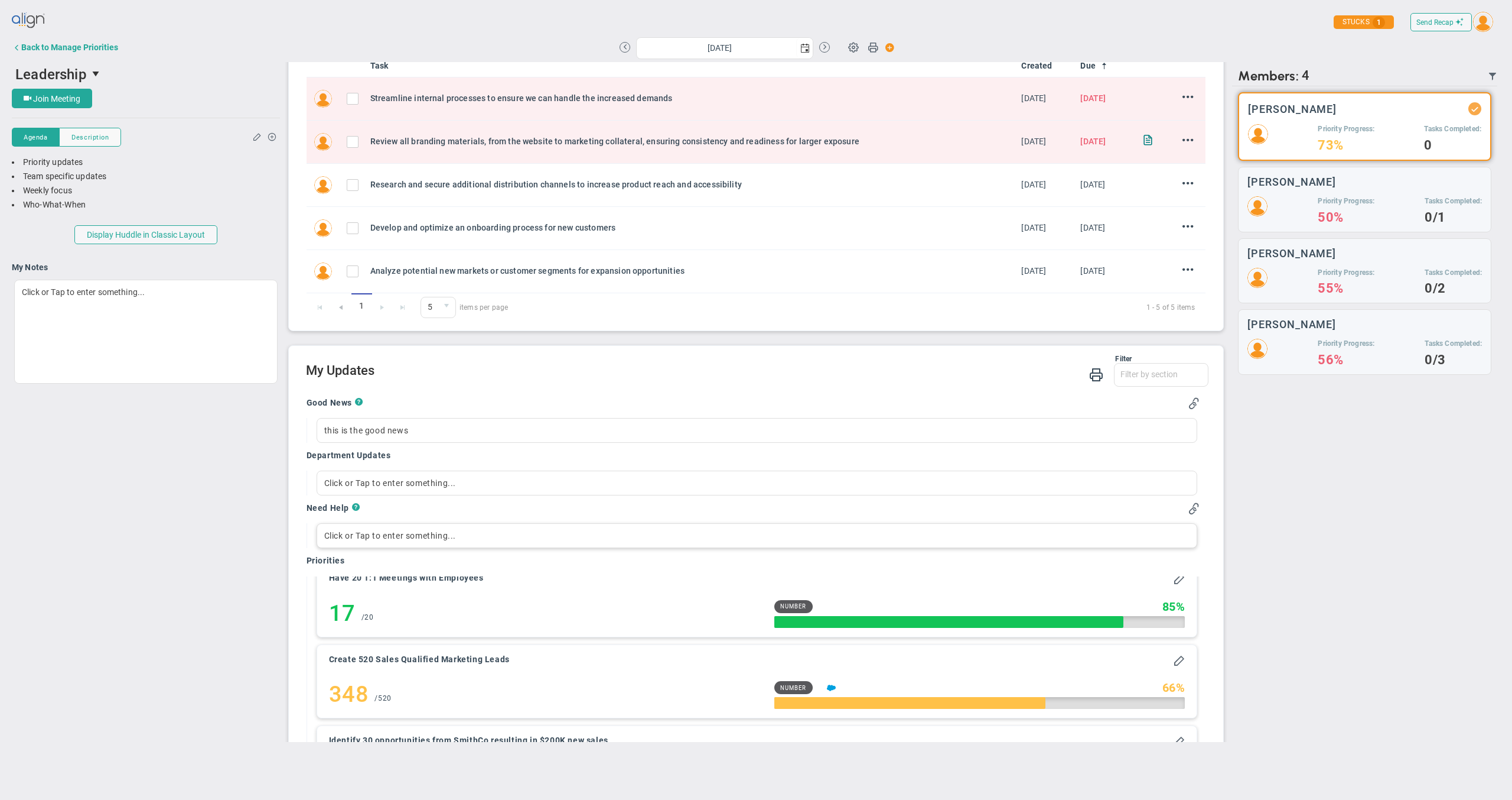
scroll to position [0, 0]
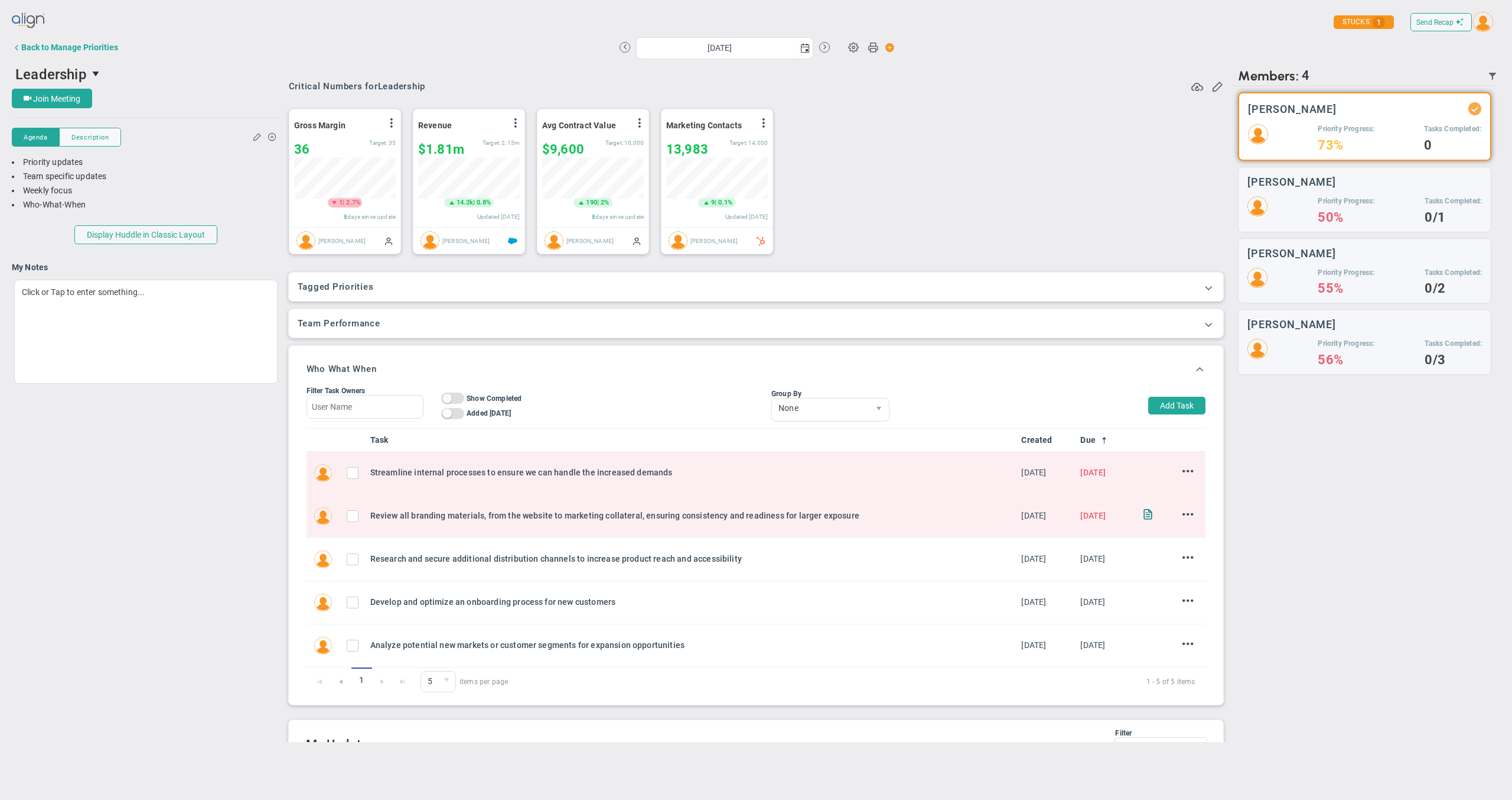
click at [983, 230] on div "Gross Margin View Historical Graph Edit Make "No Change" Update Add Past Update…" at bounding box center [752, 181] width 950 height 166
click at [1020, 203] on div "Gross Margin View Historical Graph Edit Make "No Change" Update Add Past Update…" at bounding box center [752, 181] width 950 height 166
click at [1164, 404] on button "Add Task" at bounding box center [1177, 405] width 57 height 18
type input "Brook Davis"
type input "8/25/2025"
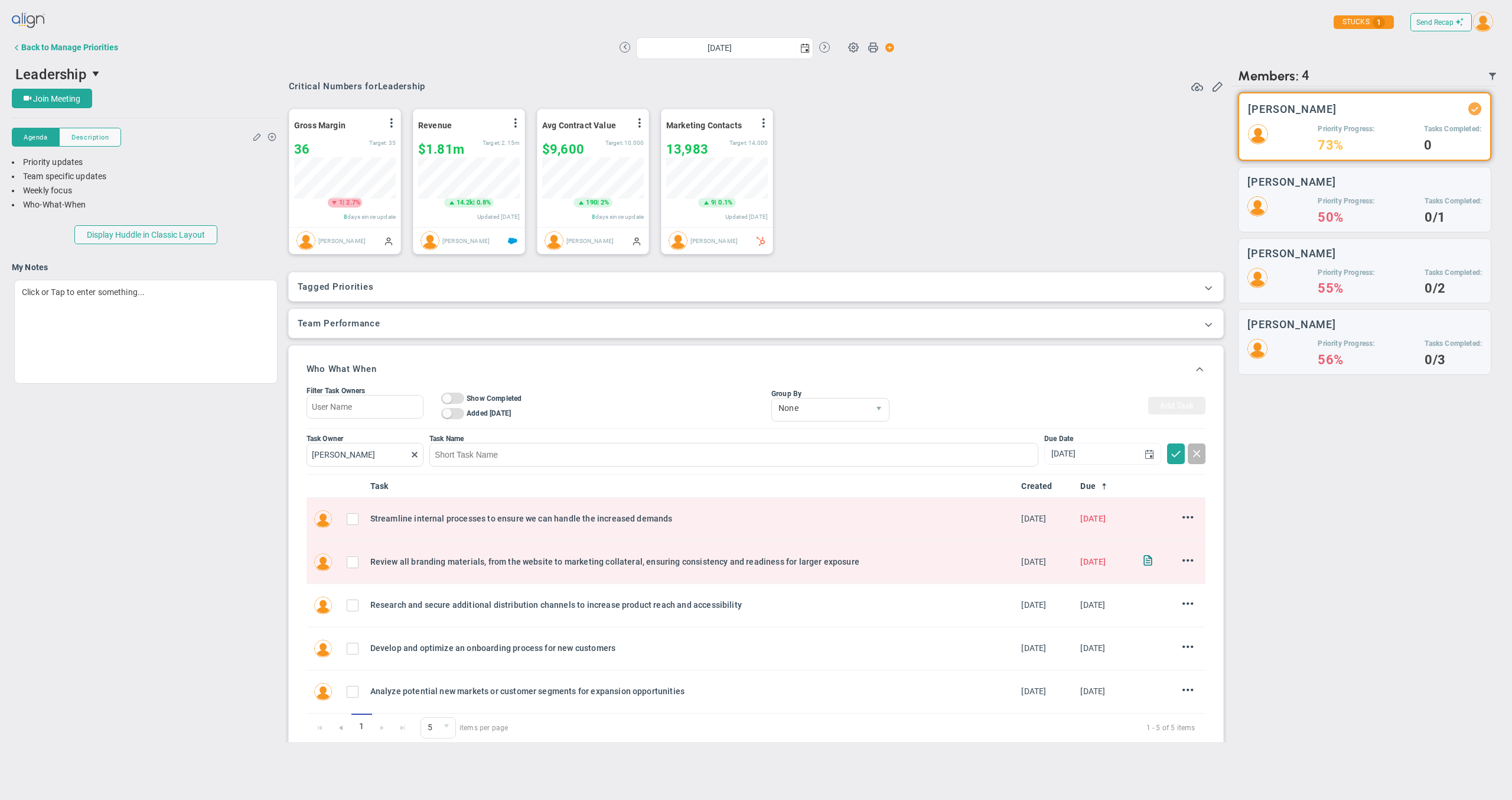
click at [742, 466] on div "Task Name" at bounding box center [731, 452] width 615 height 34
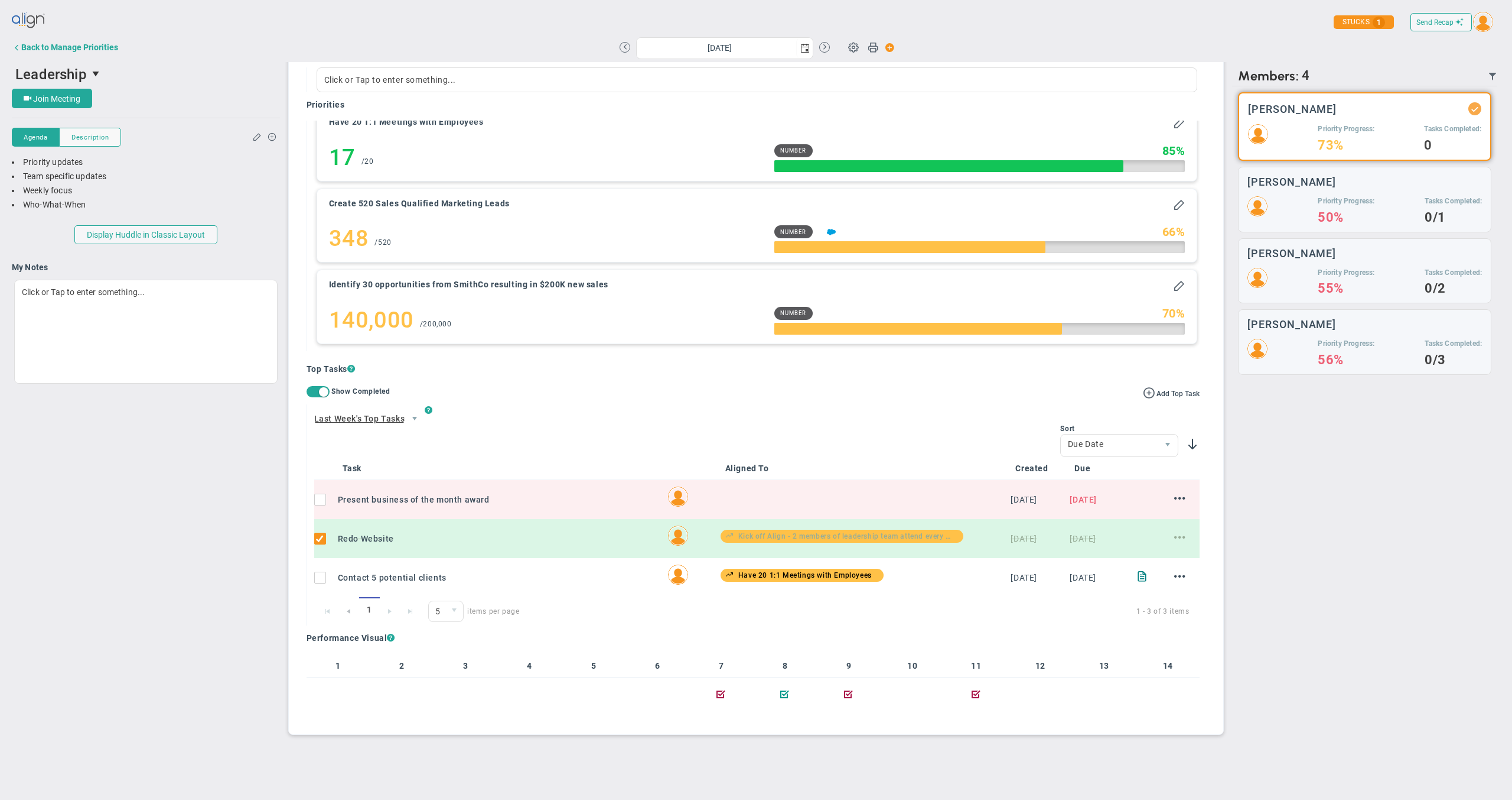
scroll to position [8, 0]
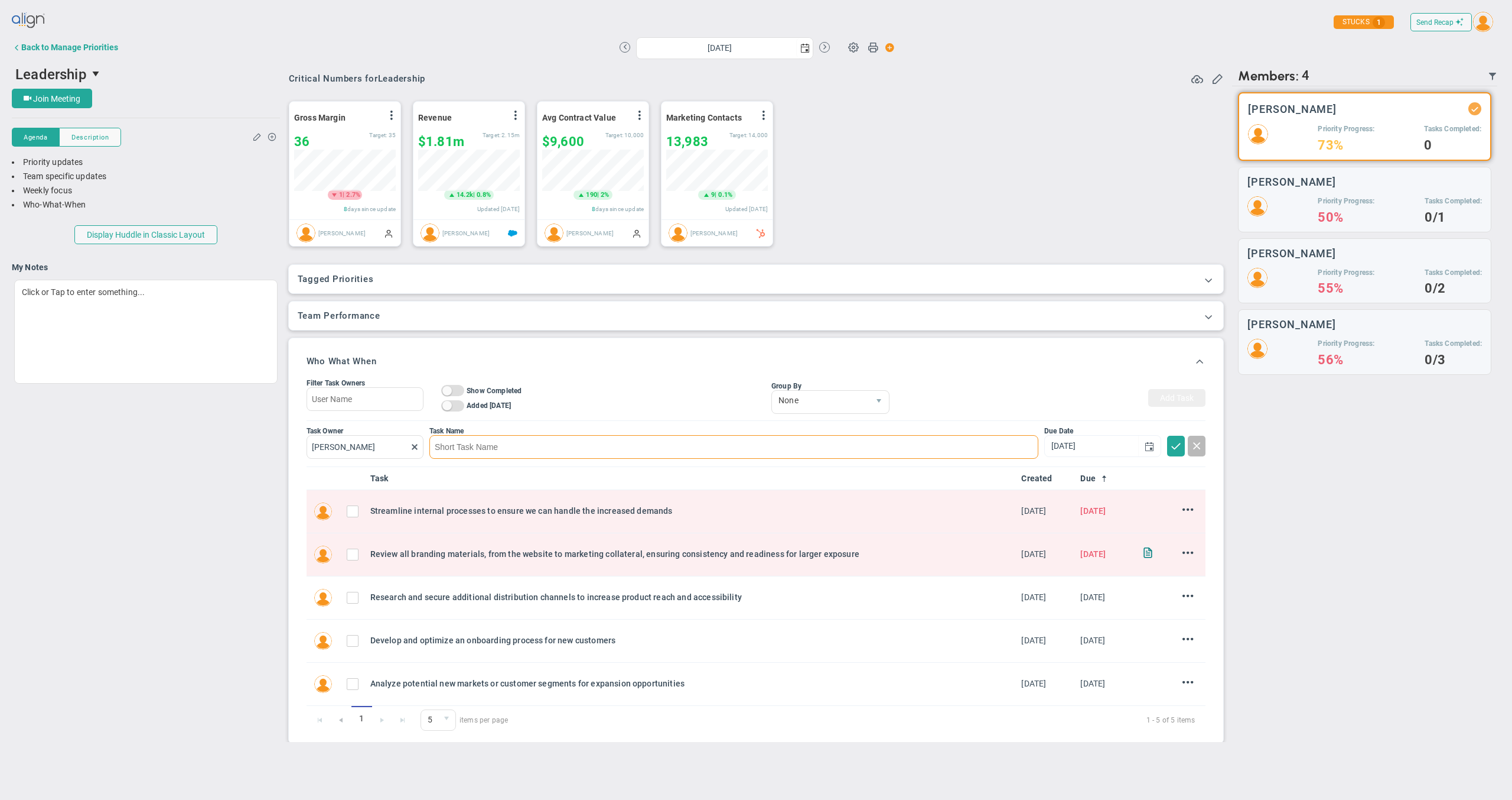
click at [504, 444] on input at bounding box center [734, 446] width 609 height 24
type input "this is a task"
click at [1170, 440] on span at bounding box center [1175, 444] width 12 height 12
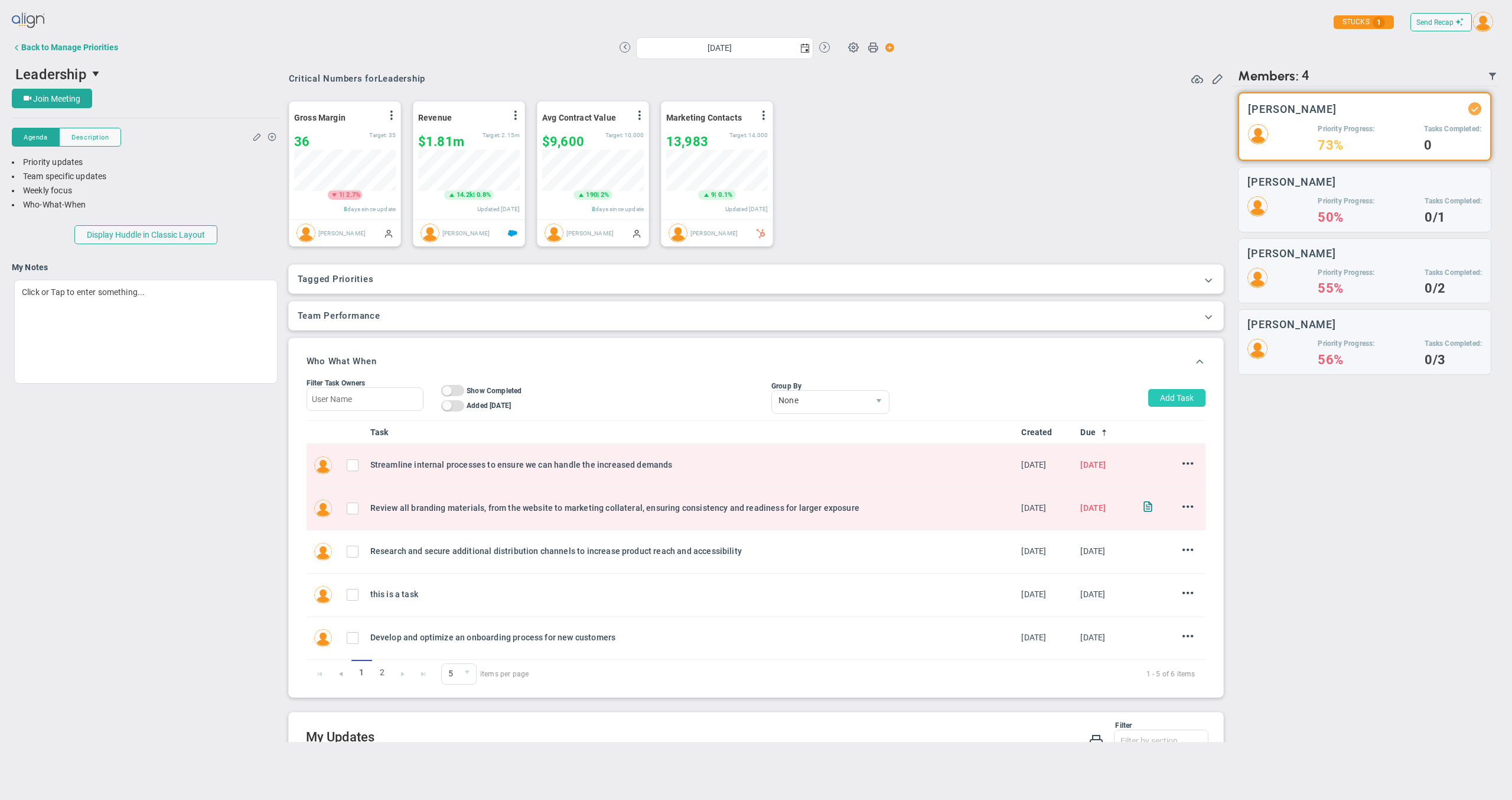
click at [1158, 396] on button "Add Task" at bounding box center [1177, 398] width 57 height 18
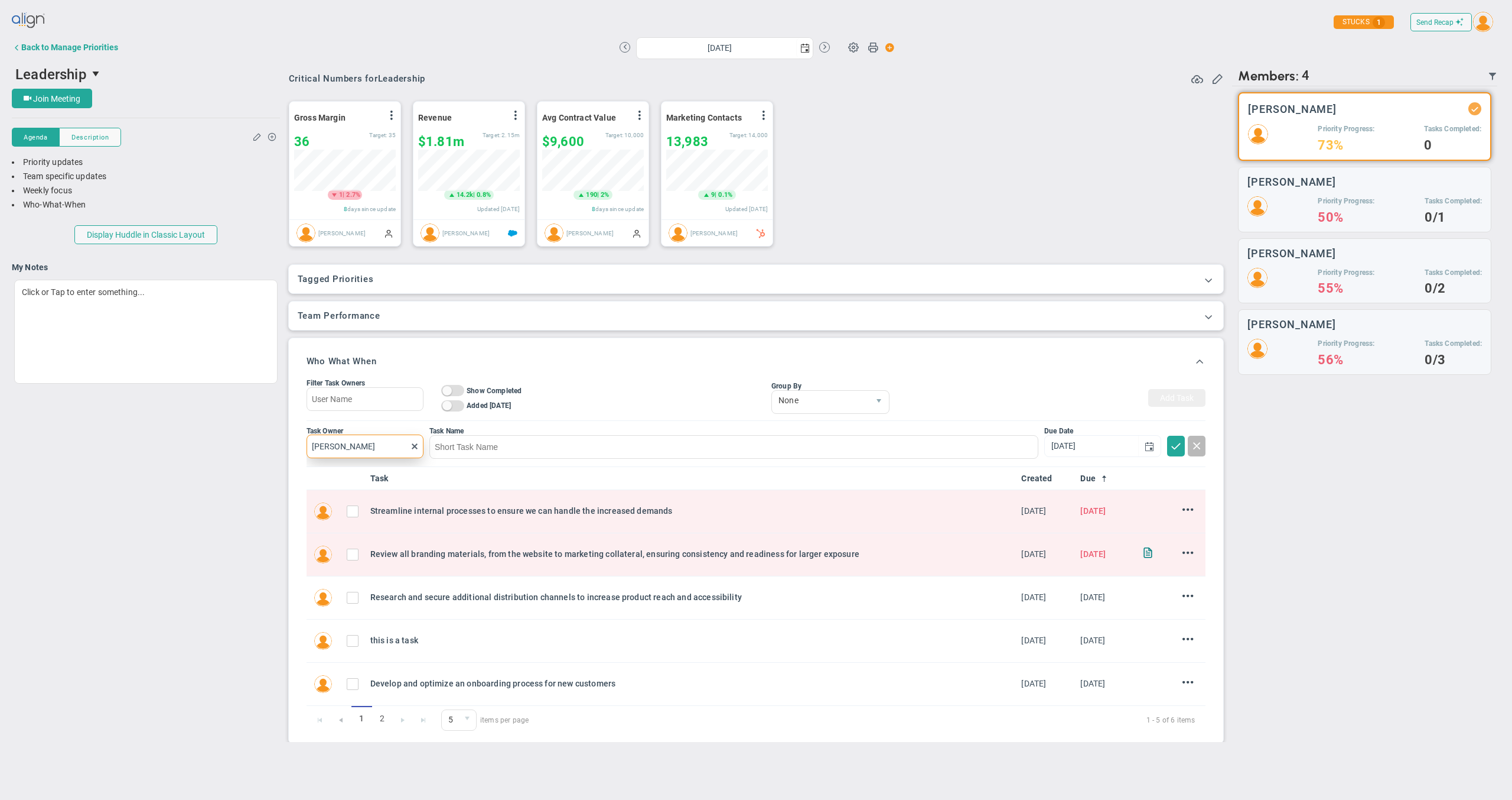
click at [377, 445] on input "Brook Davis" at bounding box center [365, 446] width 117 height 24
click at [411, 444] on span at bounding box center [414, 446] width 10 height 10
click at [378, 445] on input "text" at bounding box center [365, 446] width 117 height 24
click at [379, 540] on div "Lisa Jenkins" at bounding box center [371, 547] width 71 height 15
type input "Lisa Jenkins"
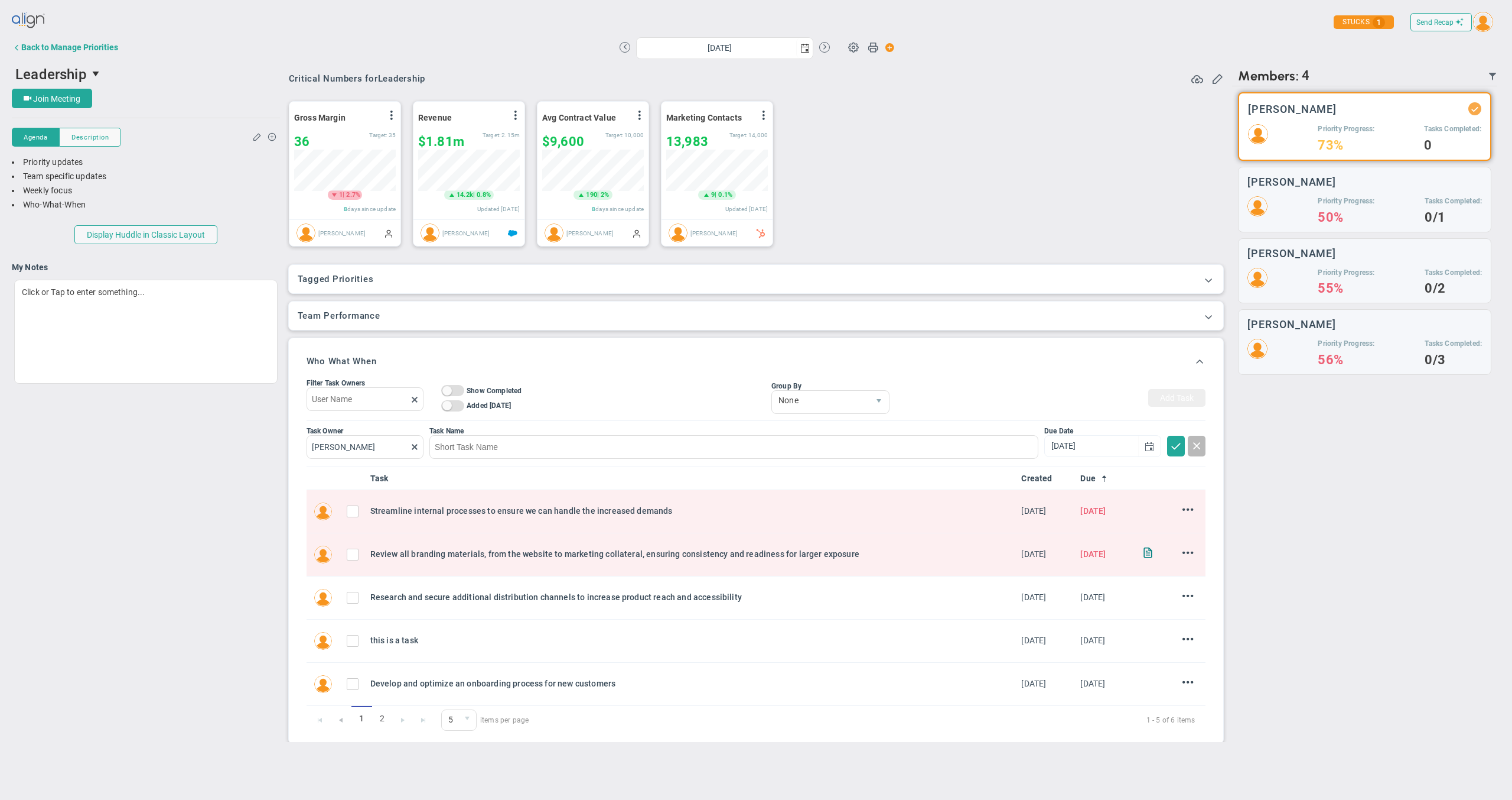
click at [1044, 396] on div "Filter Task Owners On Off Show Completed On Off Added Today On Off Expand / Col…" at bounding box center [756, 397] width 900 height 45
click at [1191, 445] on span at bounding box center [1197, 444] width 12 height 12
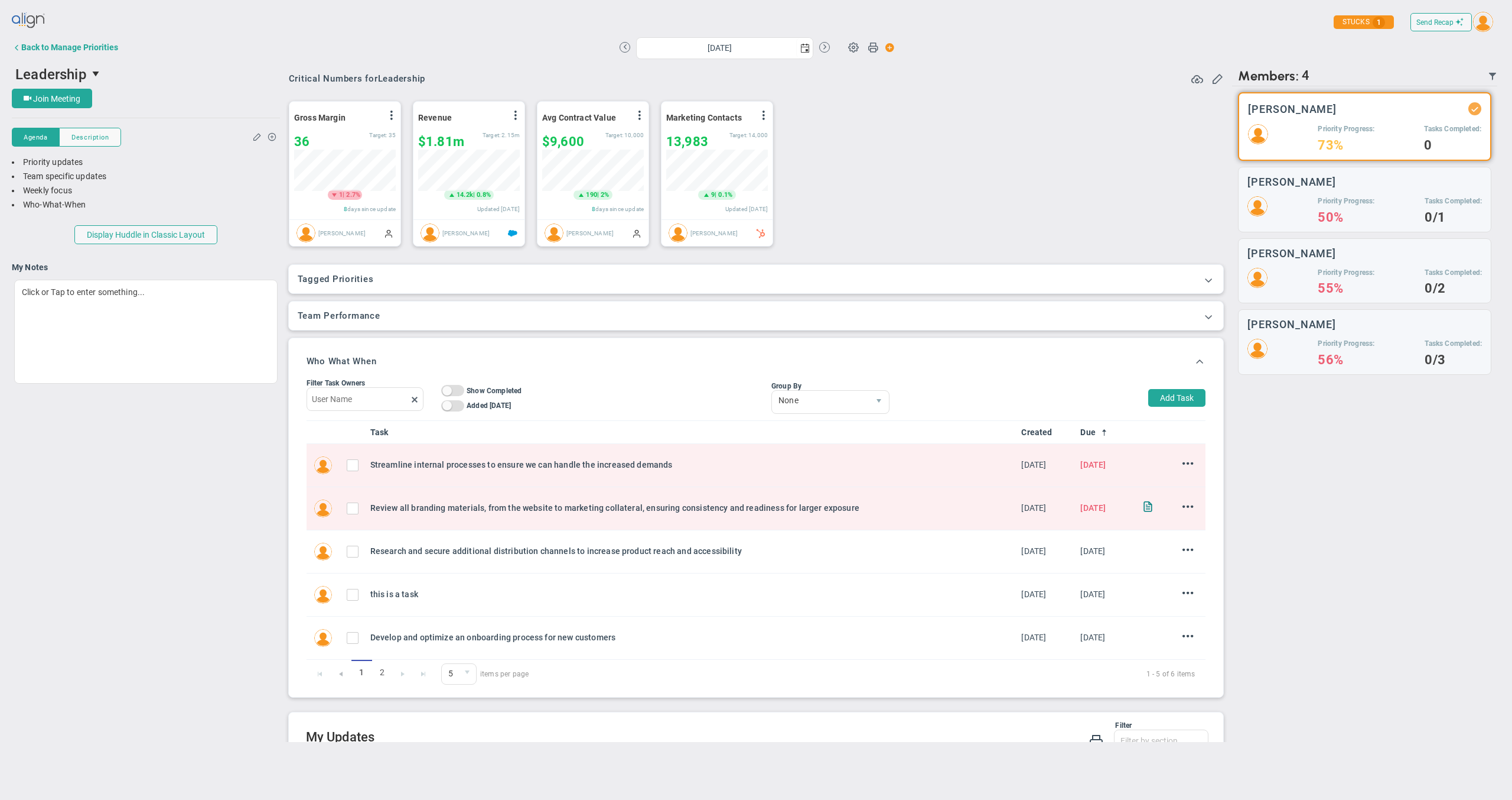
click at [991, 109] on div "Gross Margin View Historical Graph Edit Make "No Change" Update Add Past Update…" at bounding box center [752, 173] width 950 height 166
click at [1455, 24] on span at bounding box center [1459, 21] width 8 height 8
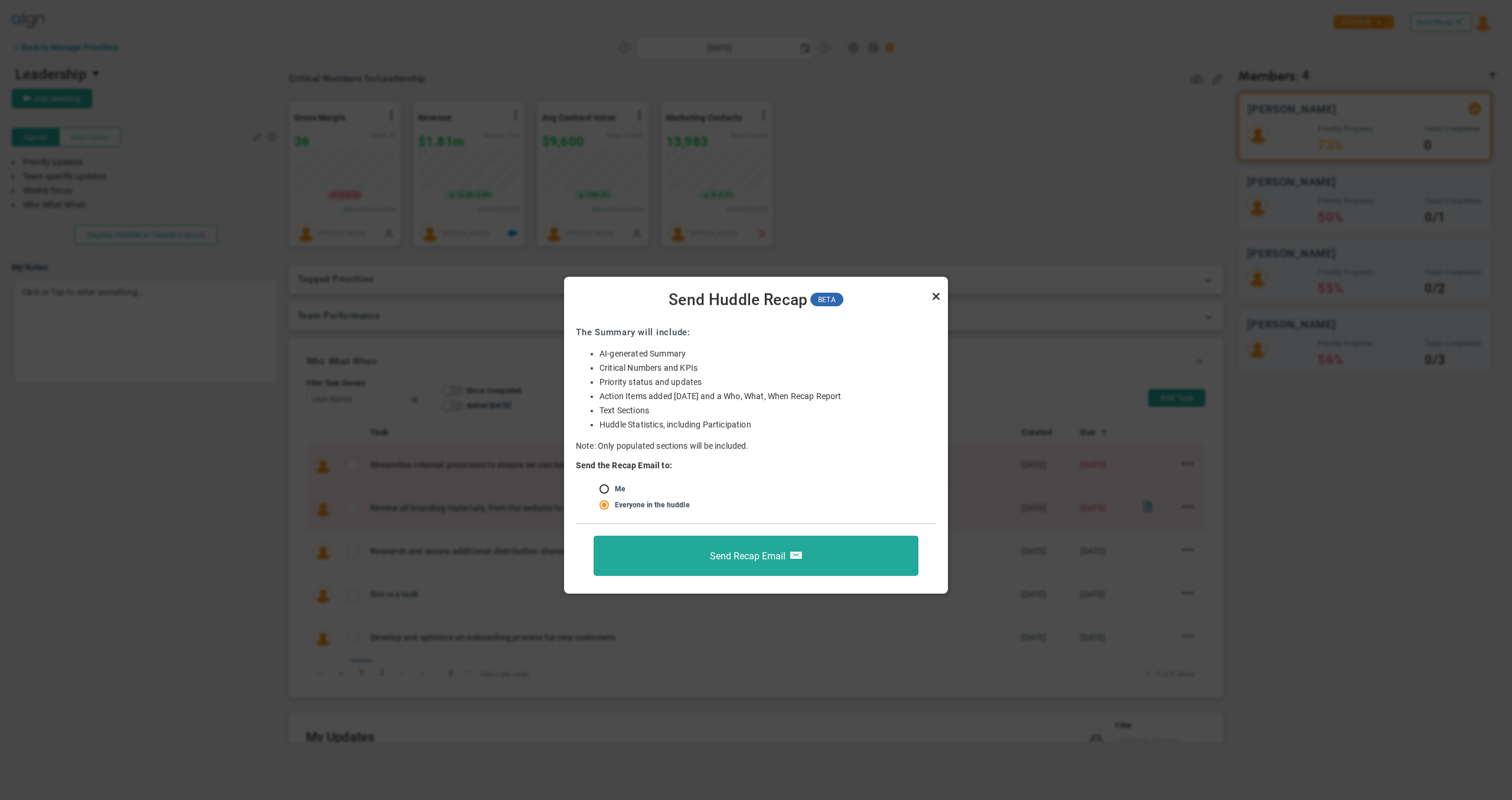
click at [940, 293] on link "Close" at bounding box center [936, 296] width 14 height 14
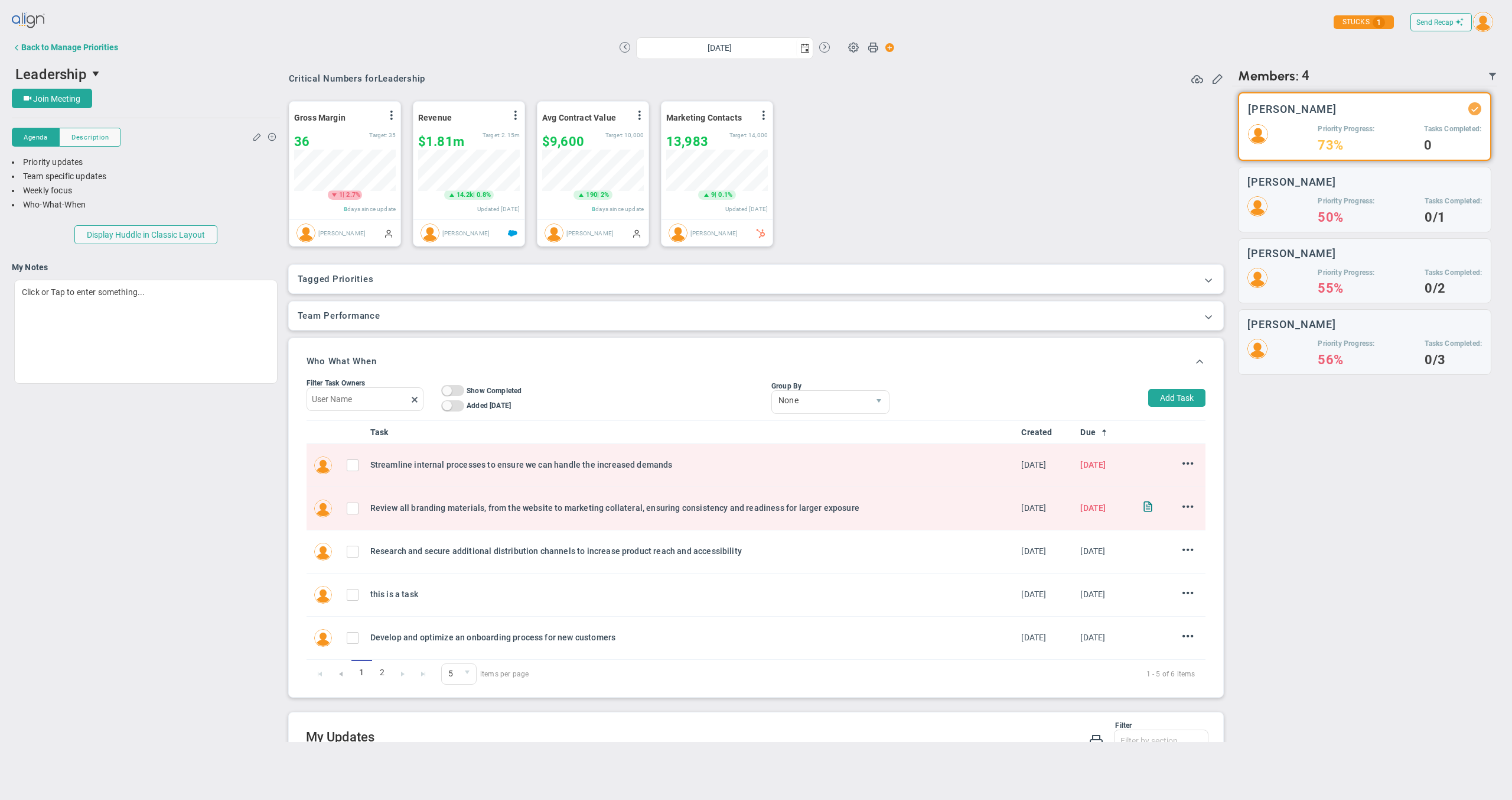
click at [910, 184] on div "Gross Margin View Historical Graph Edit Make "No Change" Update Add Past Update…" at bounding box center [752, 173] width 950 height 166
click at [49, 51] on div "Back to Manage Priorities" at bounding box center [69, 47] width 97 height 10
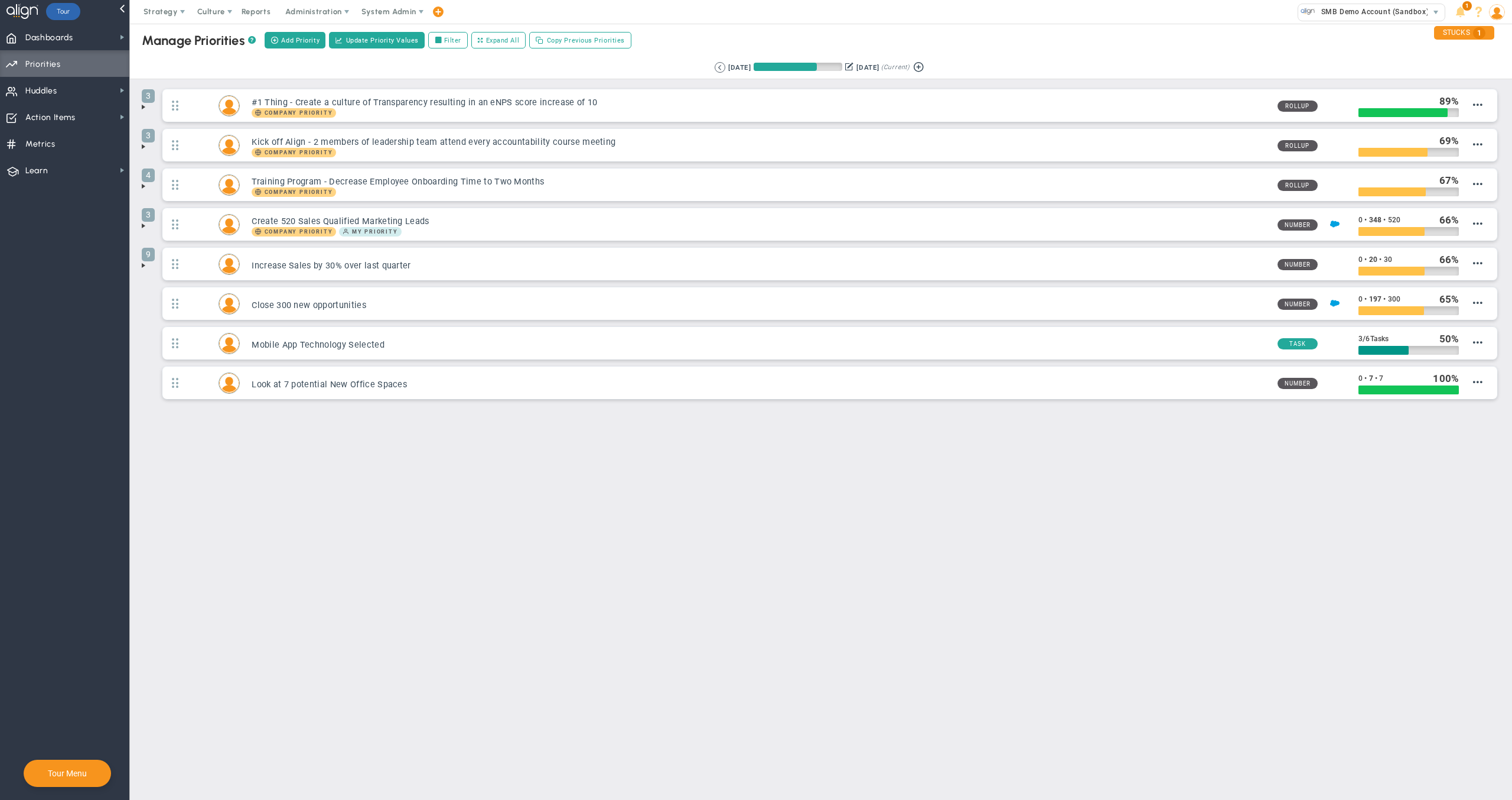
click at [317, 507] on main "Manage OKRs ? Manage Priorities ? Add Priority Create Project Update Priority V…" at bounding box center [821, 412] width 1382 height 776
click at [80, 116] on span "Action Items Action Items" at bounding box center [65, 116] width 130 height 27
click at [179, 105] on div "Tasks" at bounding box center [188, 115] width 118 height 23
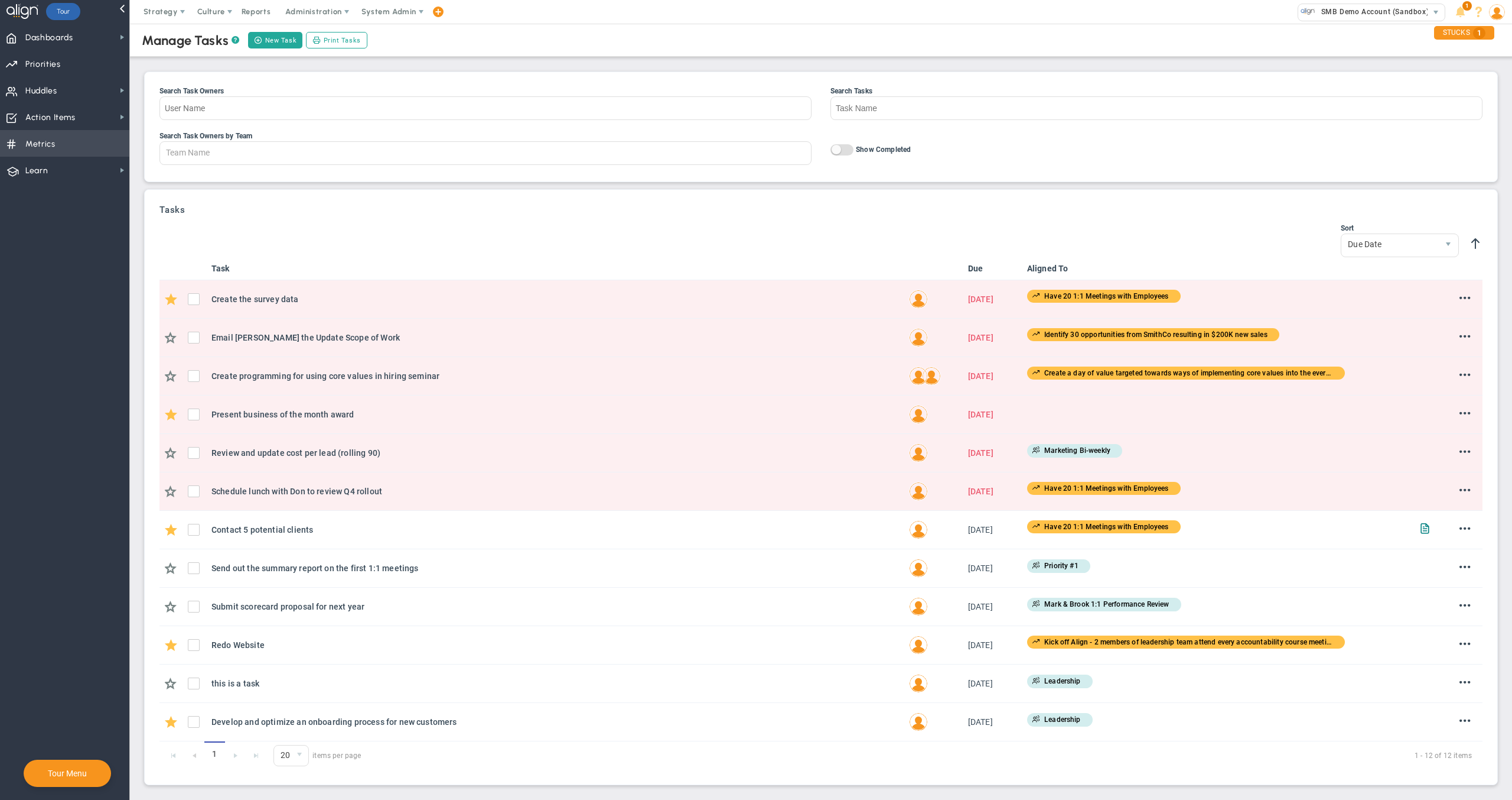
click at [64, 143] on span "Metrics Metrics" at bounding box center [65, 143] width 130 height 27
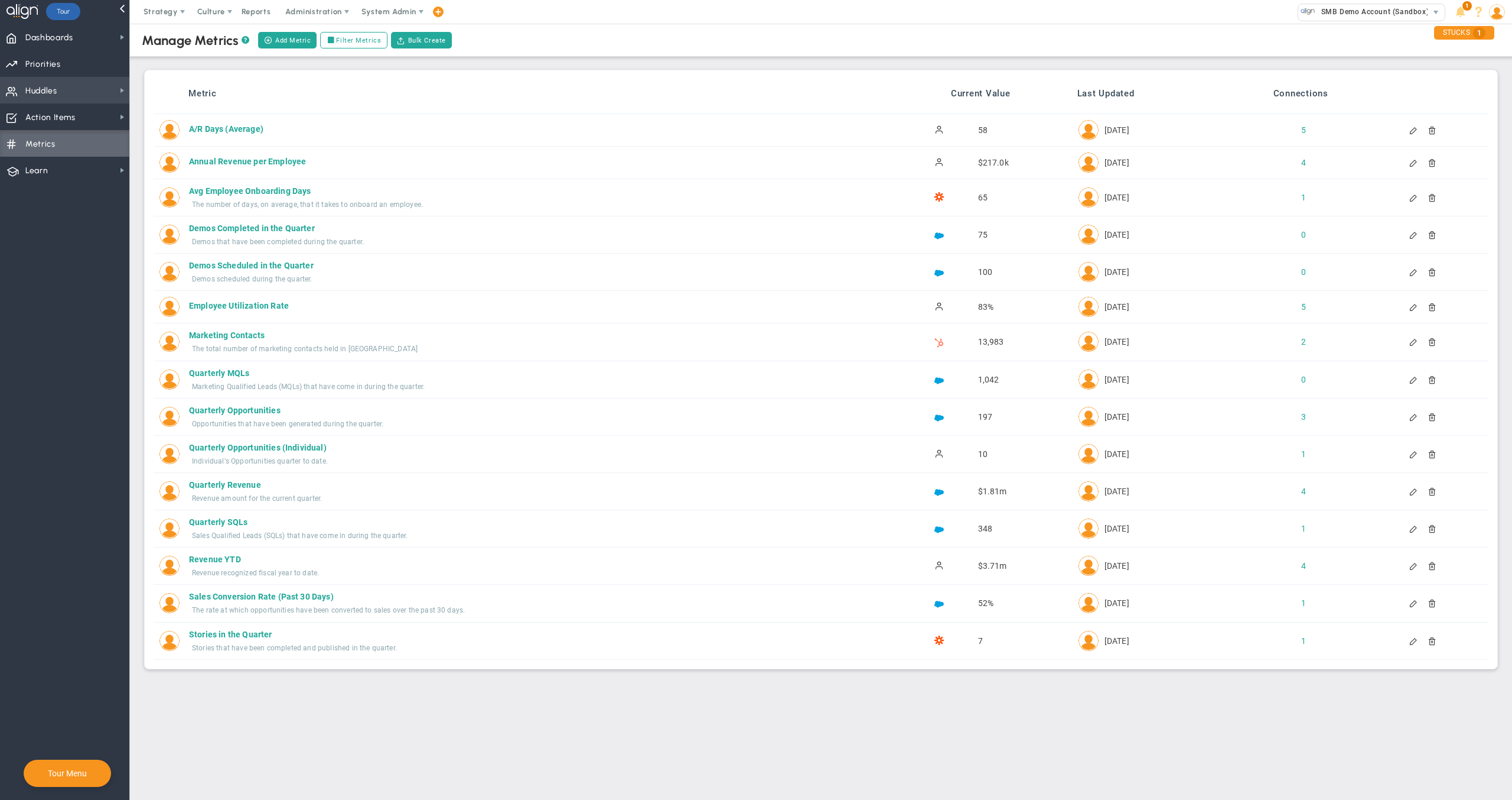
click at [40, 88] on span "Huddles" at bounding box center [42, 91] width 32 height 25
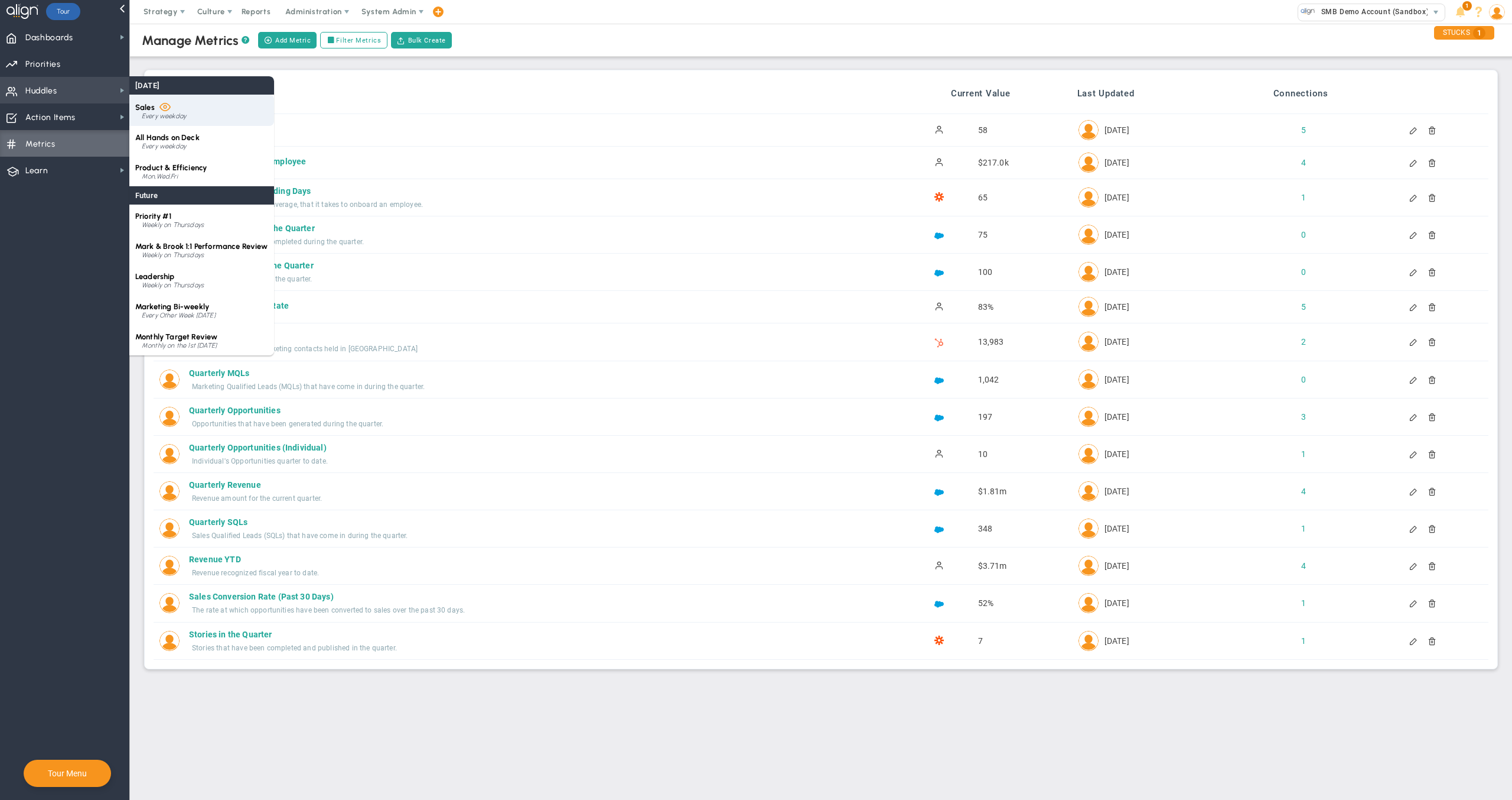
click at [180, 108] on div "Sales Every weekday" at bounding box center [202, 109] width 145 height 31
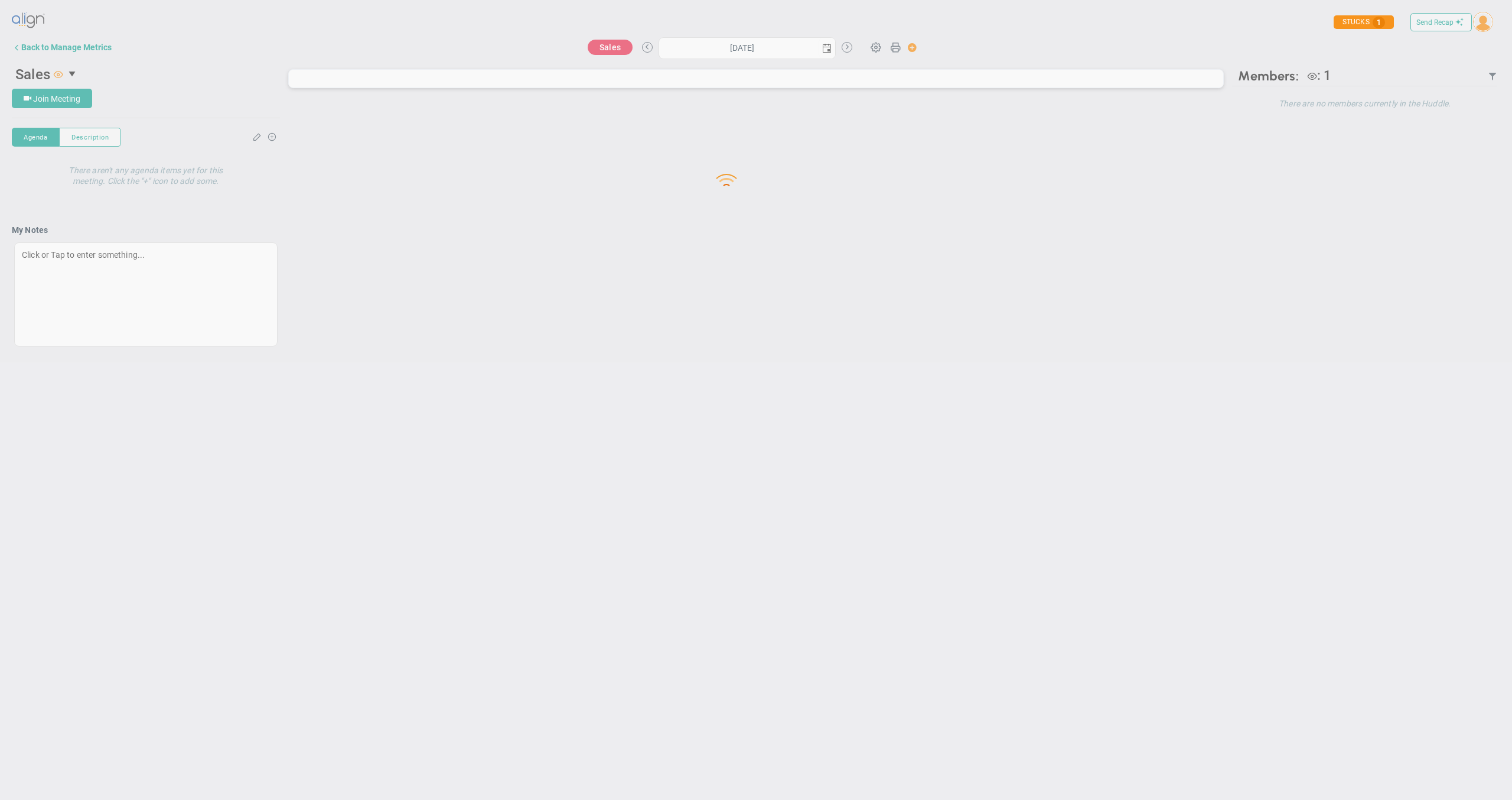
type input "Monday, August 18, 2025"
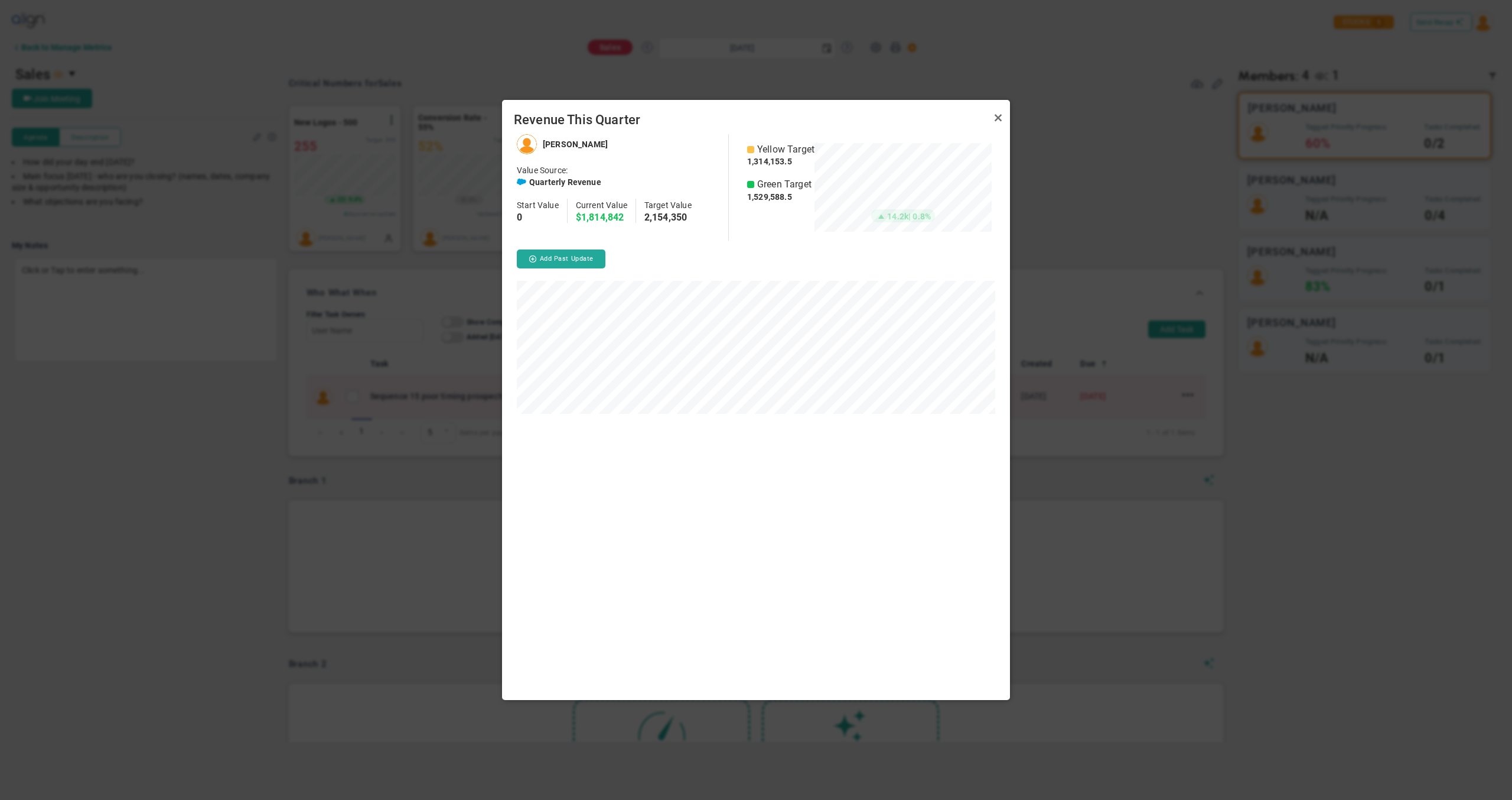
scroll to position [565, 508]
click at [999, 115] on link "Close" at bounding box center [999, 117] width 14 height 14
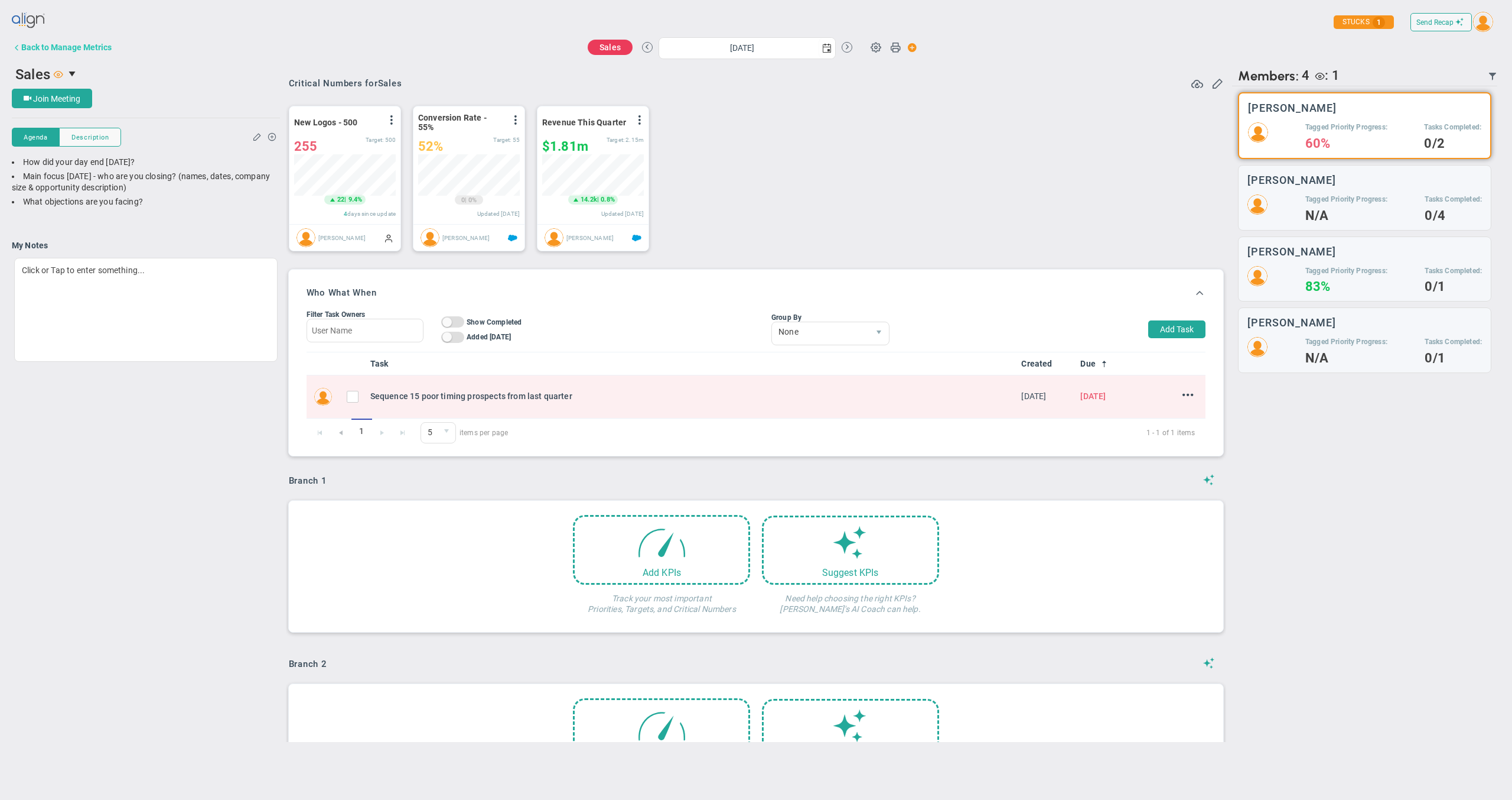
click at [73, 51] on div "Back to Manage Metrics" at bounding box center [67, 47] width 91 height 10
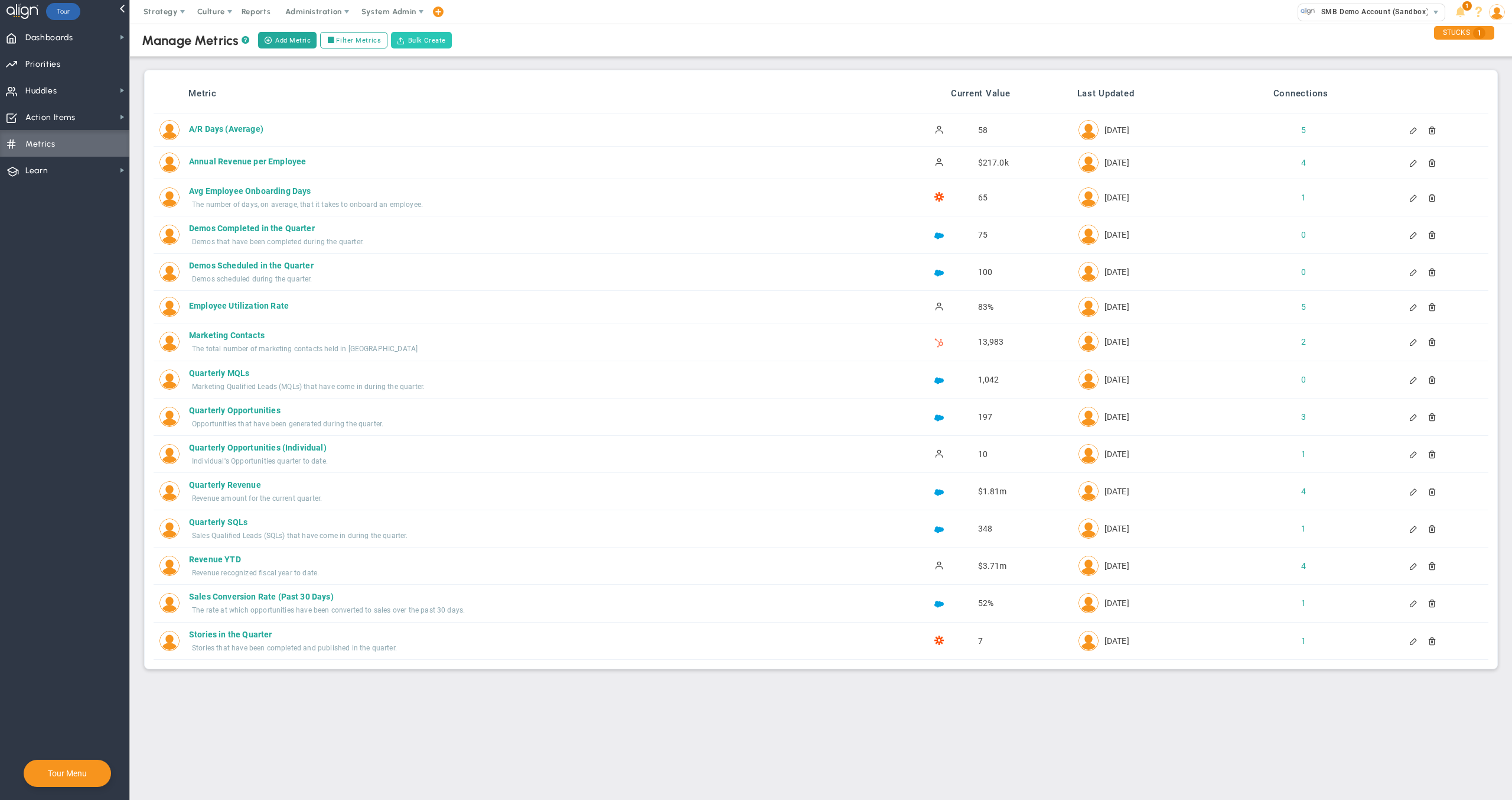
click at [426, 45] on button "Bulk Create" at bounding box center [421, 40] width 60 height 17
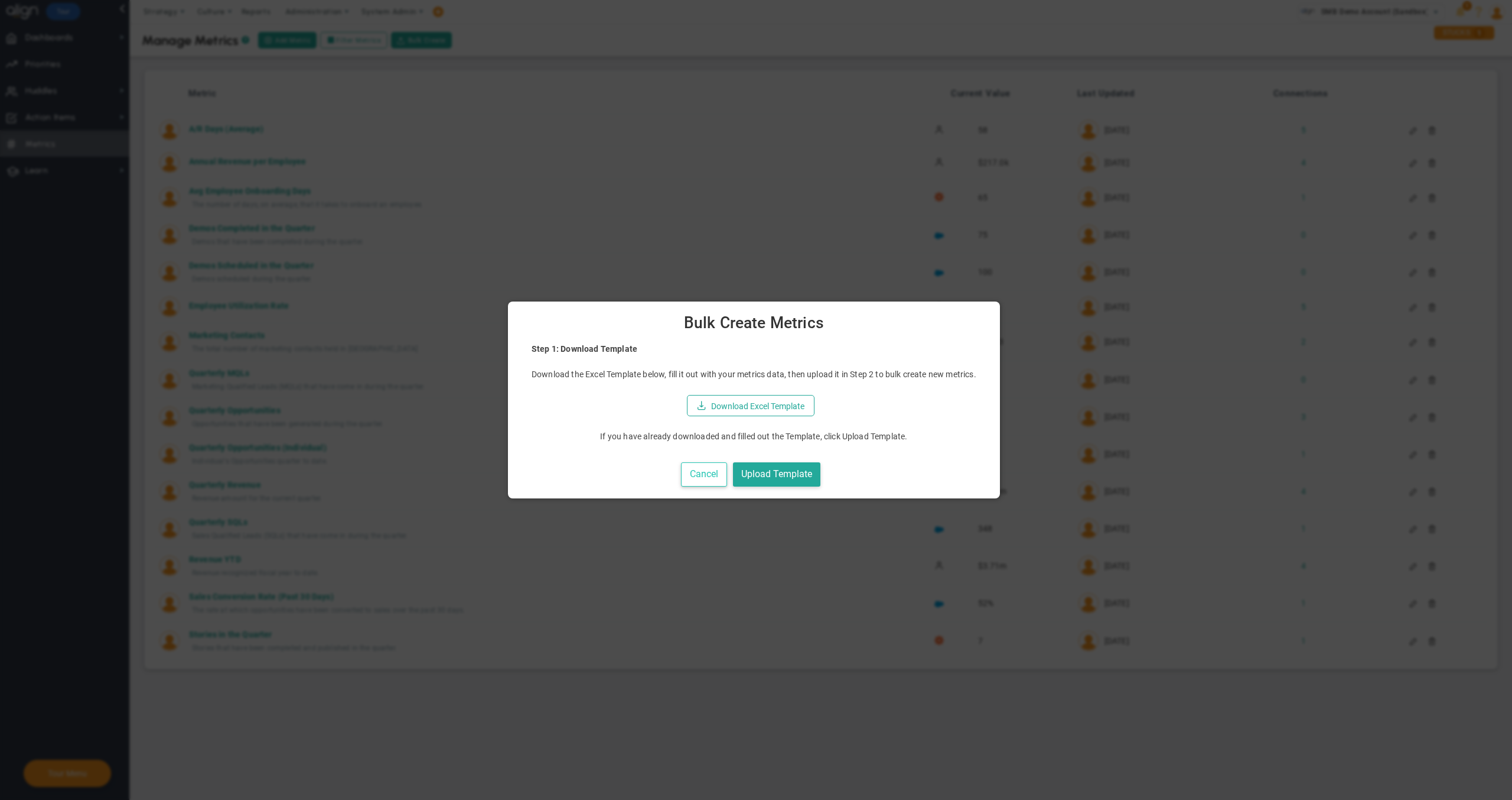
click at [707, 474] on button "Cancel" at bounding box center [704, 474] width 46 height 24
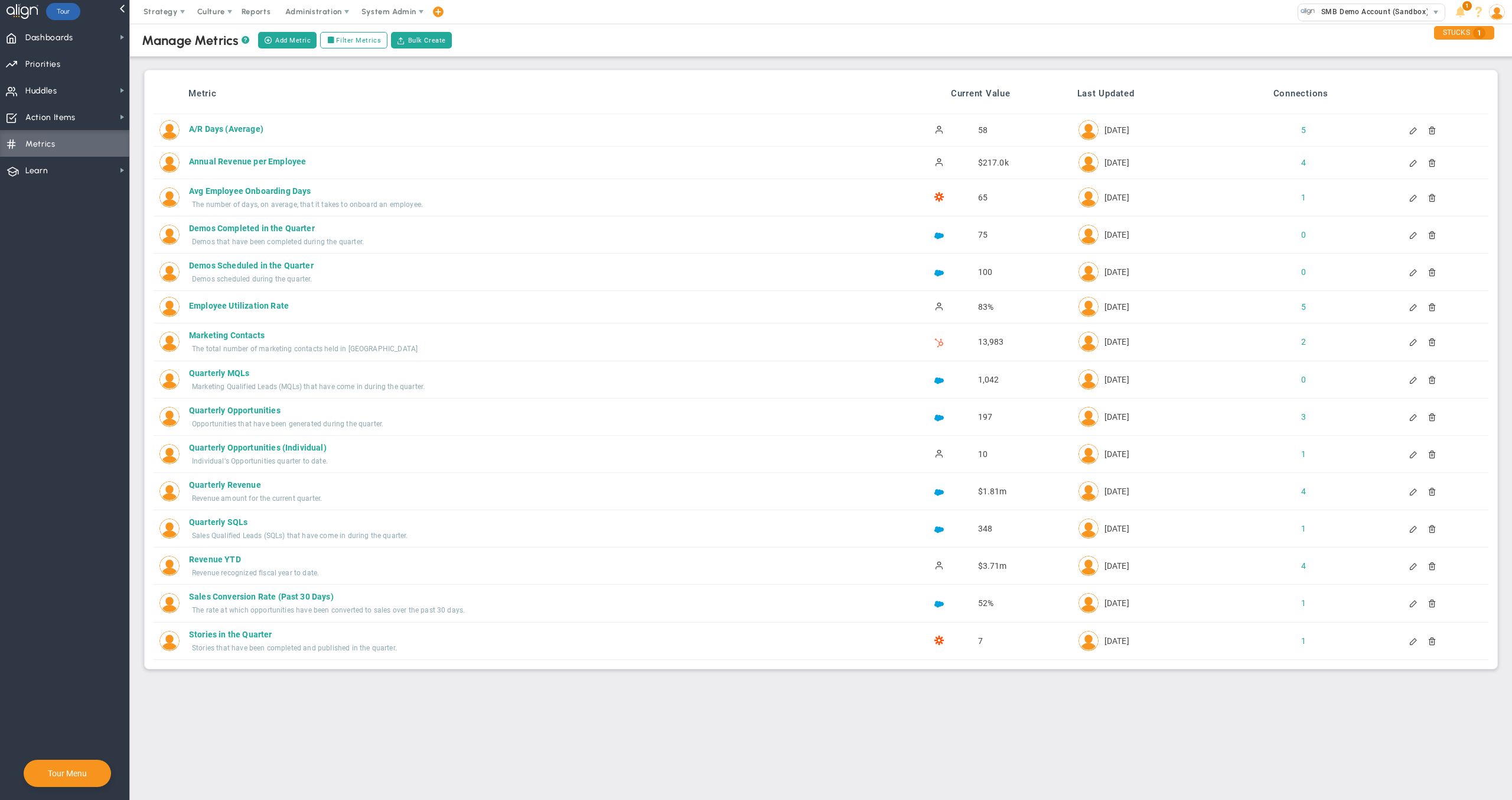
click at [1412, 131] on div at bounding box center [1416, 130] width 12 height 8
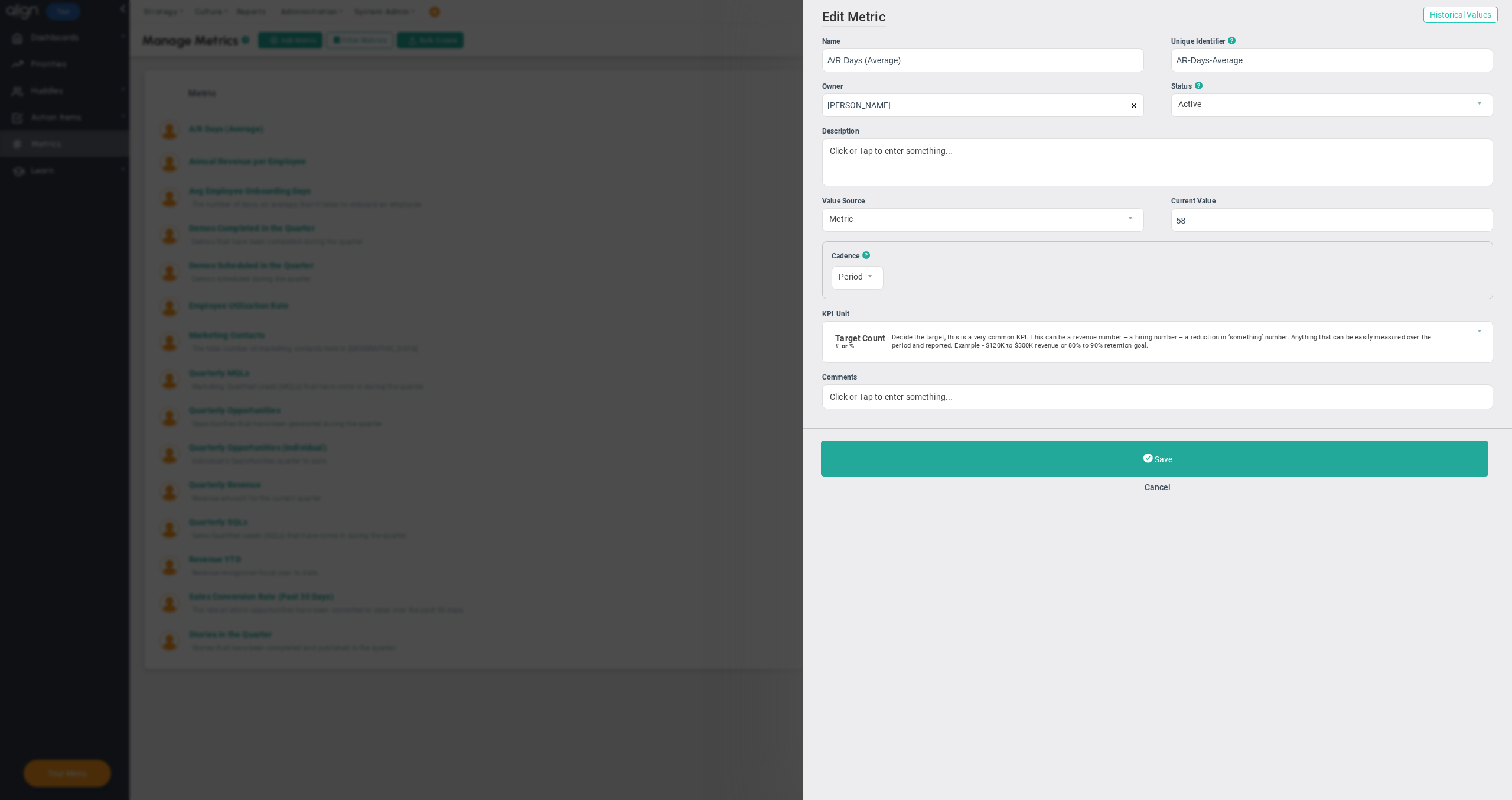
click at [1448, 16] on button "Historical Values" at bounding box center [1461, 14] width 75 height 17
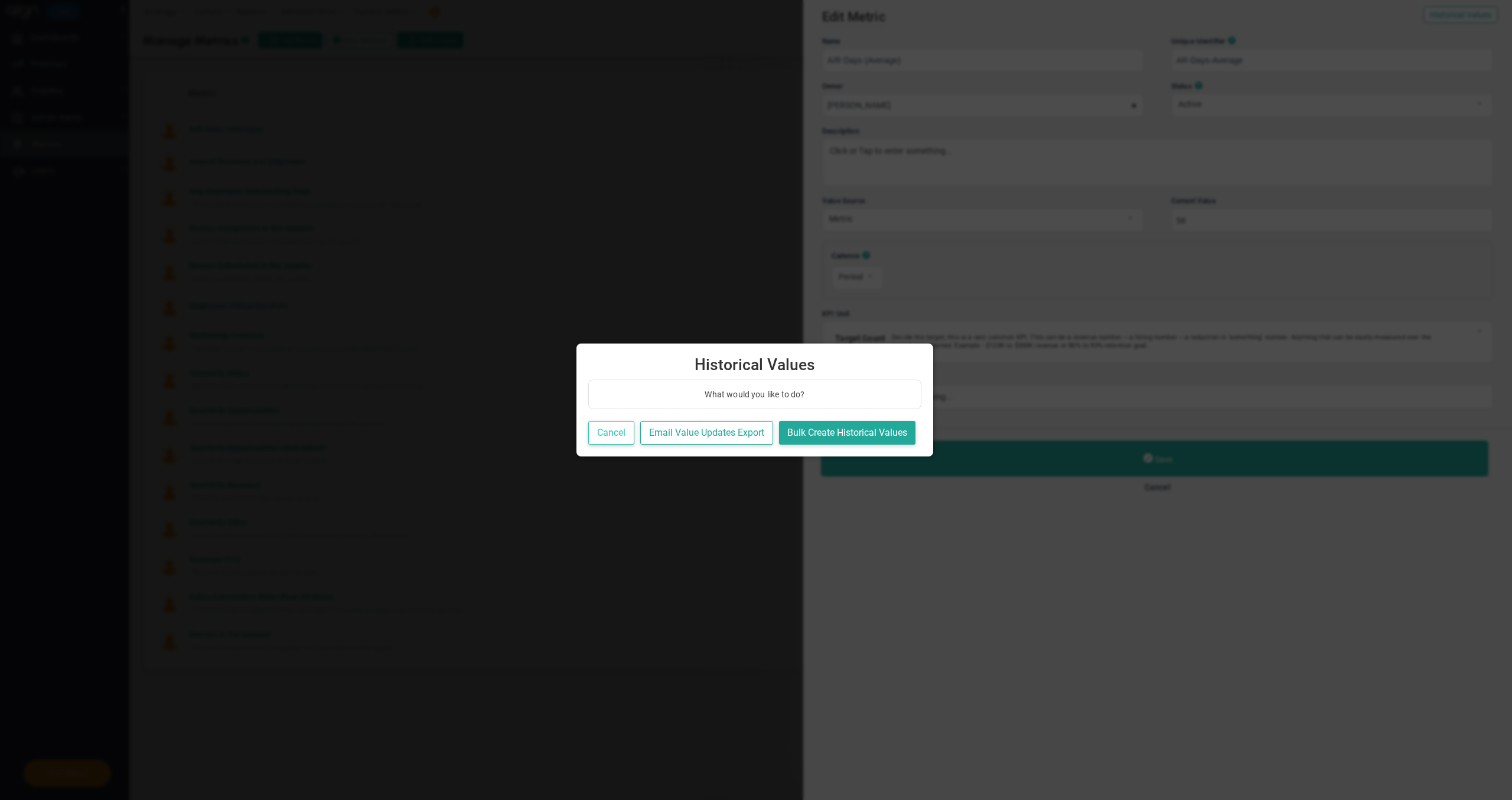
click at [594, 434] on button "Cancel" at bounding box center [611, 432] width 46 height 24
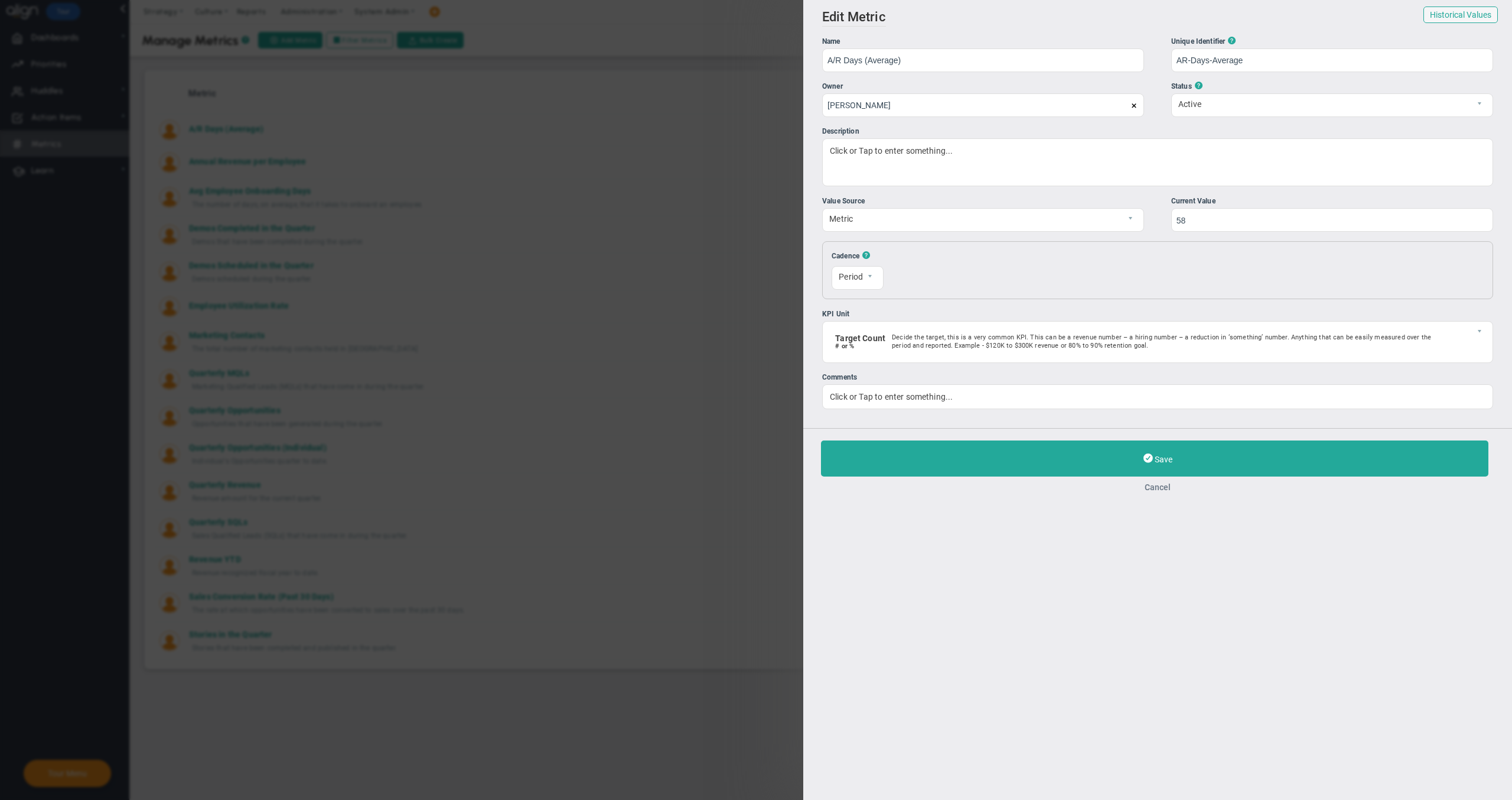
click at [1150, 487] on button "Cancel" at bounding box center [1158, 487] width 673 height 10
